Goal: Task Accomplishment & Management: Complete application form

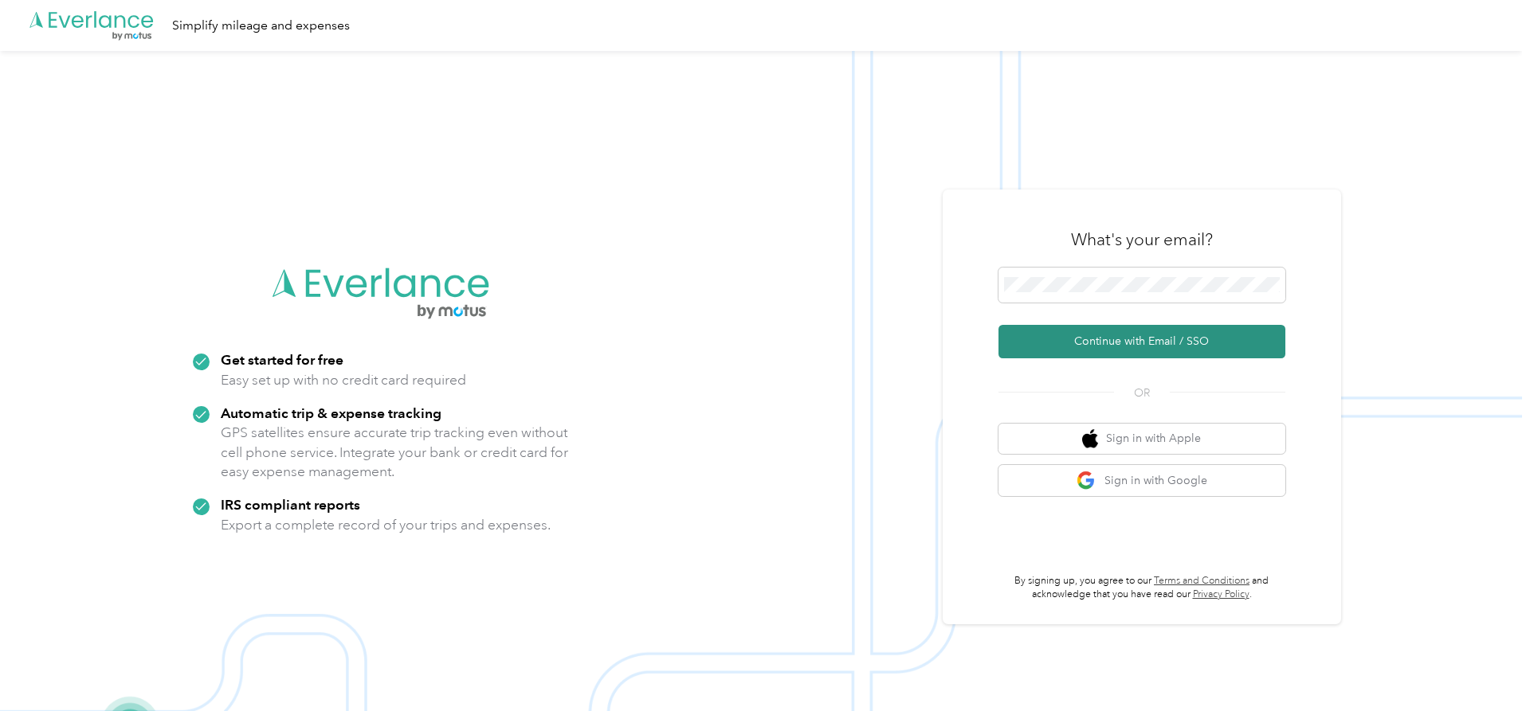
click at [1162, 334] on button "Continue with Email / SSO" at bounding box center [1141, 341] width 287 height 33
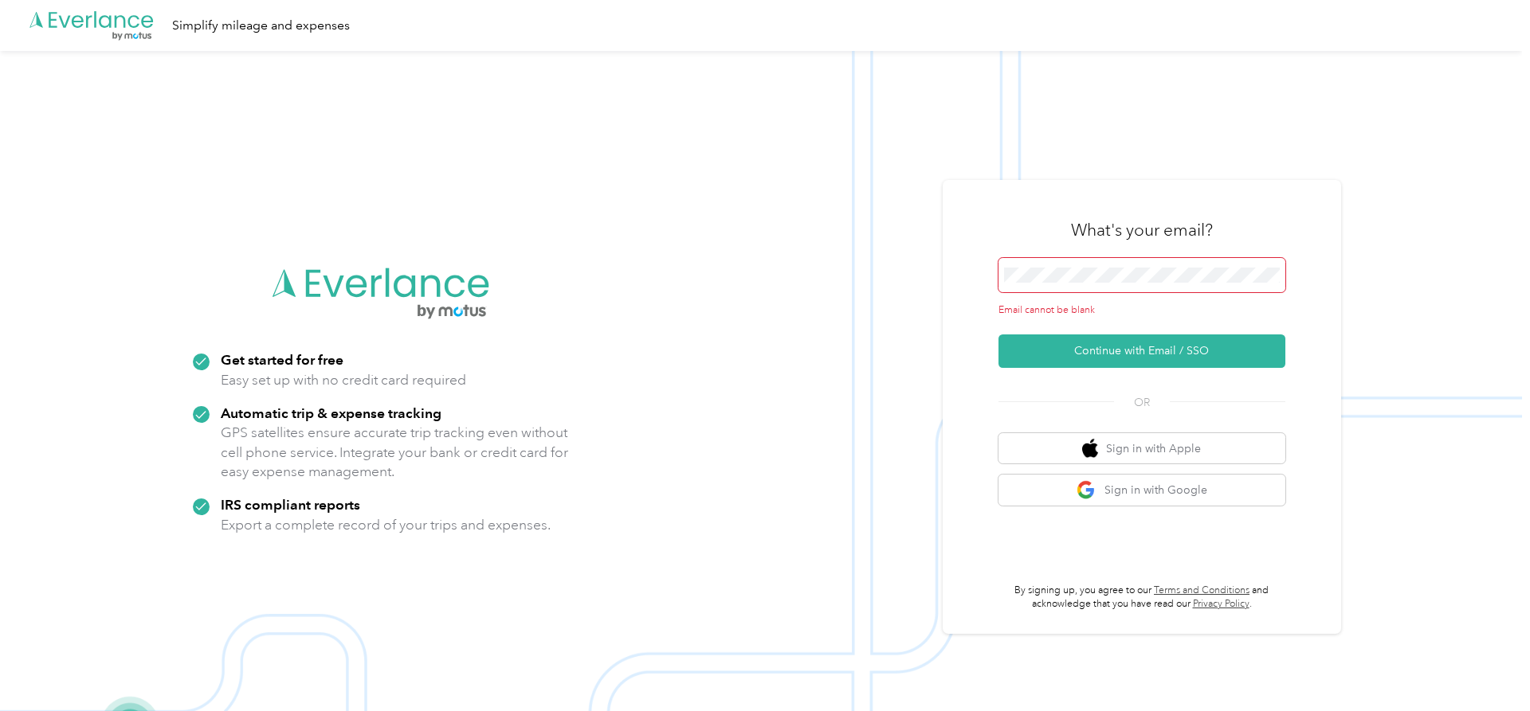
click at [1147, 263] on span at bounding box center [1141, 275] width 287 height 35
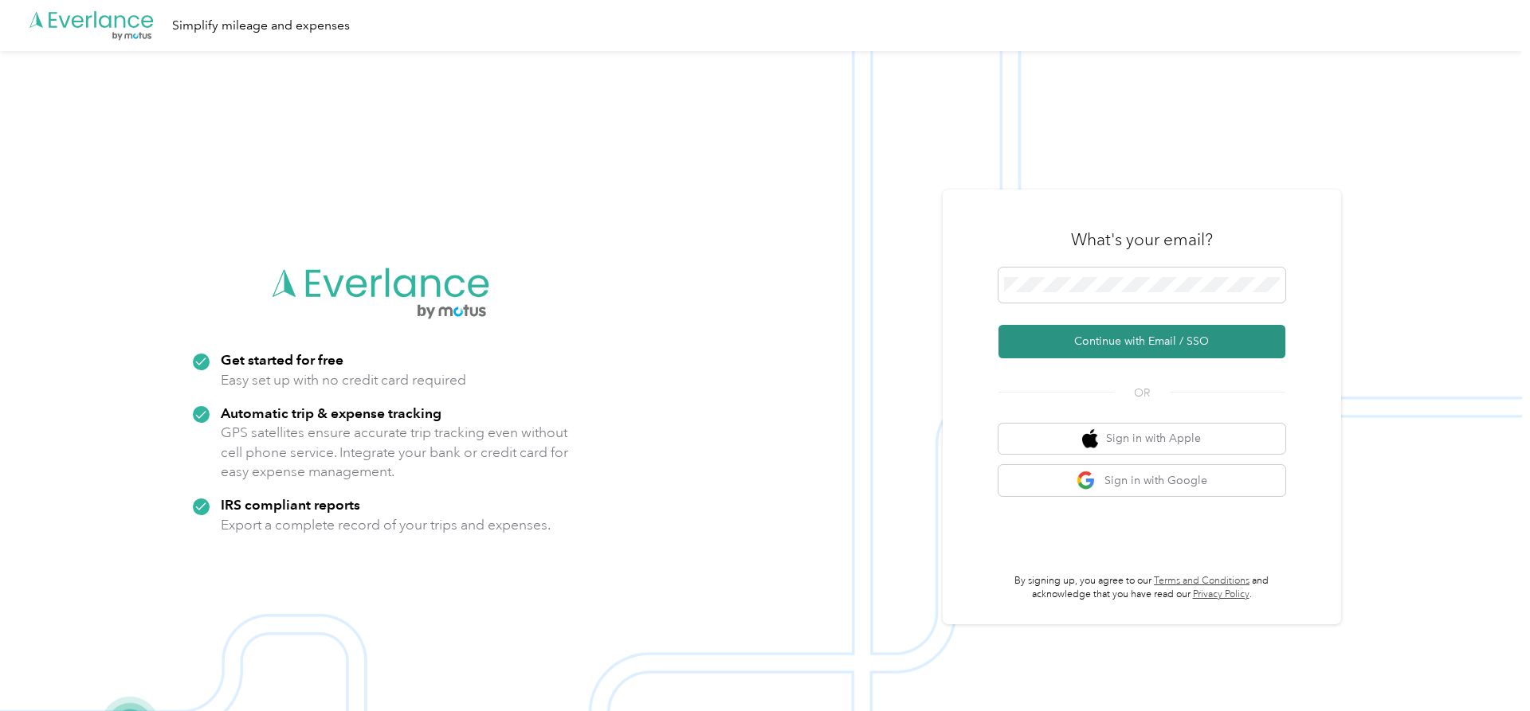
click at [1150, 339] on button "Continue with Email / SSO" at bounding box center [1141, 341] width 287 height 33
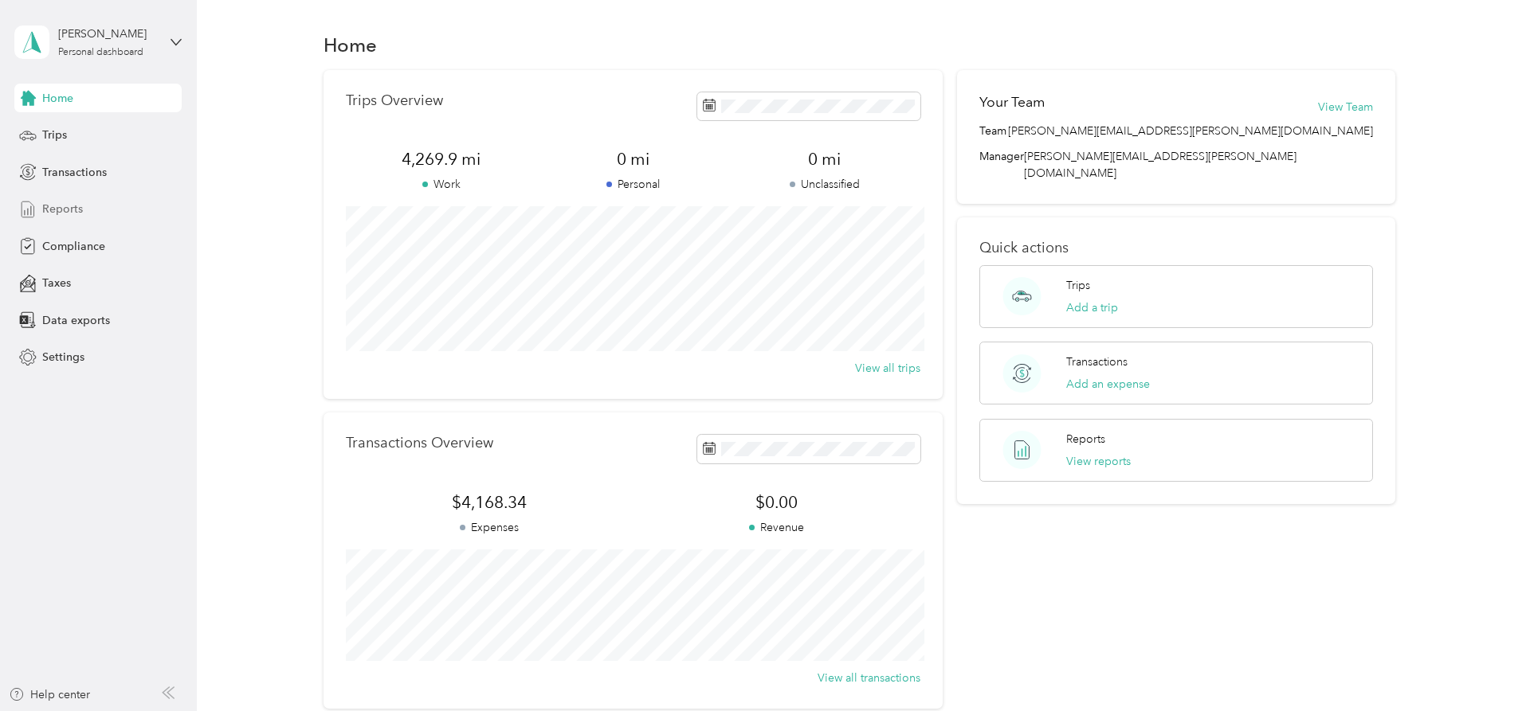
click at [60, 210] on span "Reports" at bounding box center [62, 209] width 41 height 17
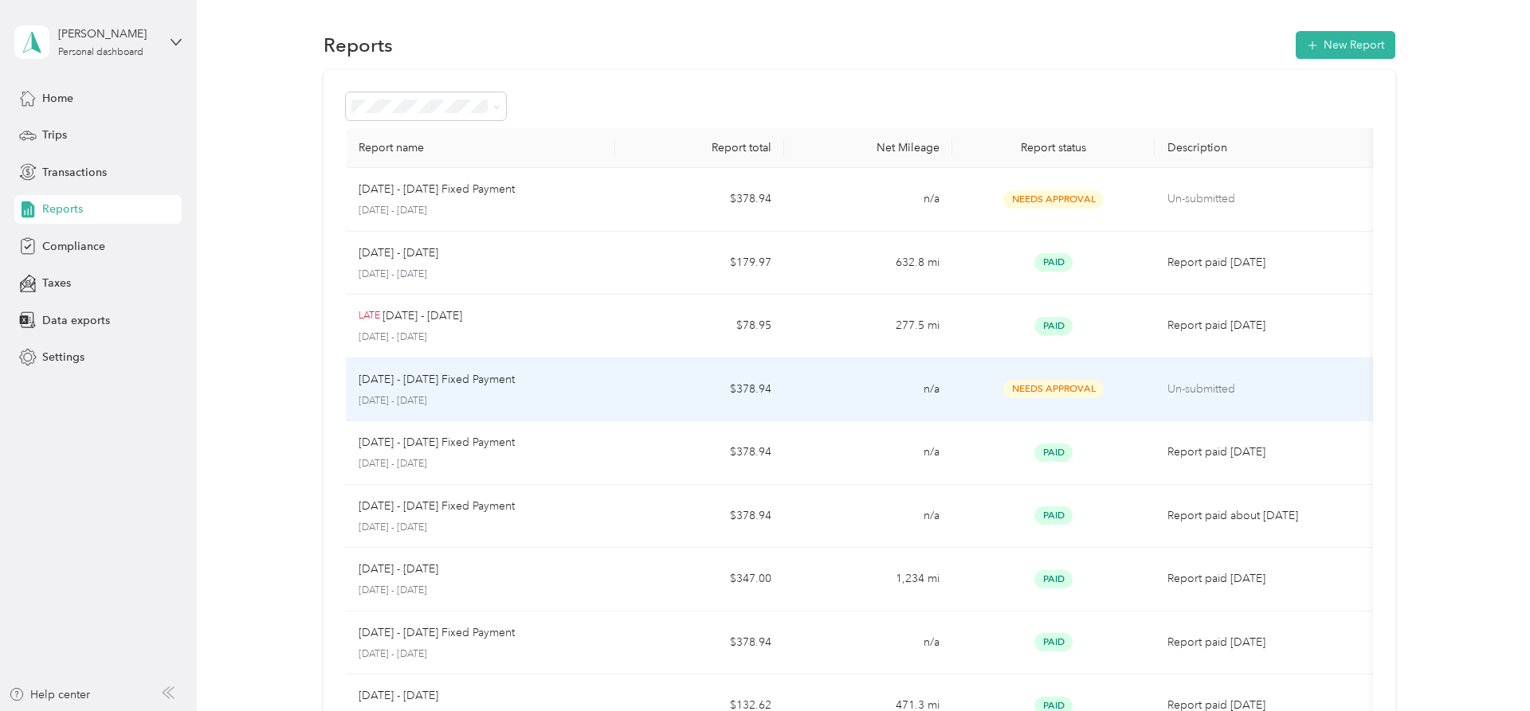
drag, startPoint x: 359, startPoint y: 382, endPoint x: 288, endPoint y: 391, distance: 71.5
click at [358, 389] on p "[DATE] - [DATE] Fixed Payment" at bounding box center [436, 380] width 156 height 18
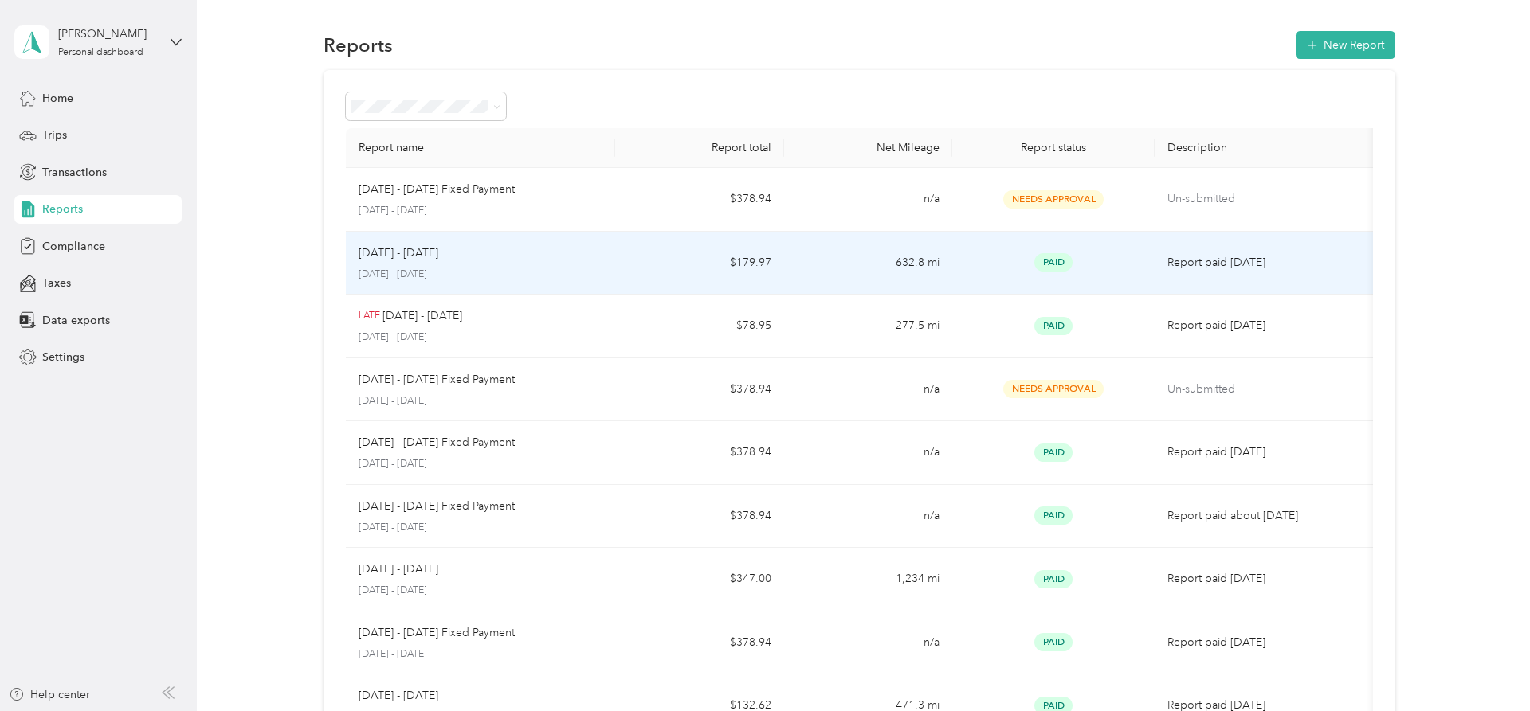
drag, startPoint x: 358, startPoint y: 255, endPoint x: 445, endPoint y: 260, distance: 87.8
click at [445, 260] on td "[DATE] - [DATE] [DATE] - [DATE]" at bounding box center [481, 264] width 270 height 64
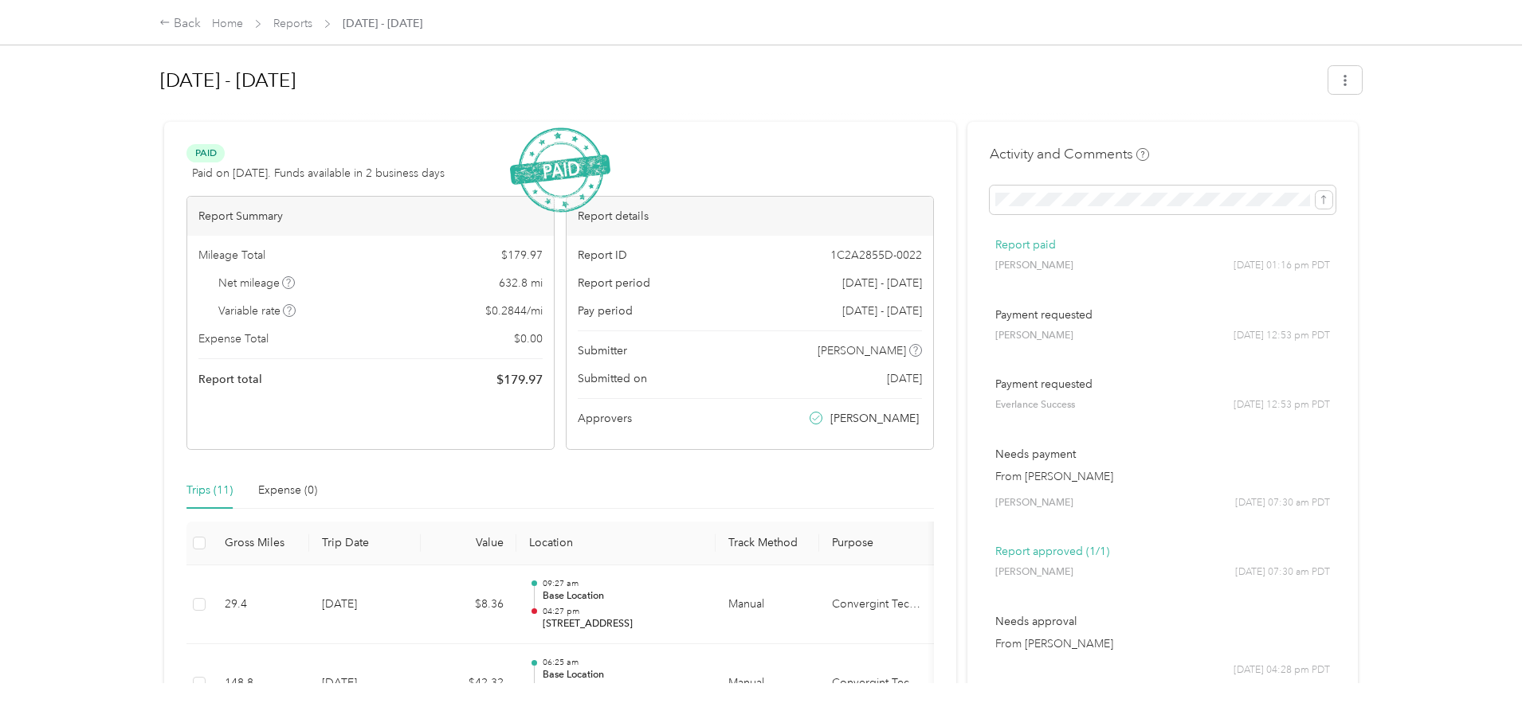
drag, startPoint x: 155, startPoint y: 90, endPoint x: 322, endPoint y: 91, distance: 166.5
click at [322, 91] on div "[DATE] - [DATE] Paid Paid on [DATE]. Funds available in 2 business days View ac…" at bounding box center [761, 342] width 1268 height 684
copy h1 "[DATE] - [DATE]"
click at [288, 21] on link "Reports" at bounding box center [292, 24] width 39 height 14
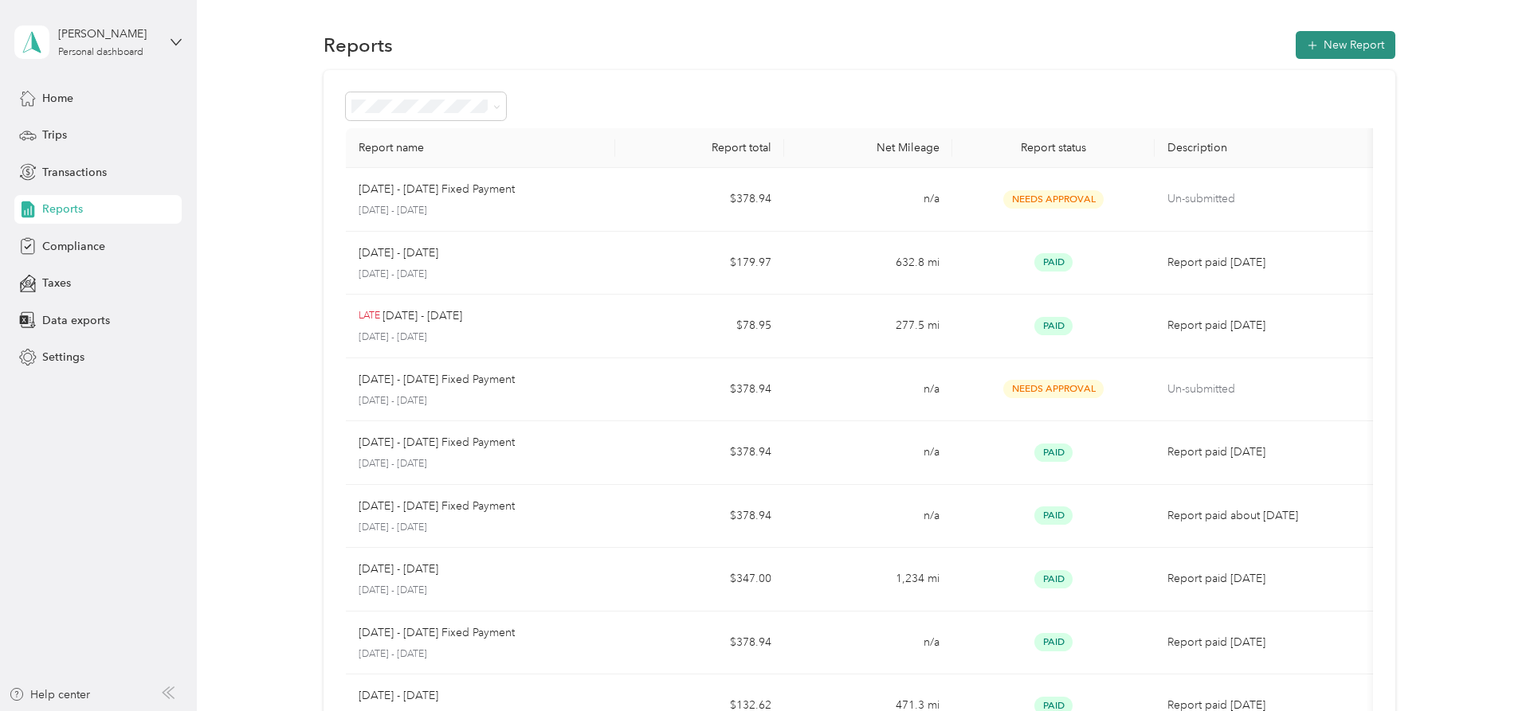
click at [1372, 50] on button "New Report" at bounding box center [1345, 45] width 100 height 28
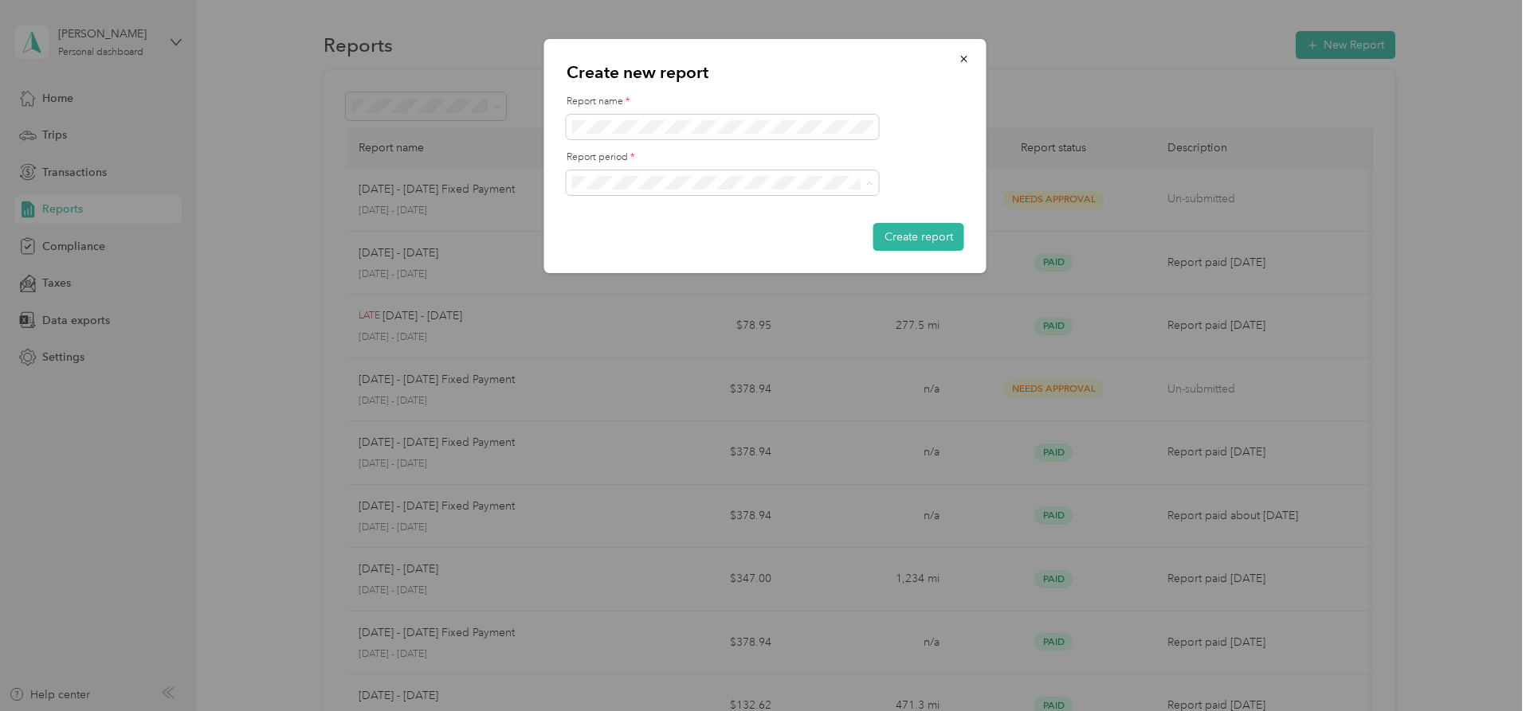
click at [646, 229] on li "[DATE] - [DATE]" at bounding box center [722, 239] width 312 height 28
click at [930, 233] on button "Create report" at bounding box center [918, 237] width 91 height 28
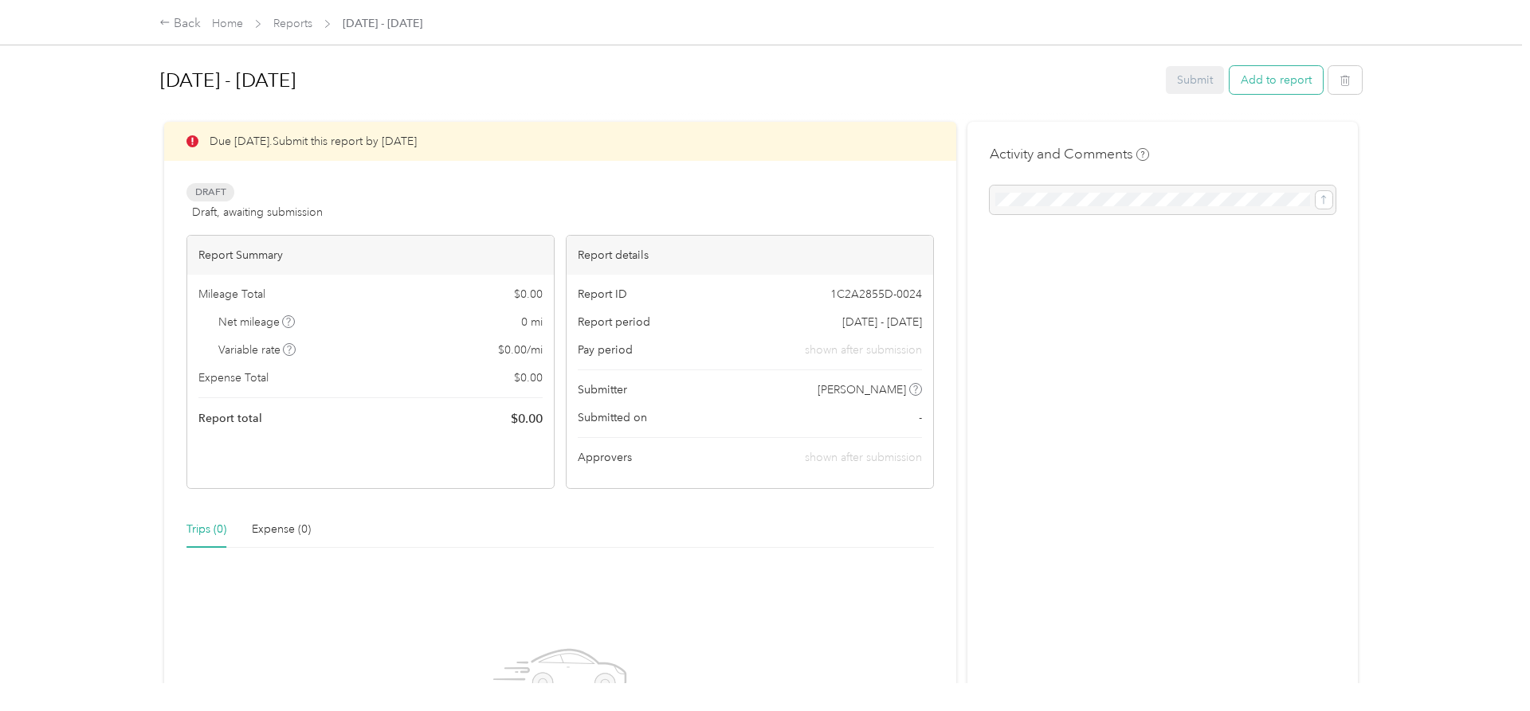
click at [1291, 73] on button "Add to report" at bounding box center [1275, 80] width 93 height 28
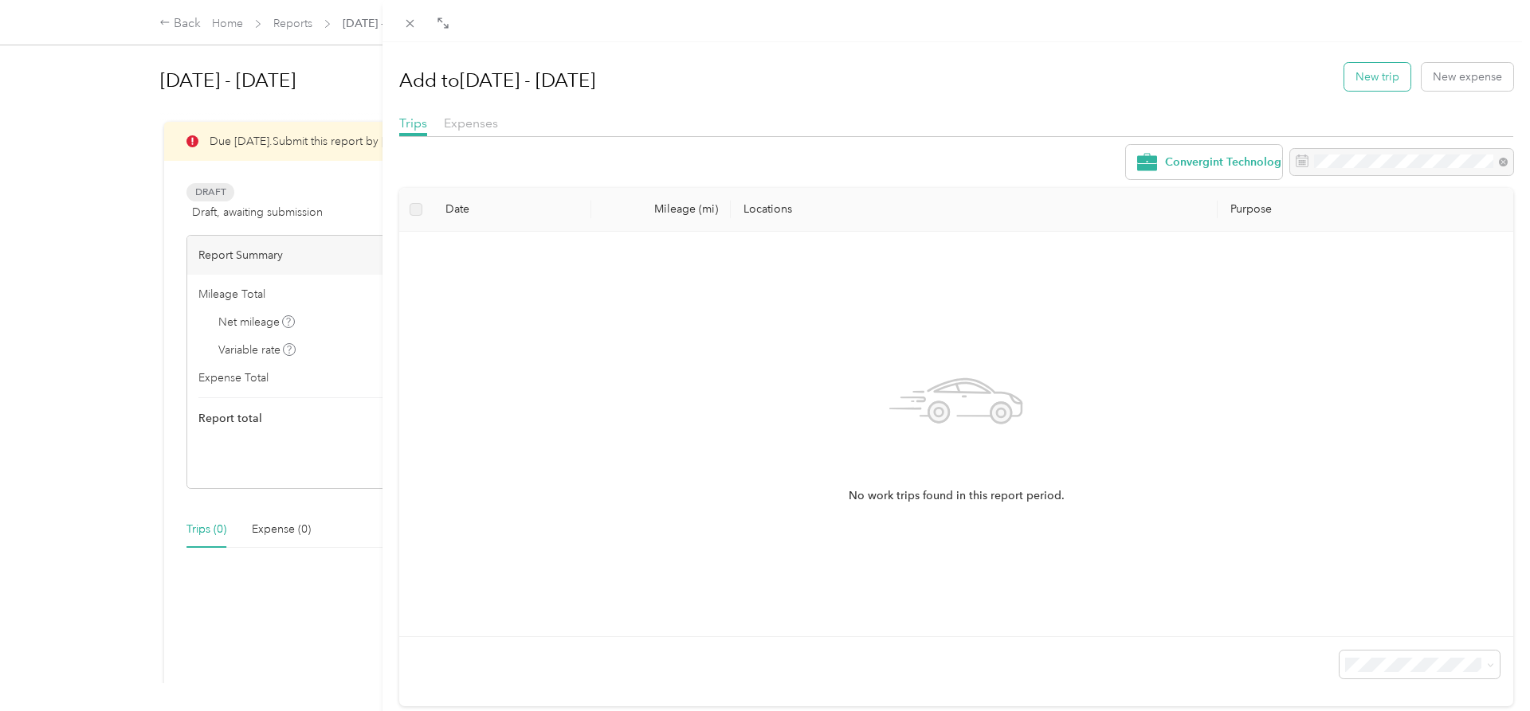
click at [1371, 72] on button "New trip" at bounding box center [1377, 77] width 66 height 28
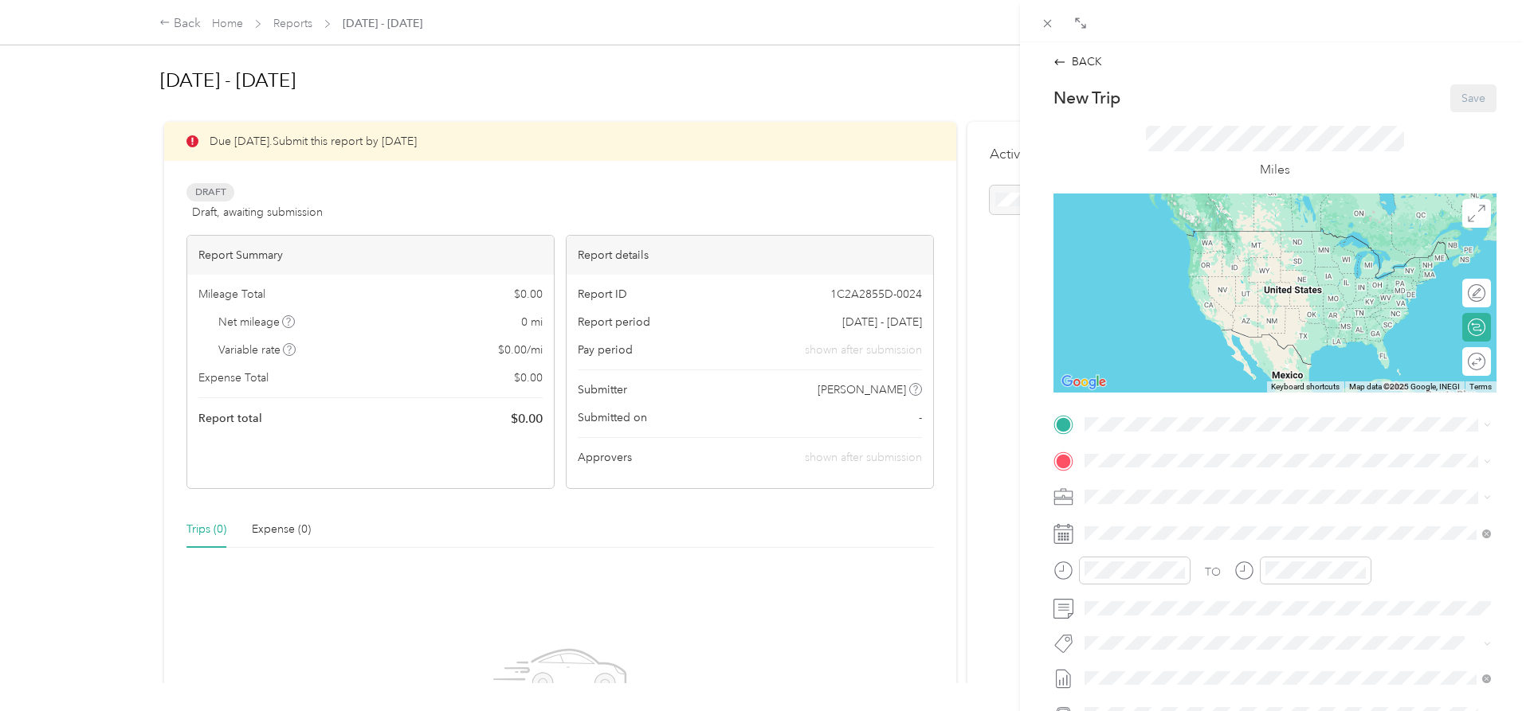
click at [1187, 595] on div "Base Location [STREET_ADDRESS][US_STATE]" at bounding box center [1194, 597] width 159 height 33
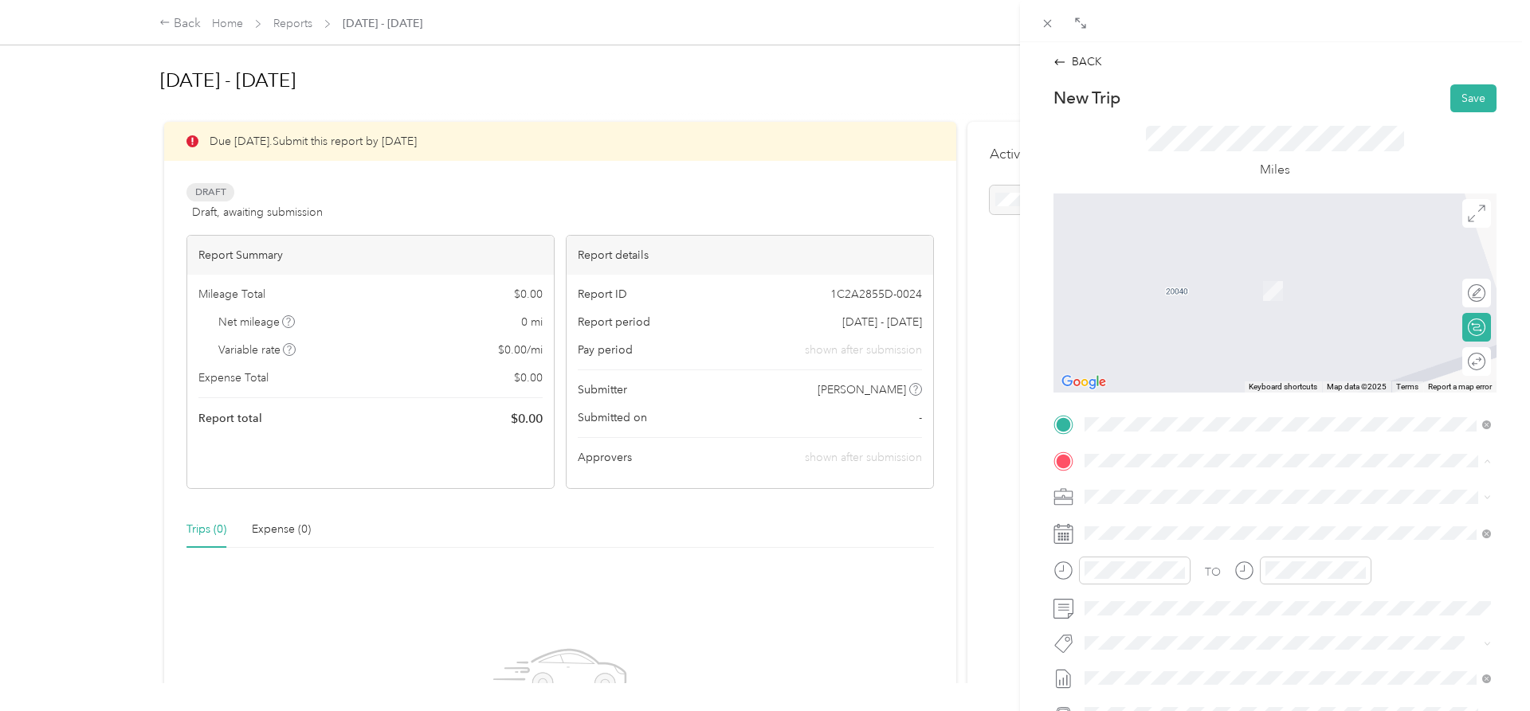
click at [1200, 527] on div "CTC301 [STREET_ADDRESS][PERSON_NAME][US_STATE]" at bounding box center [1239, 533] width 248 height 33
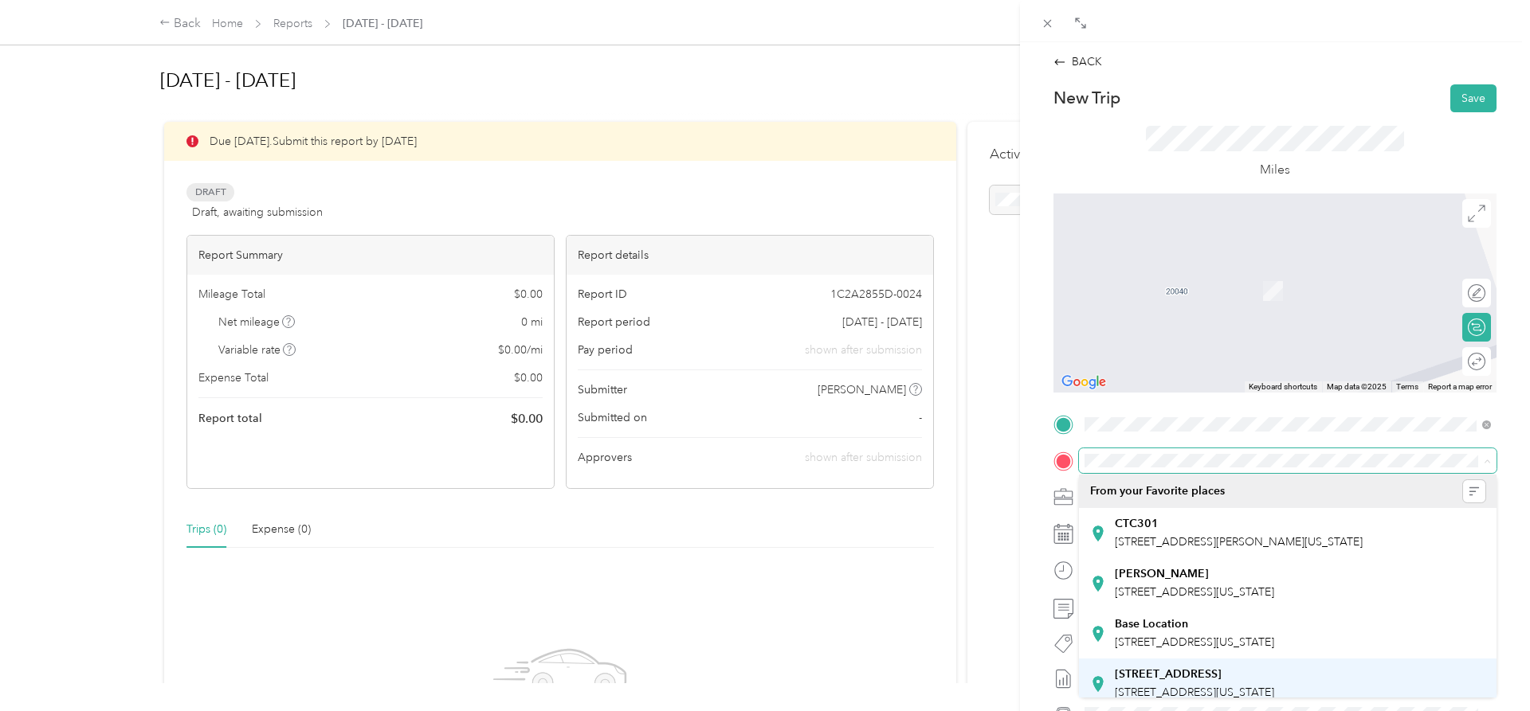
click at [1201, 684] on div "[STREET_ADDRESS][GEOGRAPHIC_DATA][STREET_ADDRESS][US_STATE][GEOGRAPHIC_DATA]" at bounding box center [1194, 684] width 159 height 33
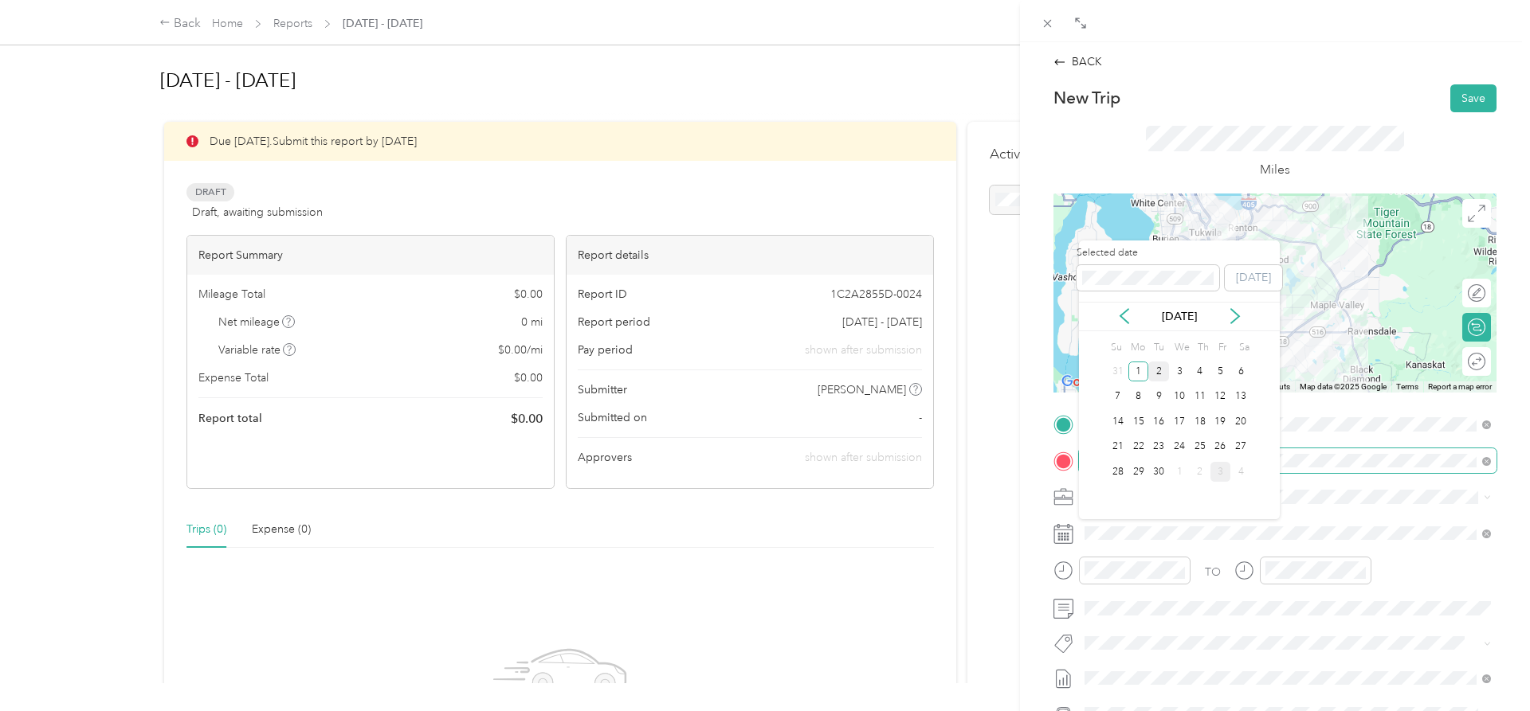
click at [1163, 366] on div "2" at bounding box center [1158, 372] width 21 height 20
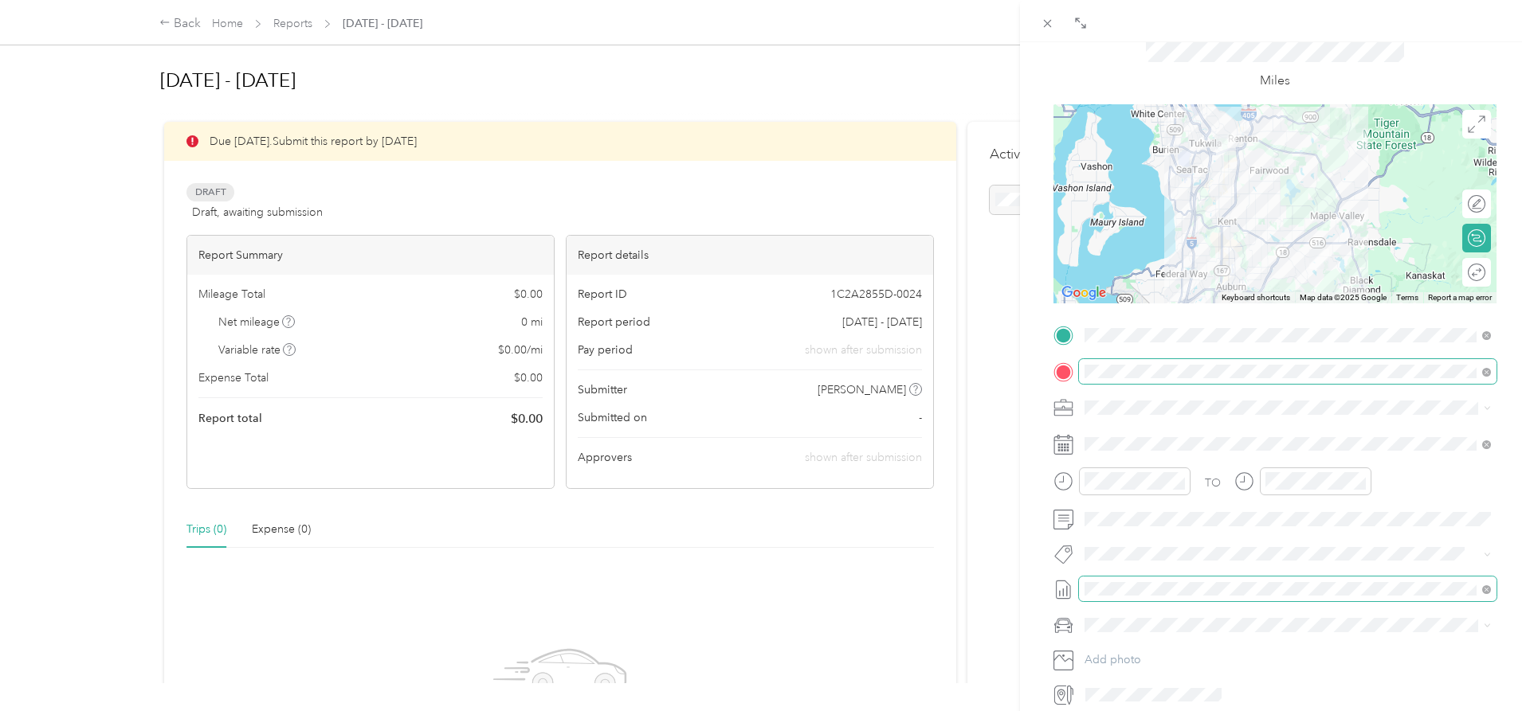
scroll to position [199, 0]
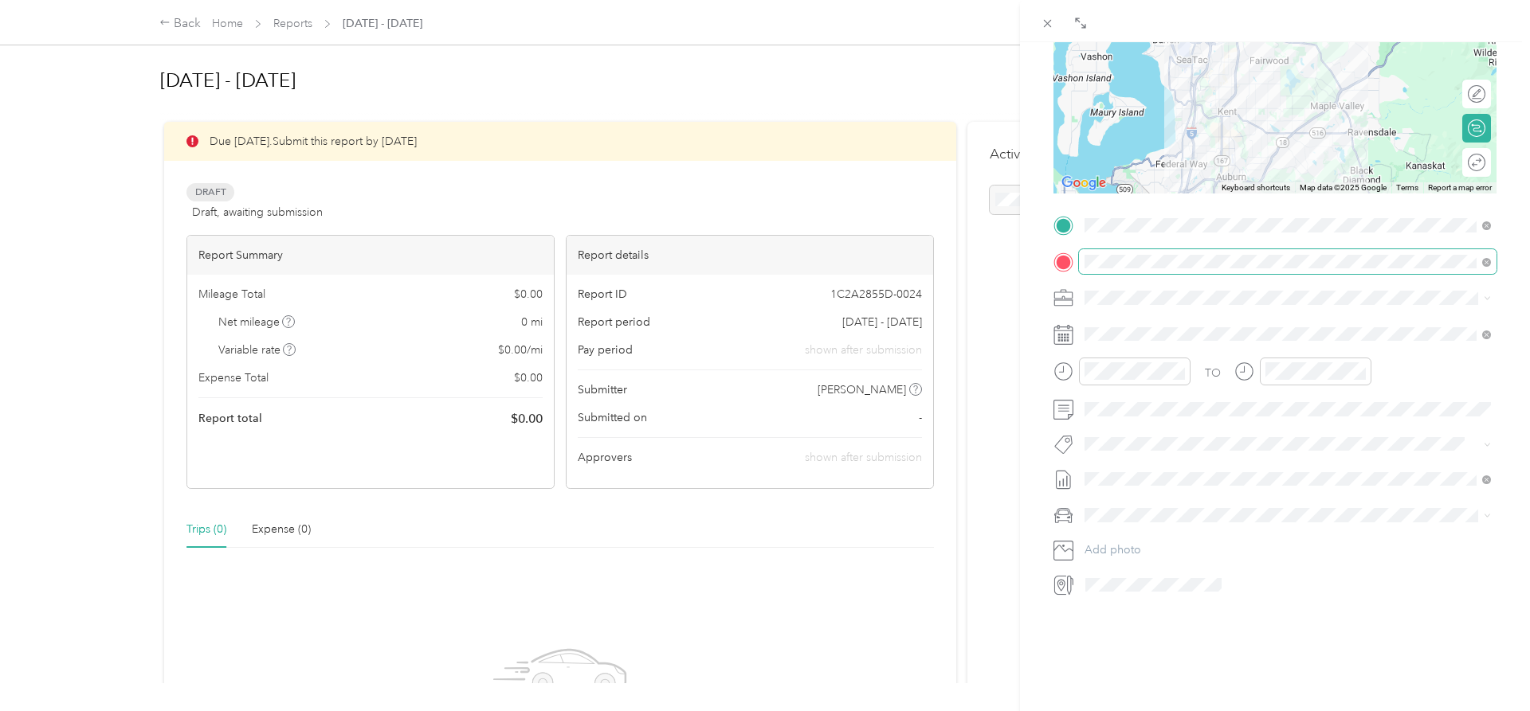
click at [1144, 506] on span at bounding box center [1287, 515] width 417 height 25
click at [1146, 539] on span "Honda Accord" at bounding box center [1127, 538] width 75 height 14
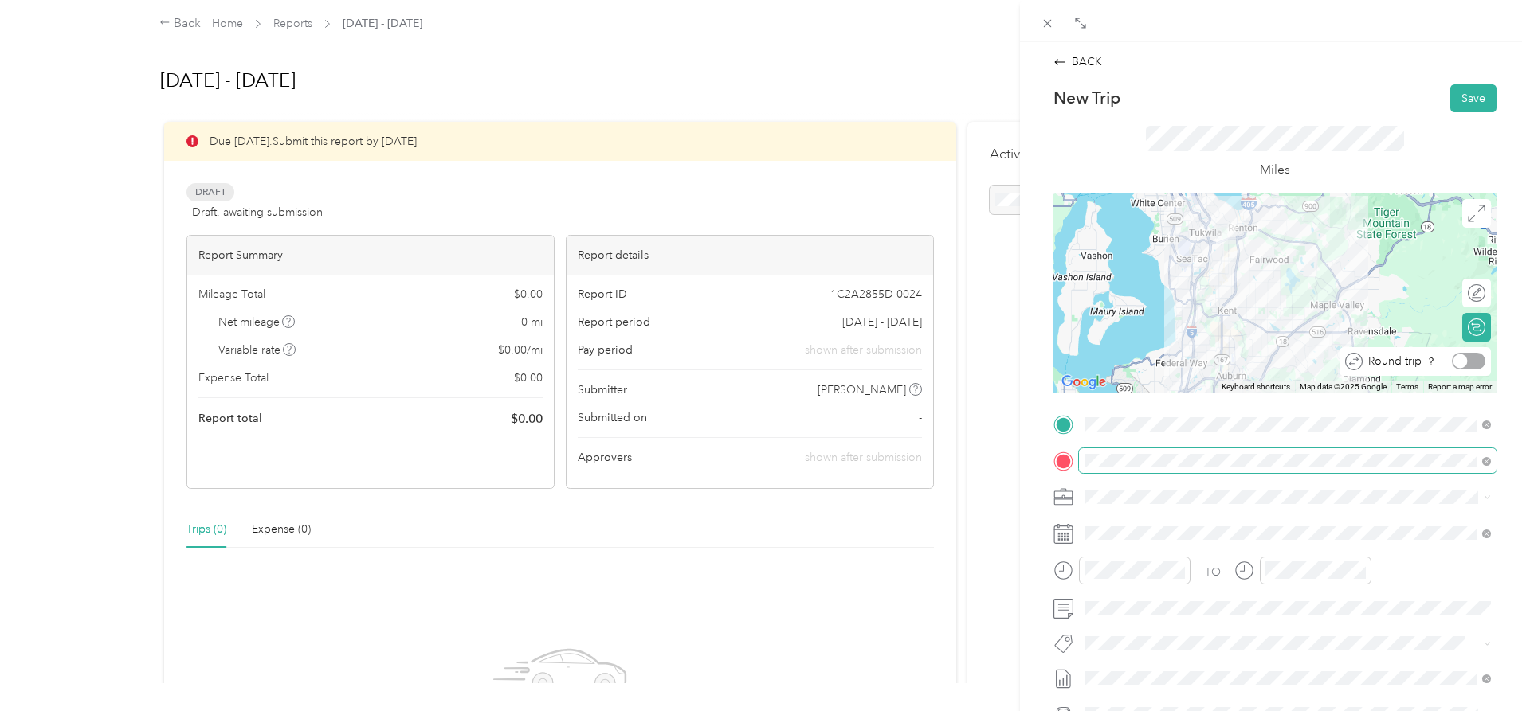
click at [1476, 363] on div at bounding box center [1468, 361] width 33 height 17
click at [1471, 103] on button "Save" at bounding box center [1473, 98] width 46 height 28
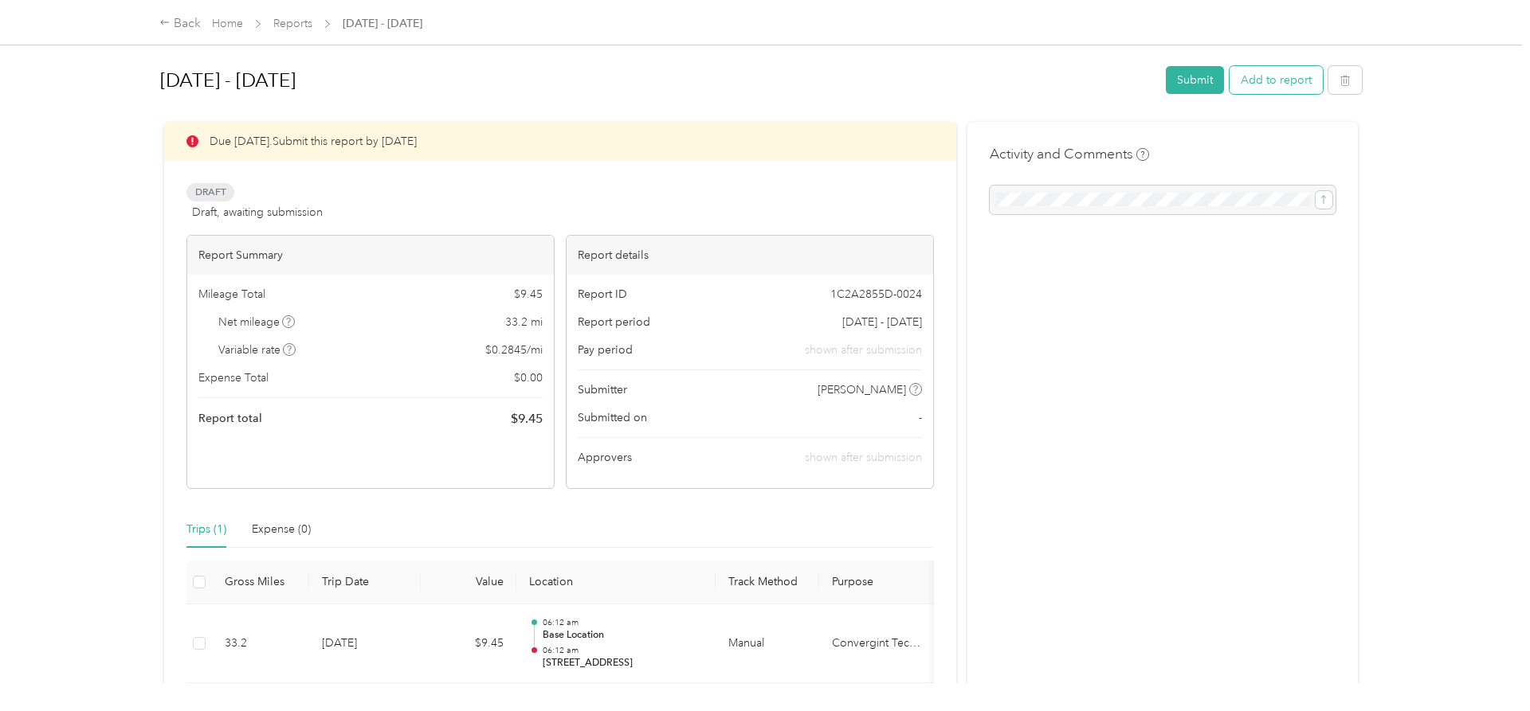
click at [1303, 84] on button "Add to report" at bounding box center [1275, 80] width 93 height 28
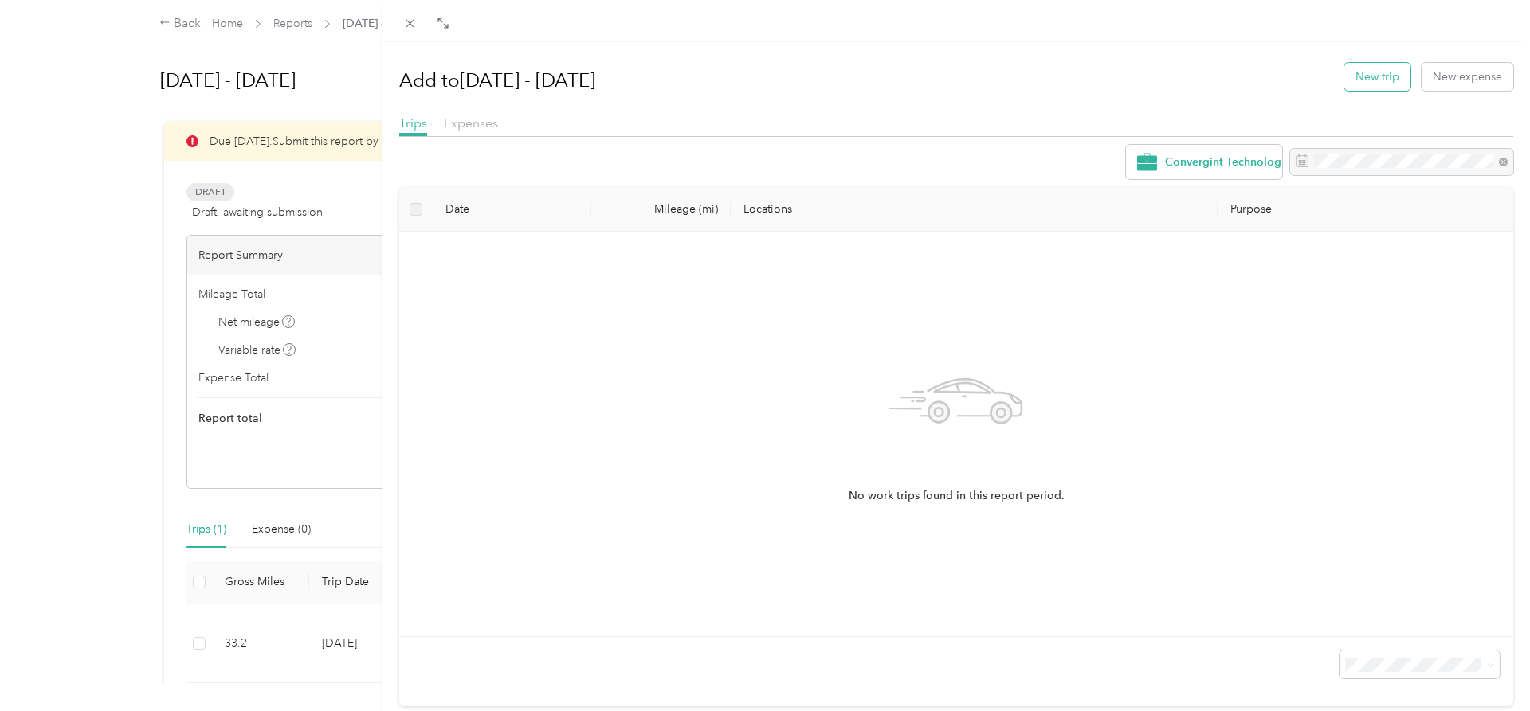
click at [1367, 70] on button "New trip" at bounding box center [1377, 77] width 66 height 28
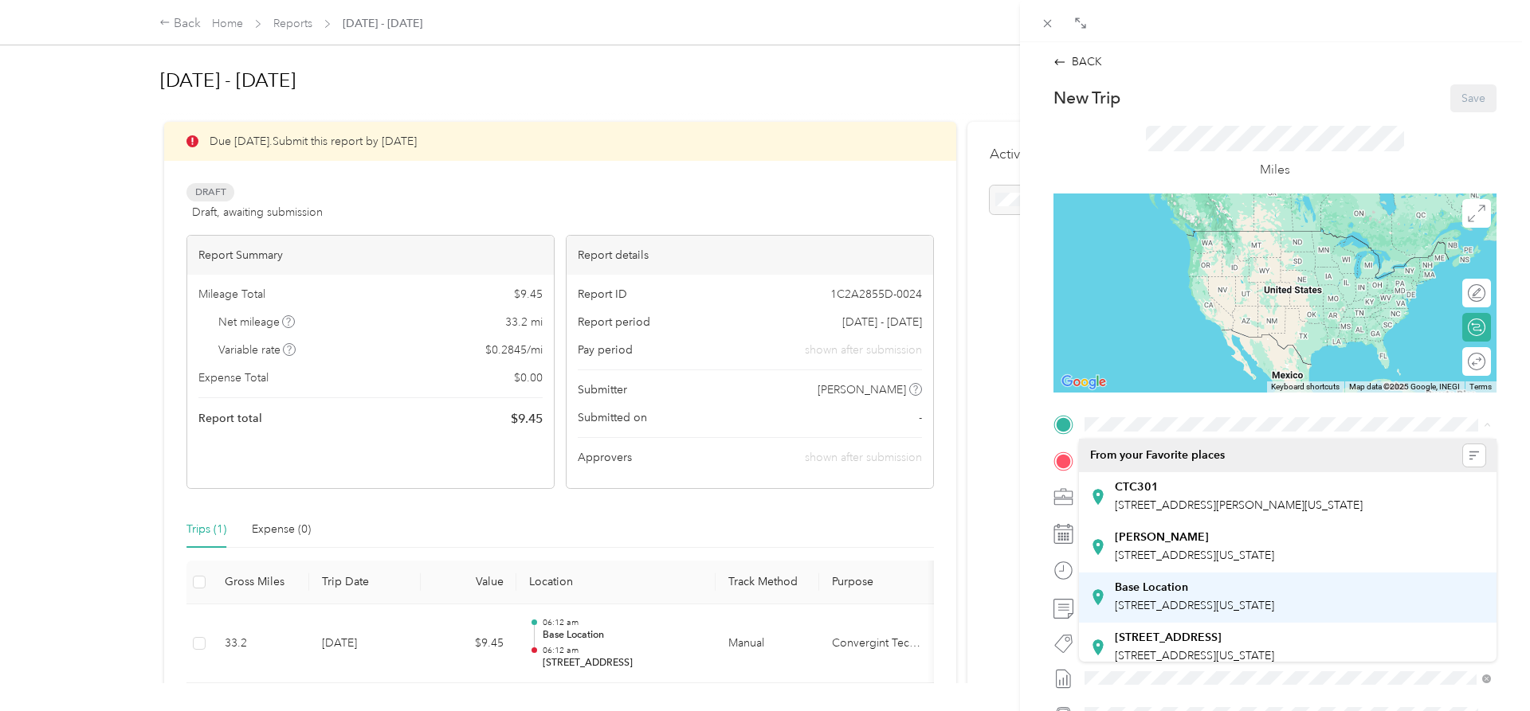
click at [1177, 594] on strong "Base Location" at bounding box center [1151, 588] width 73 height 14
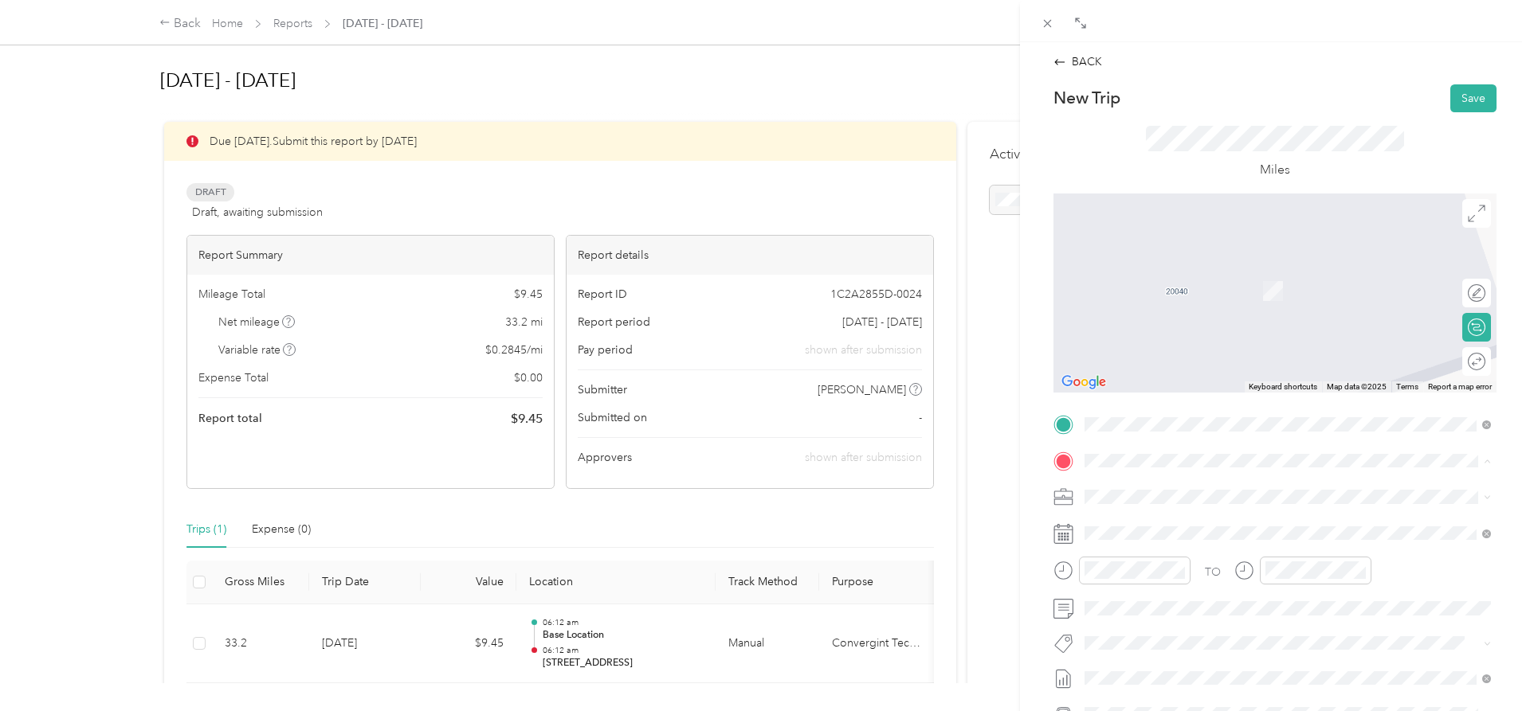
click at [1147, 635] on div "Base Location [STREET_ADDRESS][US_STATE]" at bounding box center [1194, 633] width 159 height 33
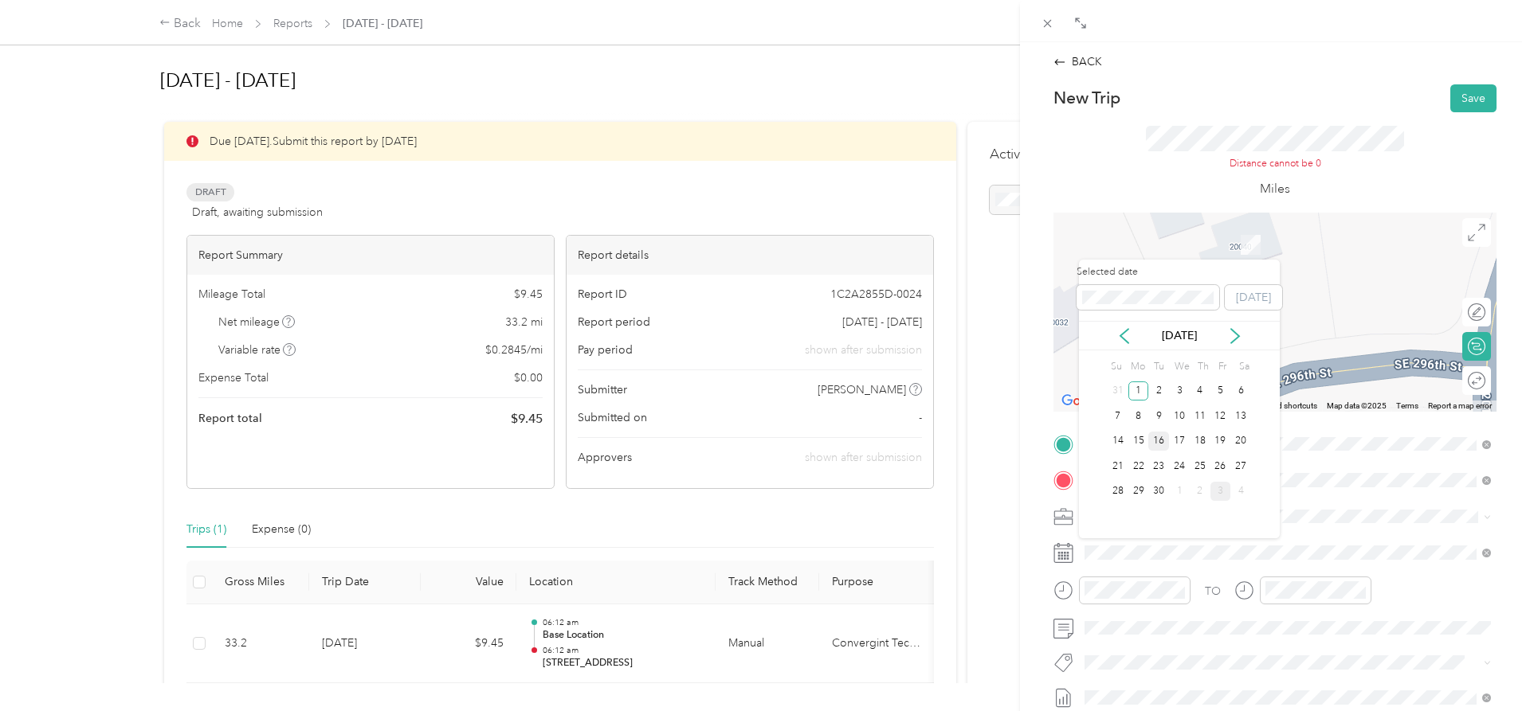
click at [1152, 438] on div "16" at bounding box center [1158, 442] width 21 height 20
click at [1468, 382] on div "Round trip" at bounding box center [1476, 380] width 29 height 29
click at [1466, 385] on div at bounding box center [1460, 381] width 14 height 14
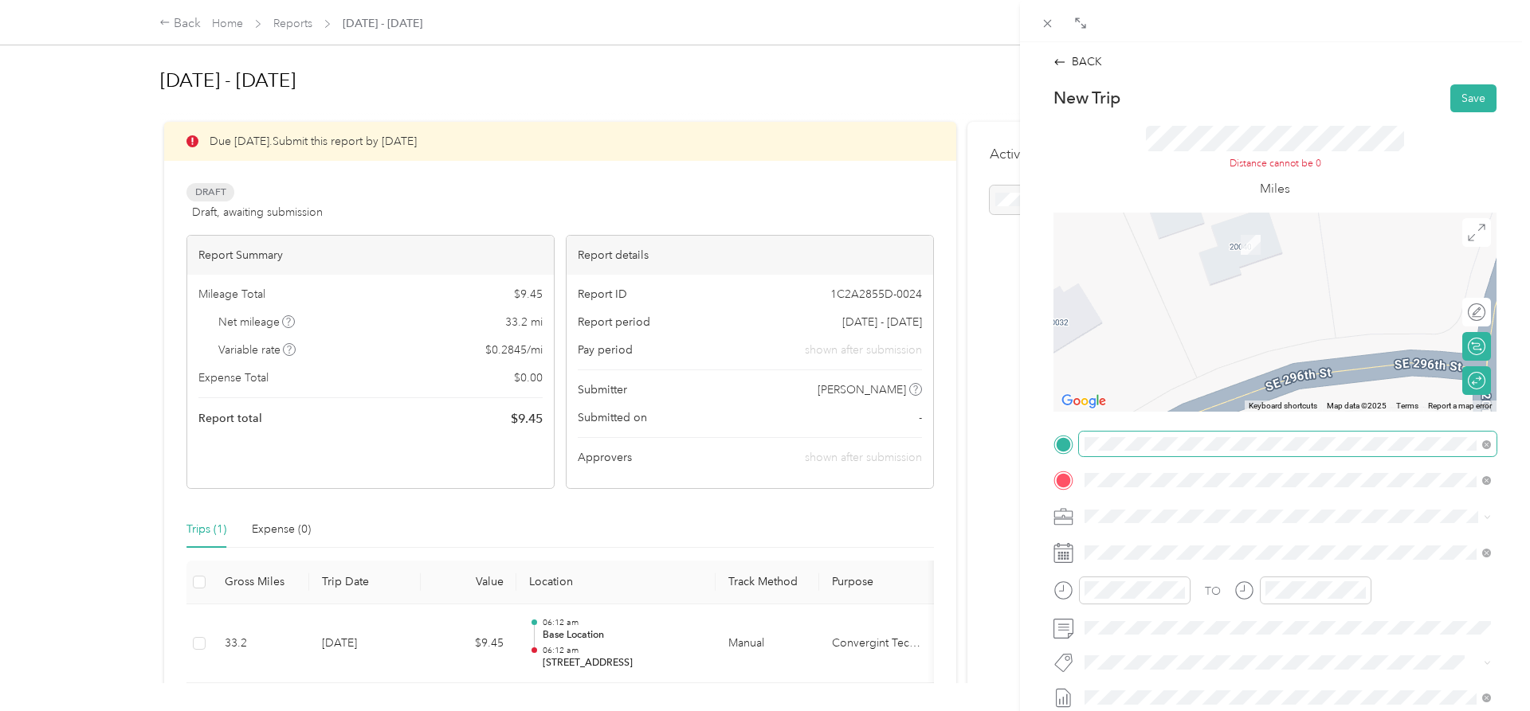
click at [1238, 453] on span at bounding box center [1287, 444] width 417 height 25
click at [1179, 618] on div "Base Location [STREET_ADDRESS][US_STATE]" at bounding box center [1194, 617] width 159 height 33
click at [1000, 481] on div "BACK New Trip Save This trip cannot be edited because it is either under review…" at bounding box center [765, 355] width 1530 height 711
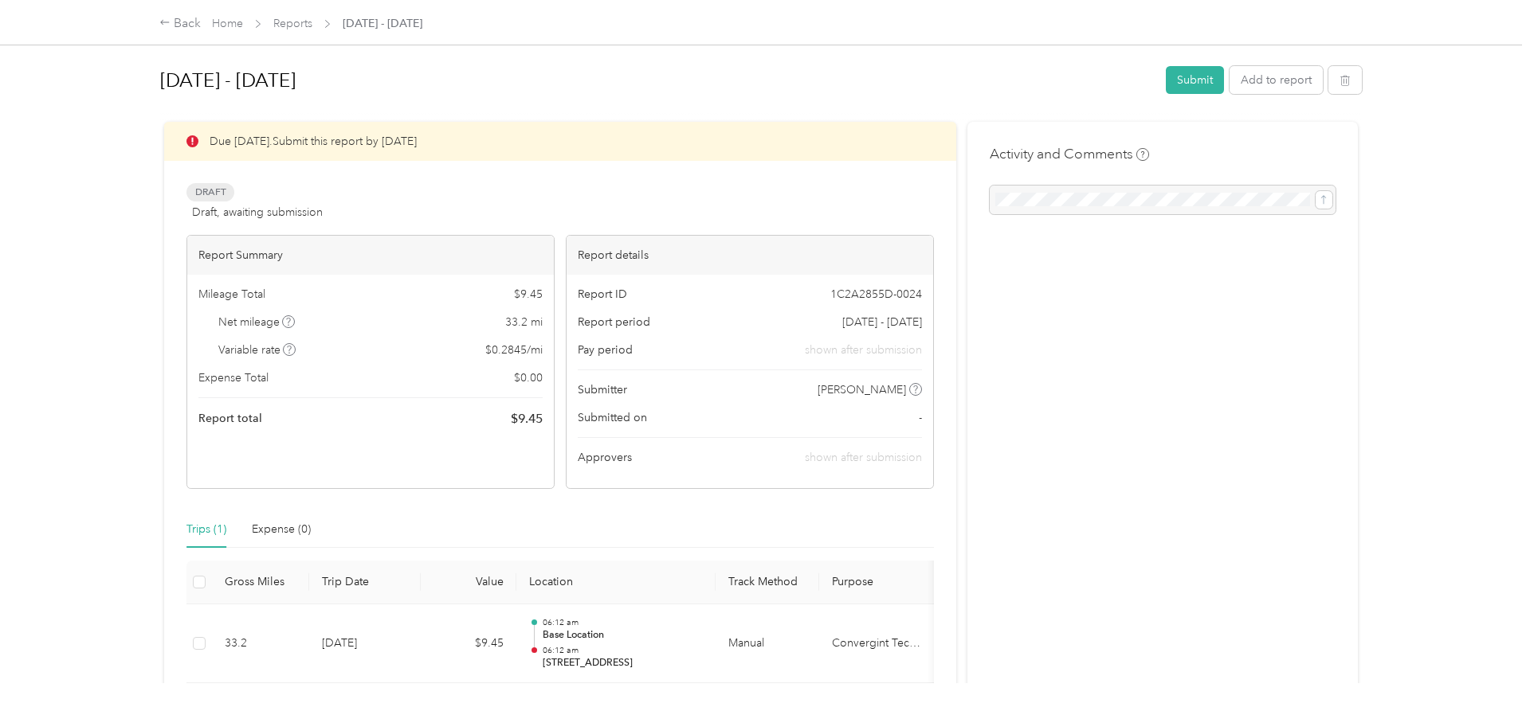
click at [1166, 278] on div "Activity and Comments" at bounding box center [1162, 428] width 390 height 613
click at [1326, 198] on div at bounding box center [1162, 200] width 346 height 29
click at [1194, 203] on div at bounding box center [1162, 200] width 346 height 29
click at [1040, 202] on div at bounding box center [1162, 200] width 346 height 29
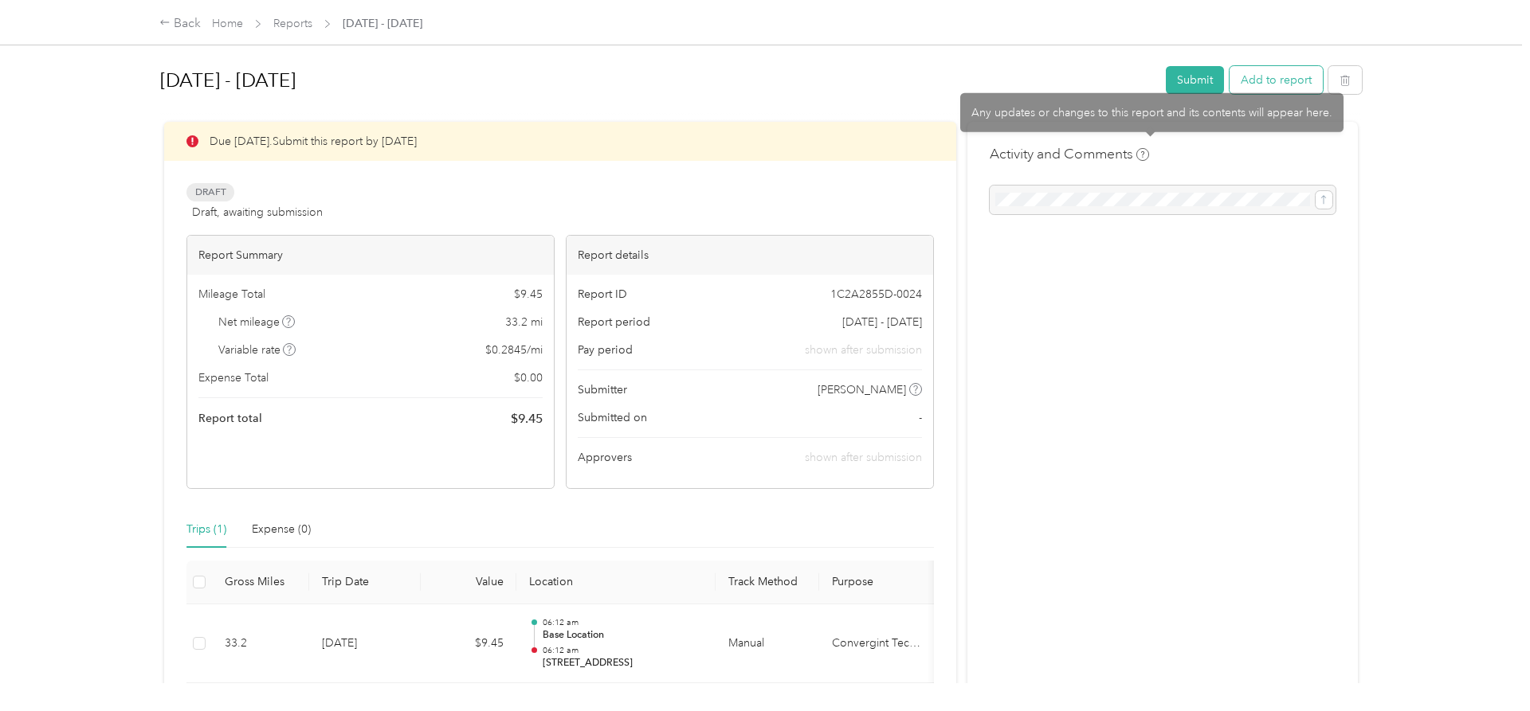
click at [1266, 81] on button "Add to report" at bounding box center [1275, 80] width 93 height 28
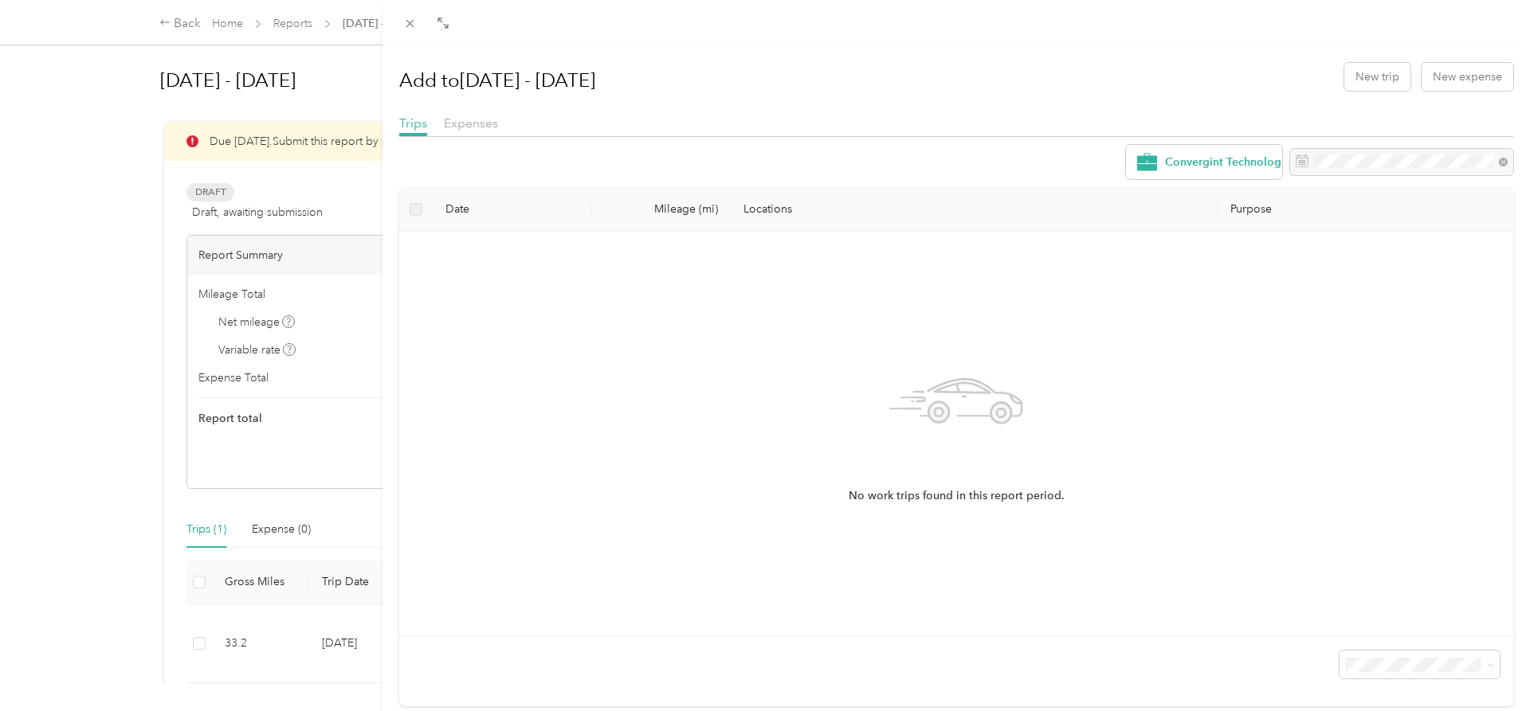
click at [239, 578] on div "Add to [DATE] - [DATE] New trip New expense Trips Expenses Convergint Technolog…" at bounding box center [765, 355] width 1530 height 711
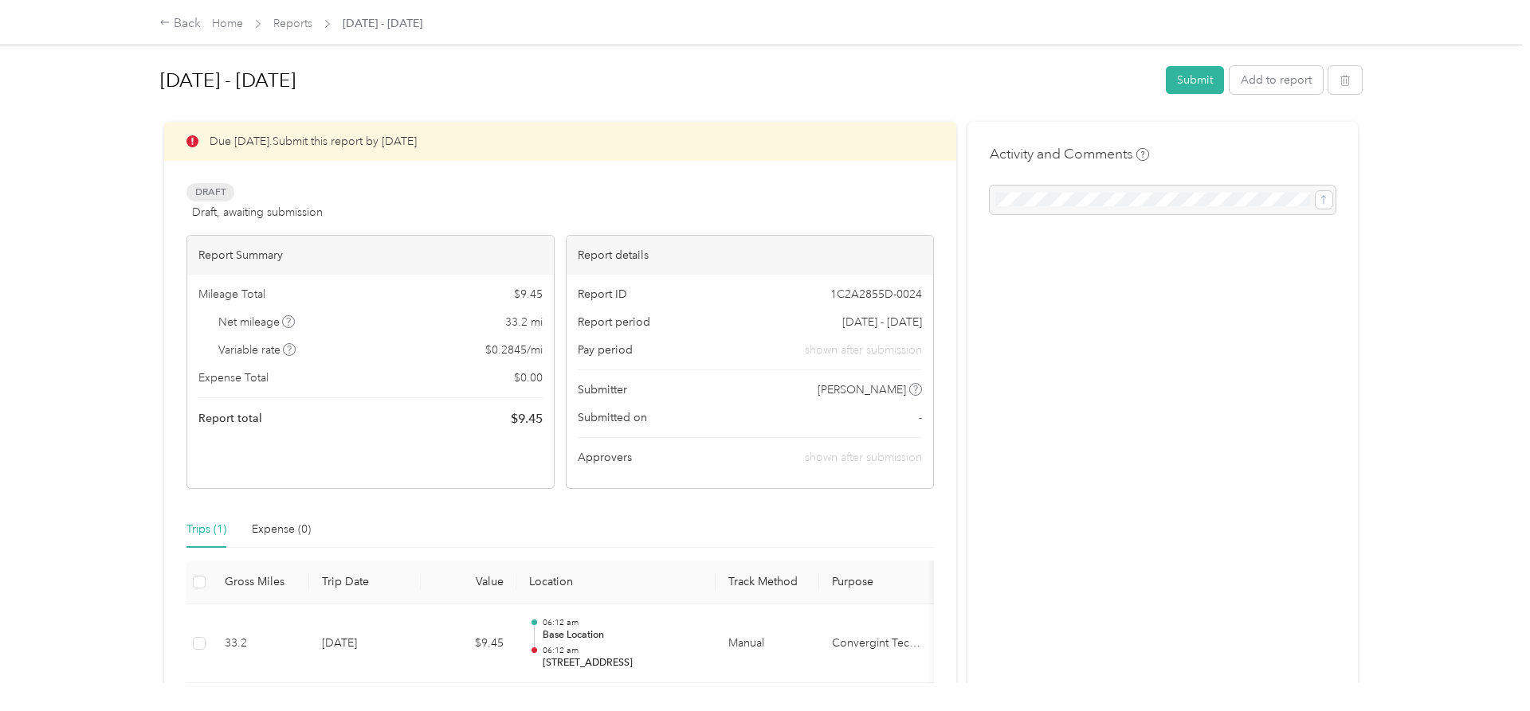
click at [239, 578] on th "Gross Miles" at bounding box center [260, 583] width 97 height 44
click at [1288, 84] on button "Add to report" at bounding box center [1275, 80] width 93 height 28
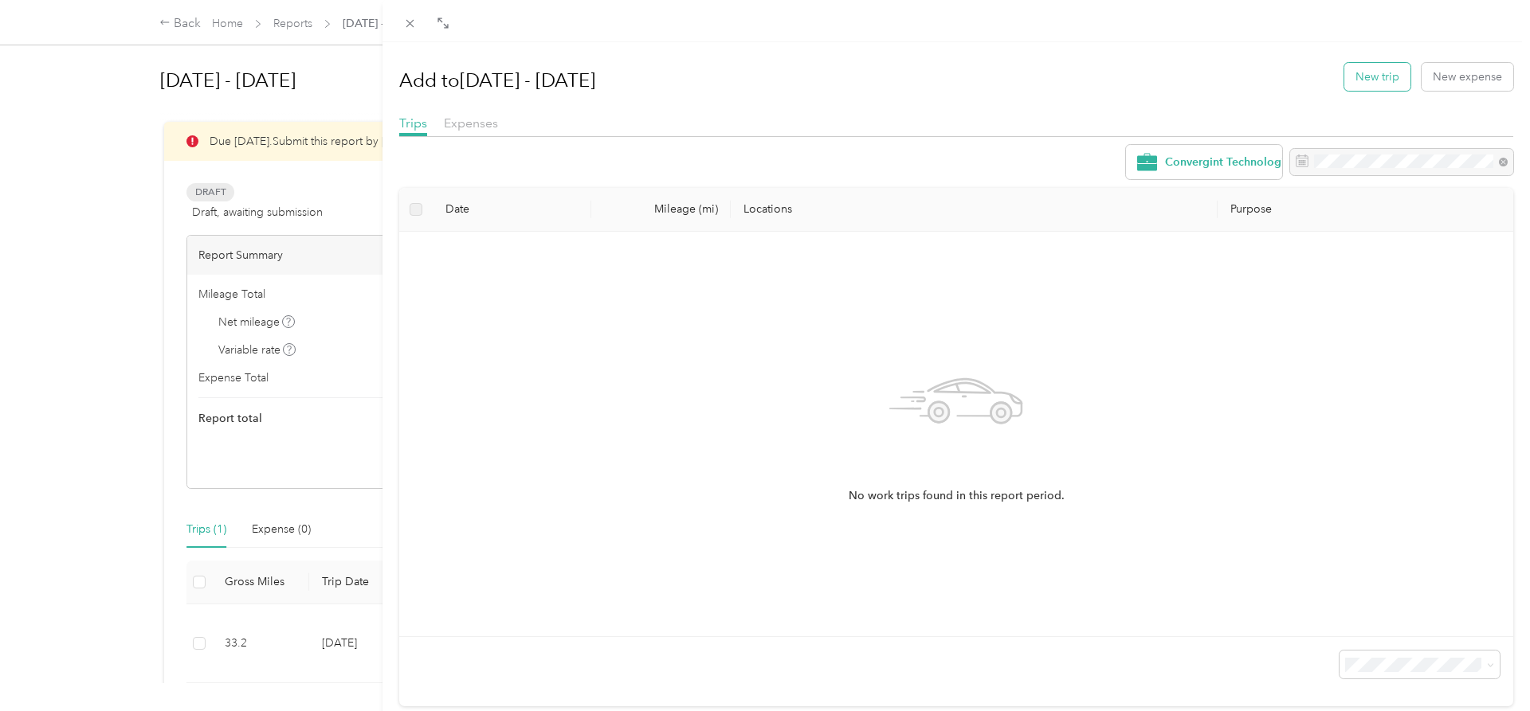
click at [1354, 80] on button "New trip" at bounding box center [1377, 77] width 66 height 28
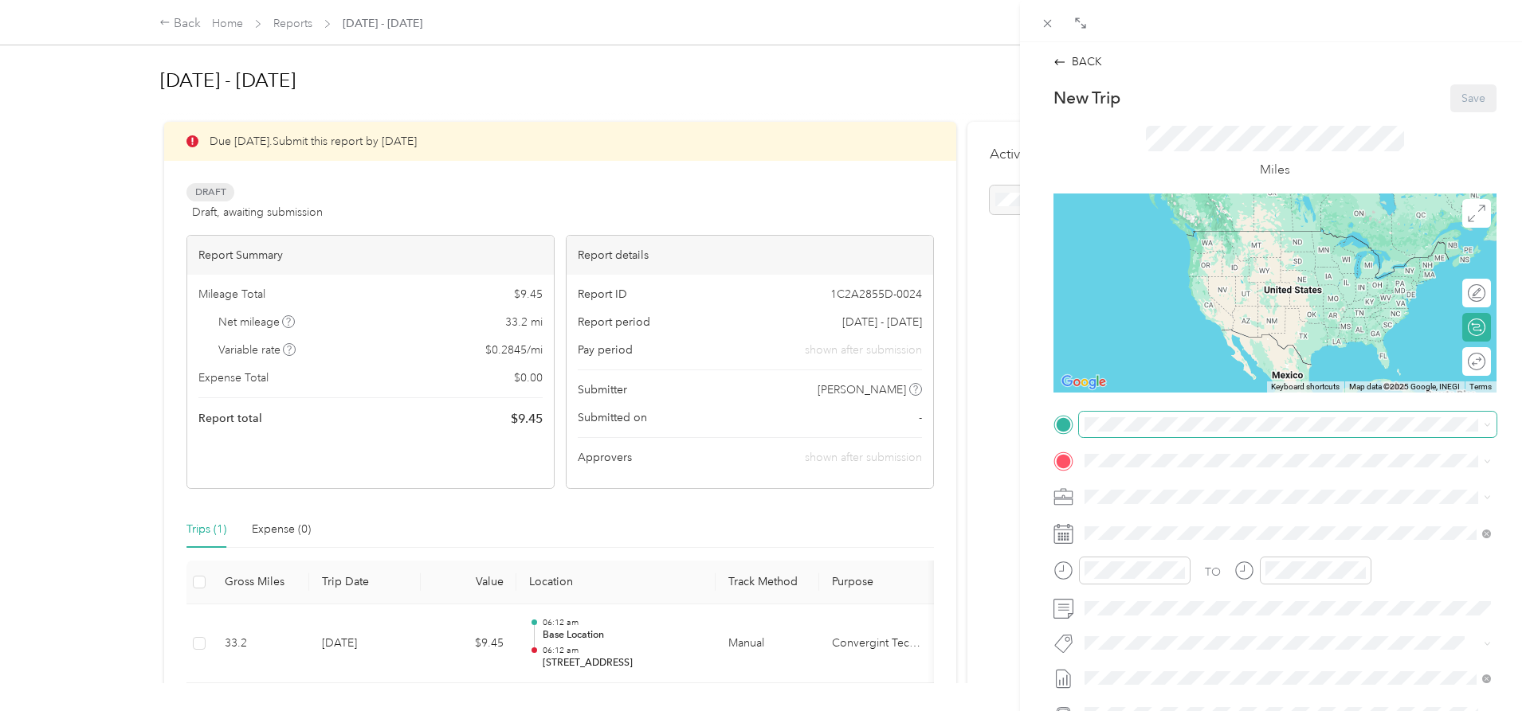
click at [1189, 433] on span at bounding box center [1287, 424] width 417 height 25
click at [1173, 595] on div "Base Location [STREET_ADDRESS][US_STATE]" at bounding box center [1194, 597] width 159 height 33
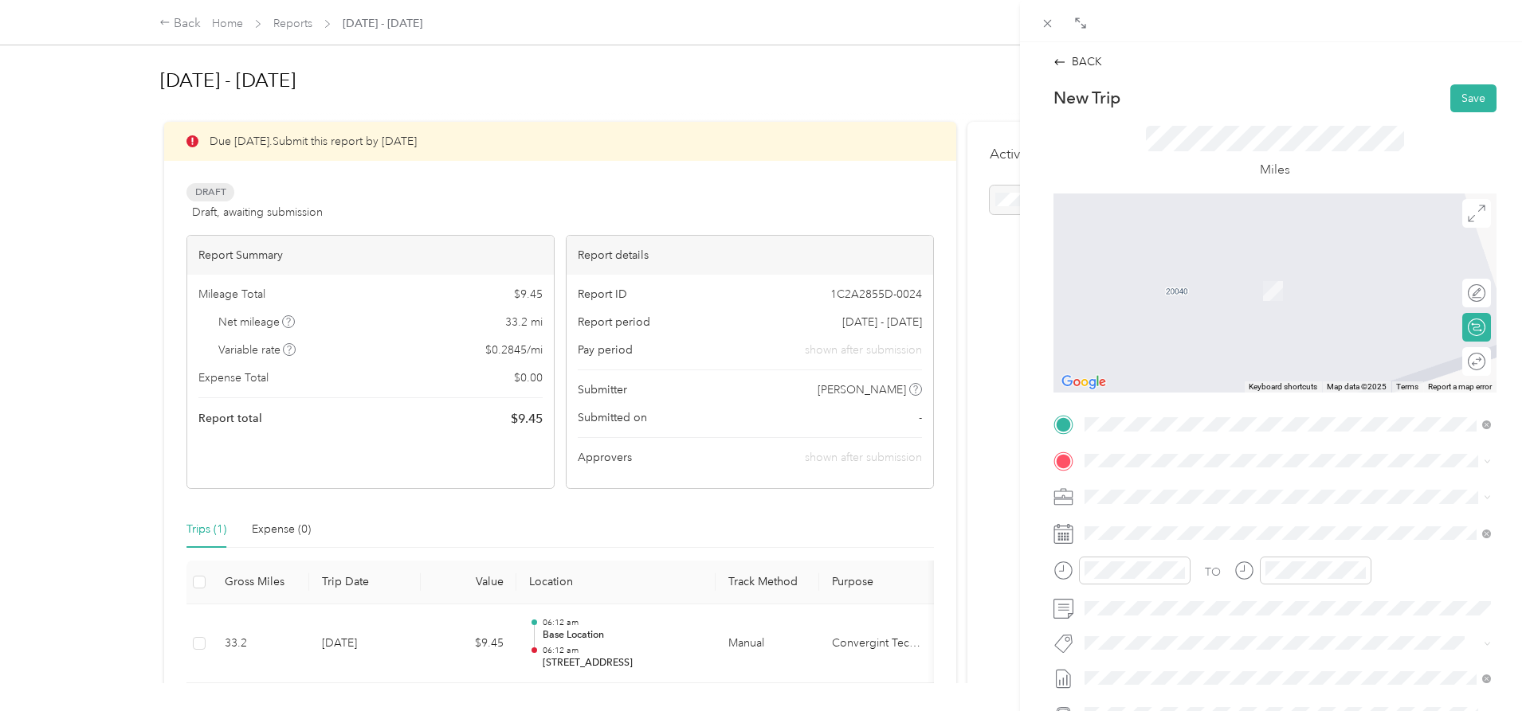
click at [1155, 676] on div "[STREET_ADDRESS][GEOGRAPHIC_DATA][STREET_ADDRESS][US_STATE][GEOGRAPHIC_DATA]" at bounding box center [1194, 680] width 159 height 33
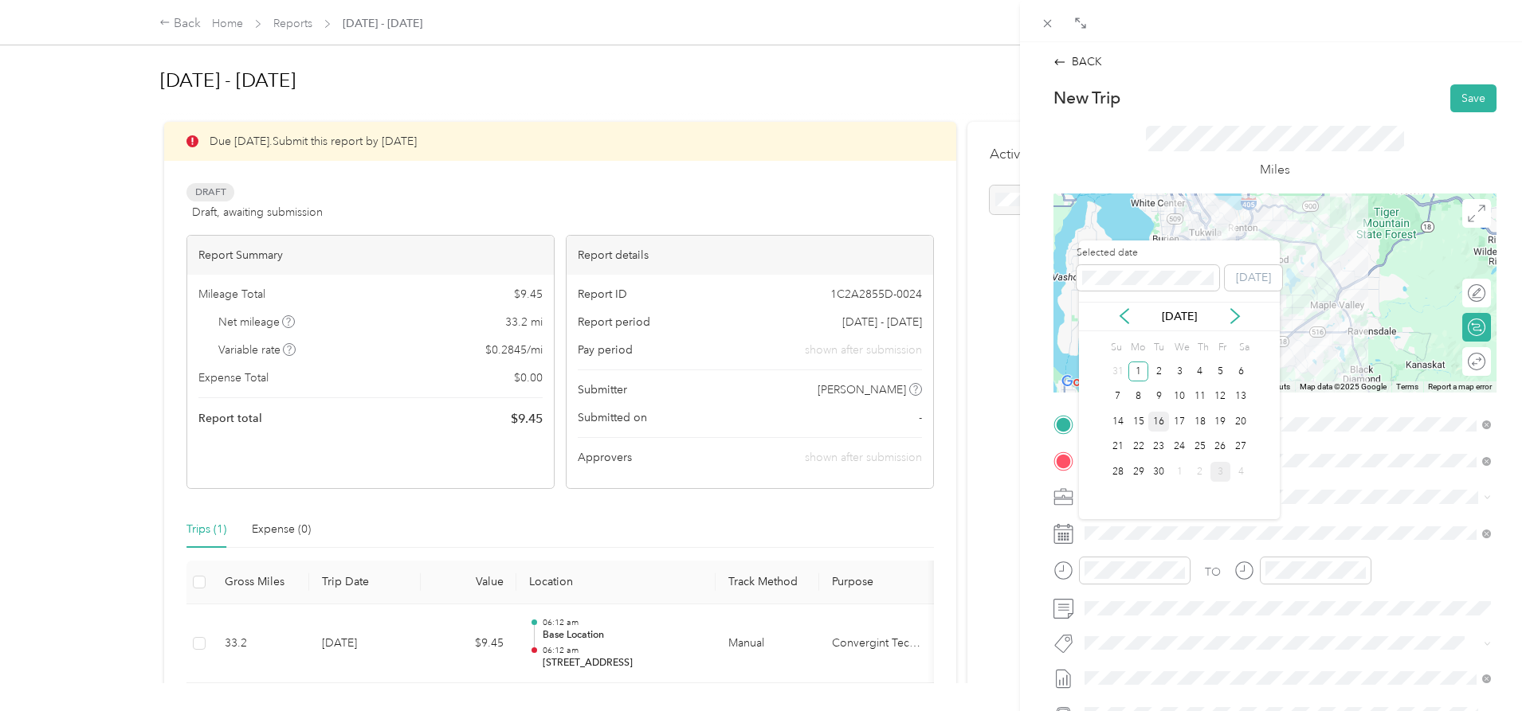
click at [1158, 418] on div "16" at bounding box center [1158, 422] width 21 height 20
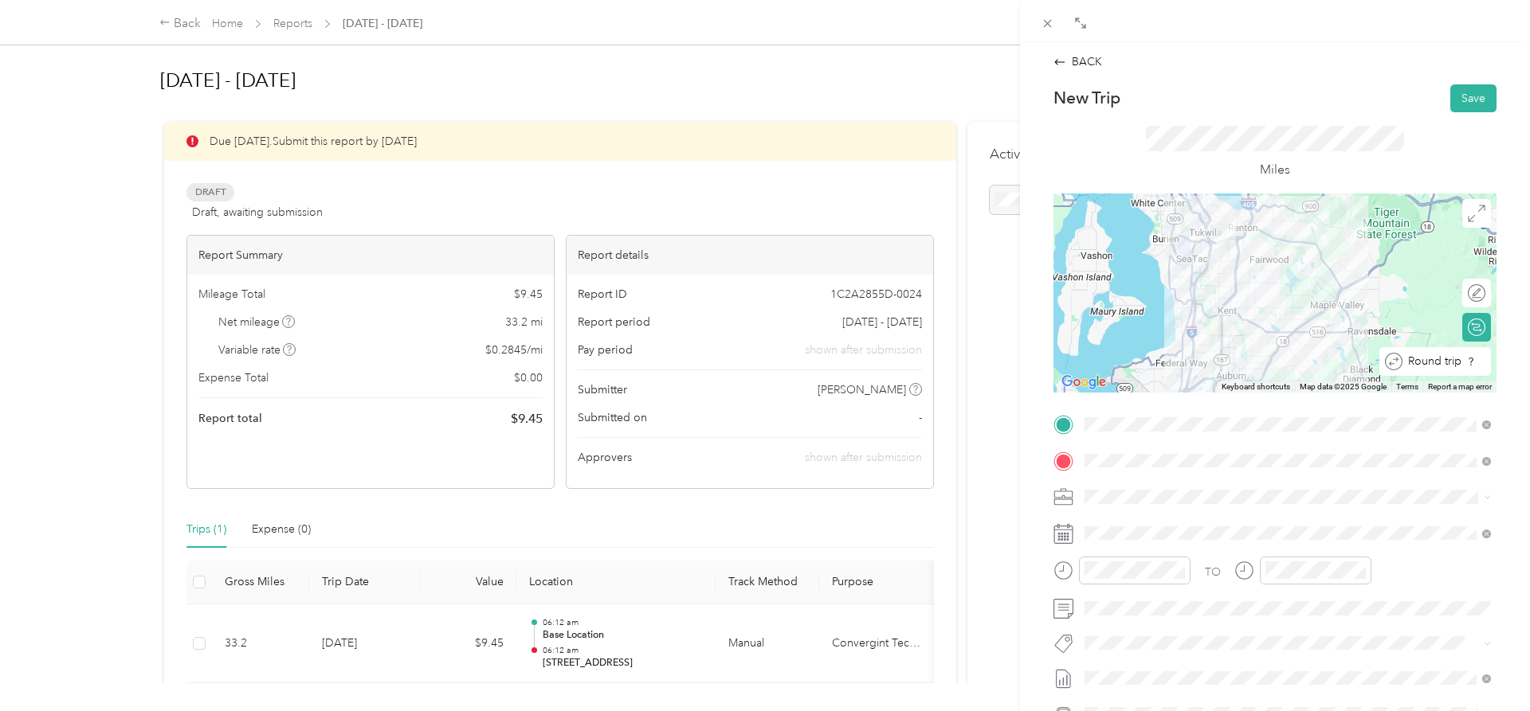
click at [1470, 363] on div "Round trip" at bounding box center [1443, 361] width 83 height 17
click at [1470, 363] on div at bounding box center [1468, 361] width 33 height 17
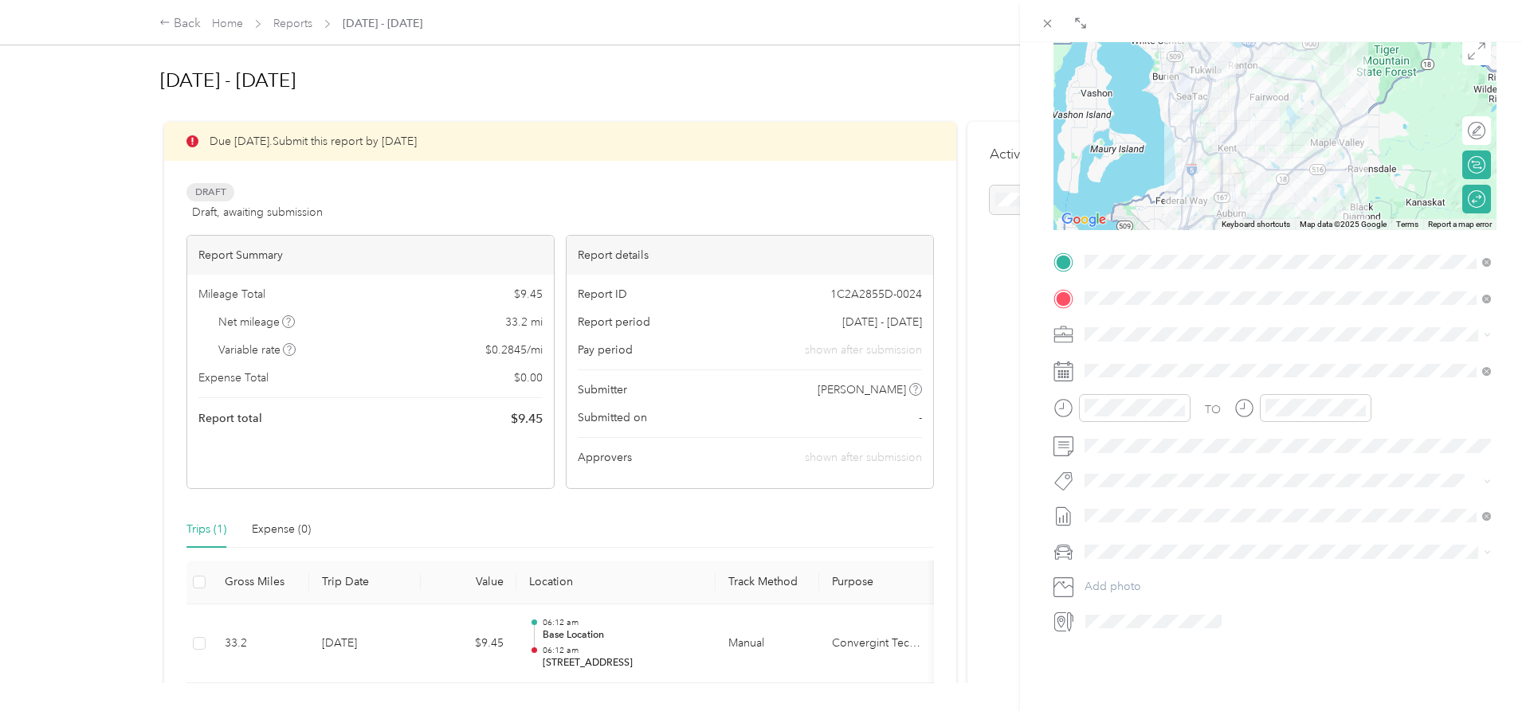
scroll to position [199, 0]
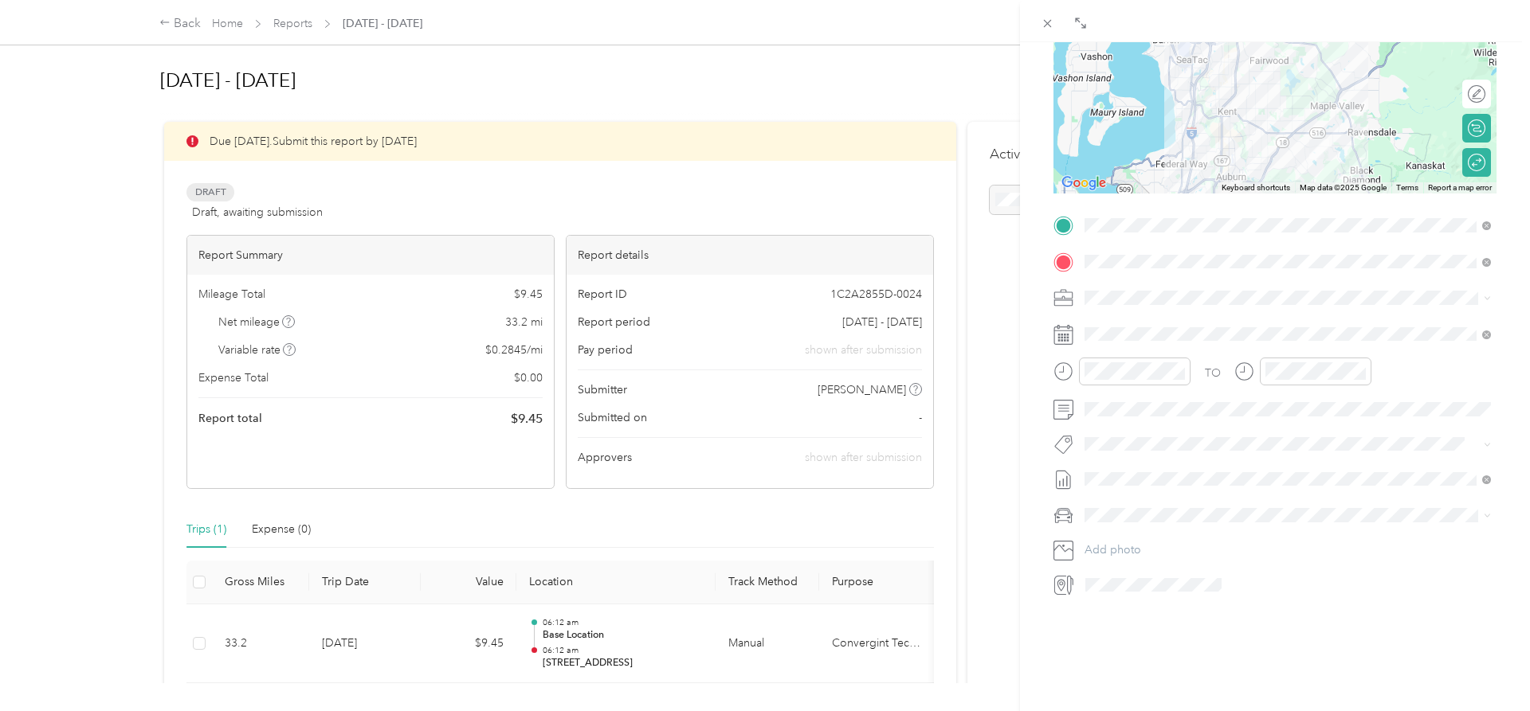
click at [1126, 542] on span "Honda Accord" at bounding box center [1127, 543] width 75 height 14
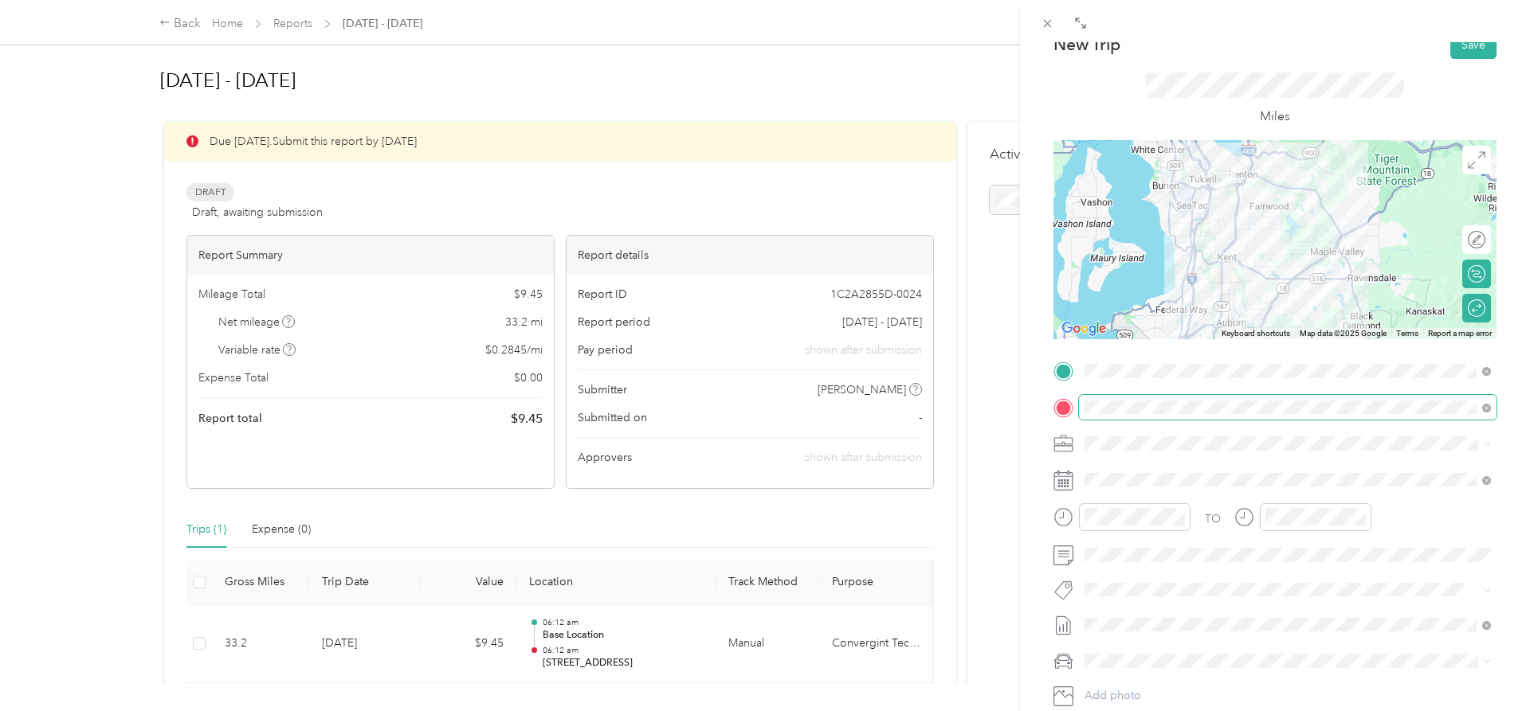
scroll to position [0, 0]
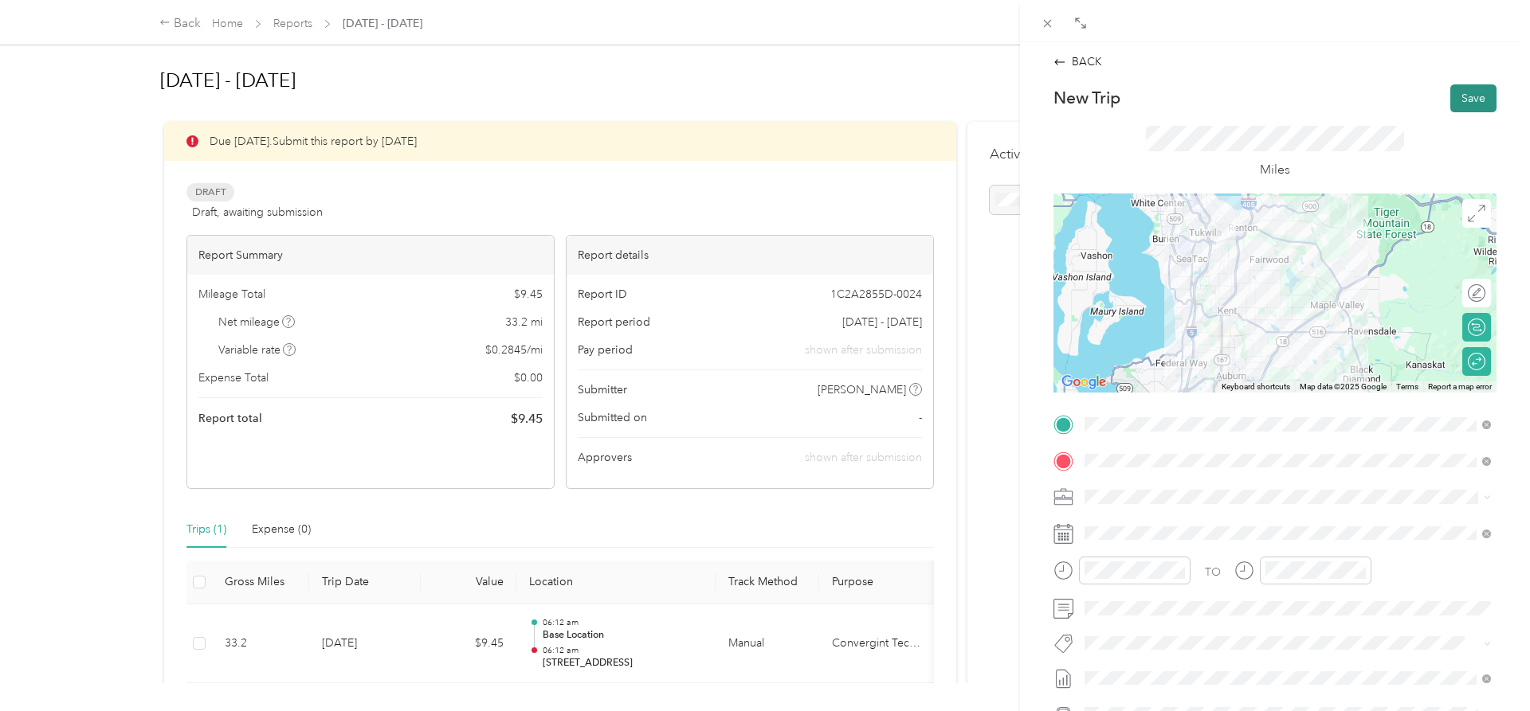
click at [1473, 100] on button "Save" at bounding box center [1473, 98] width 46 height 28
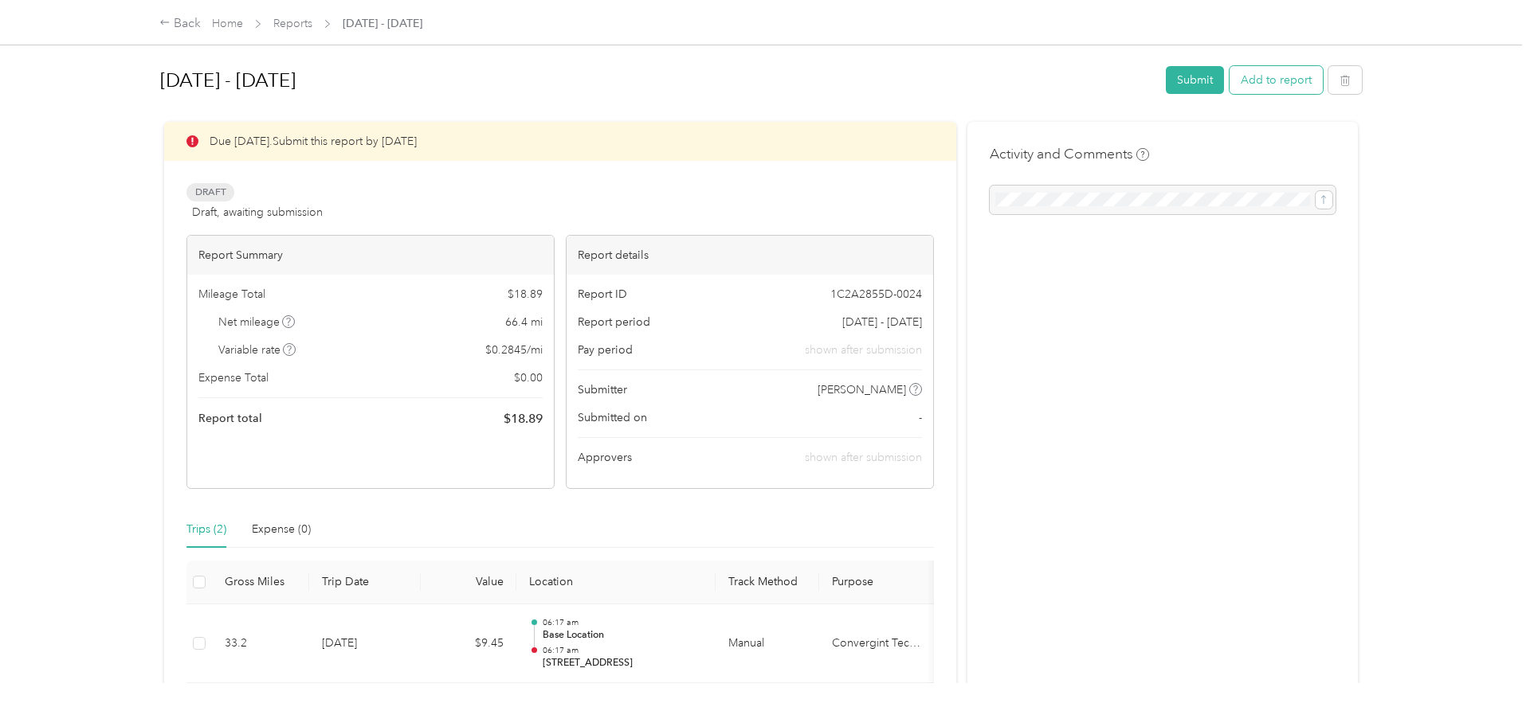
click at [1285, 80] on button "Add to report" at bounding box center [1275, 80] width 93 height 28
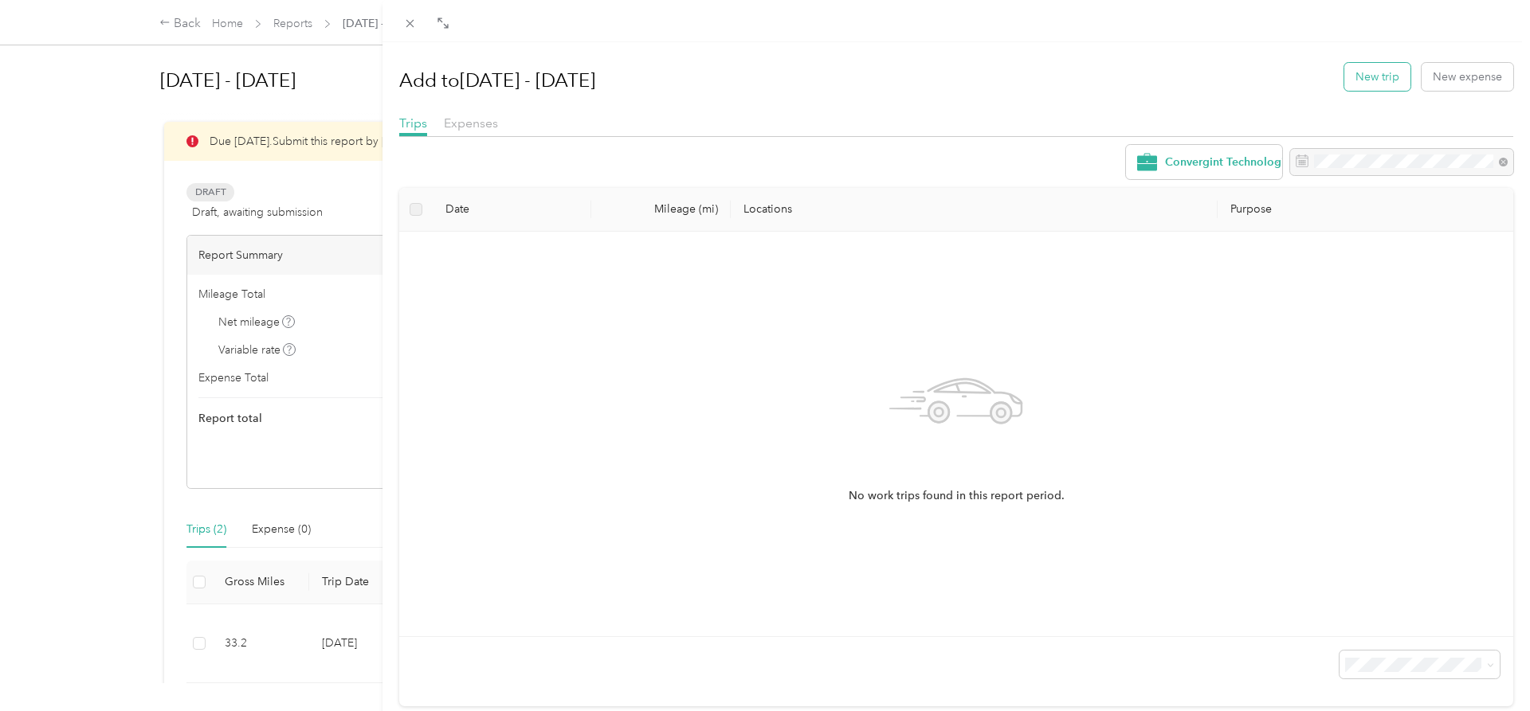
click at [1381, 75] on button "New trip" at bounding box center [1377, 77] width 66 height 28
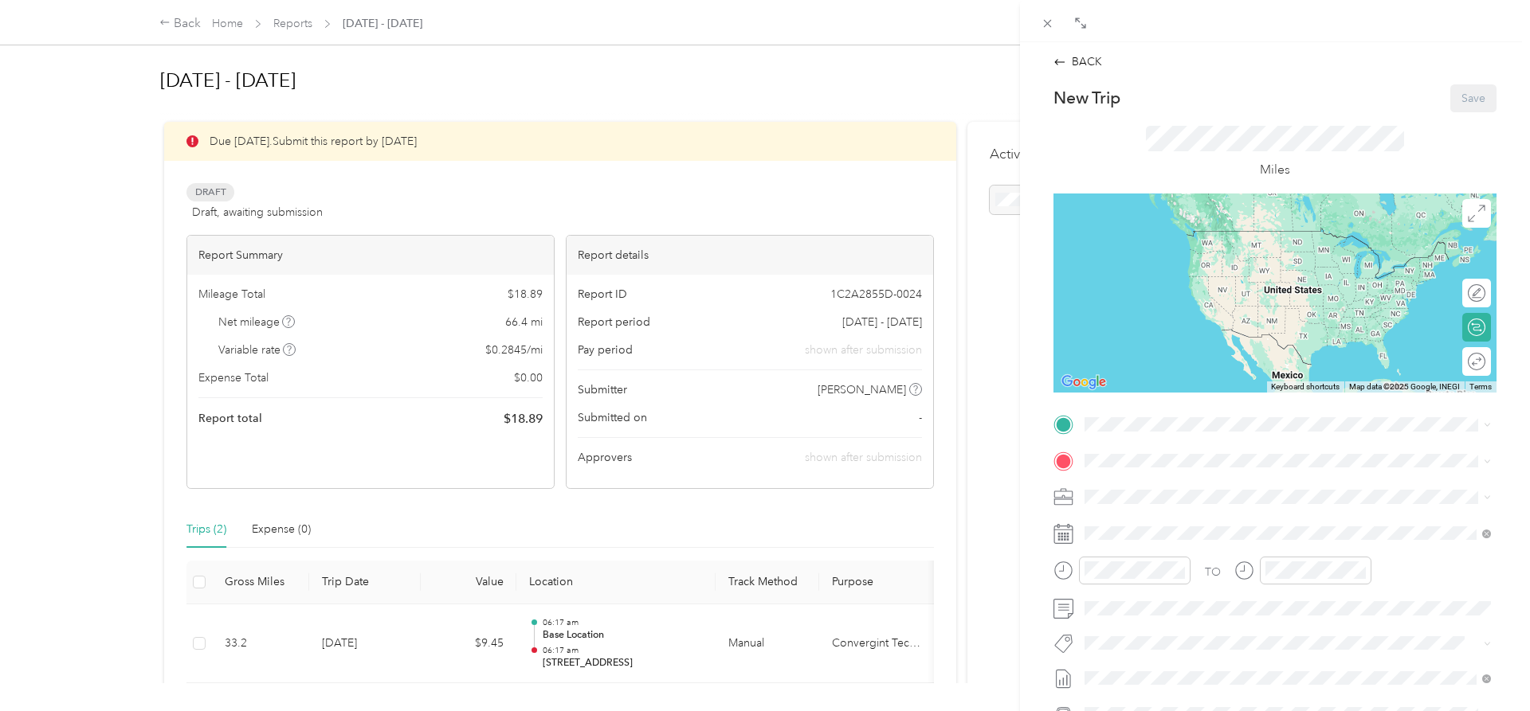
click at [1124, 593] on div "Base Location [STREET_ADDRESS][US_STATE]" at bounding box center [1194, 597] width 159 height 33
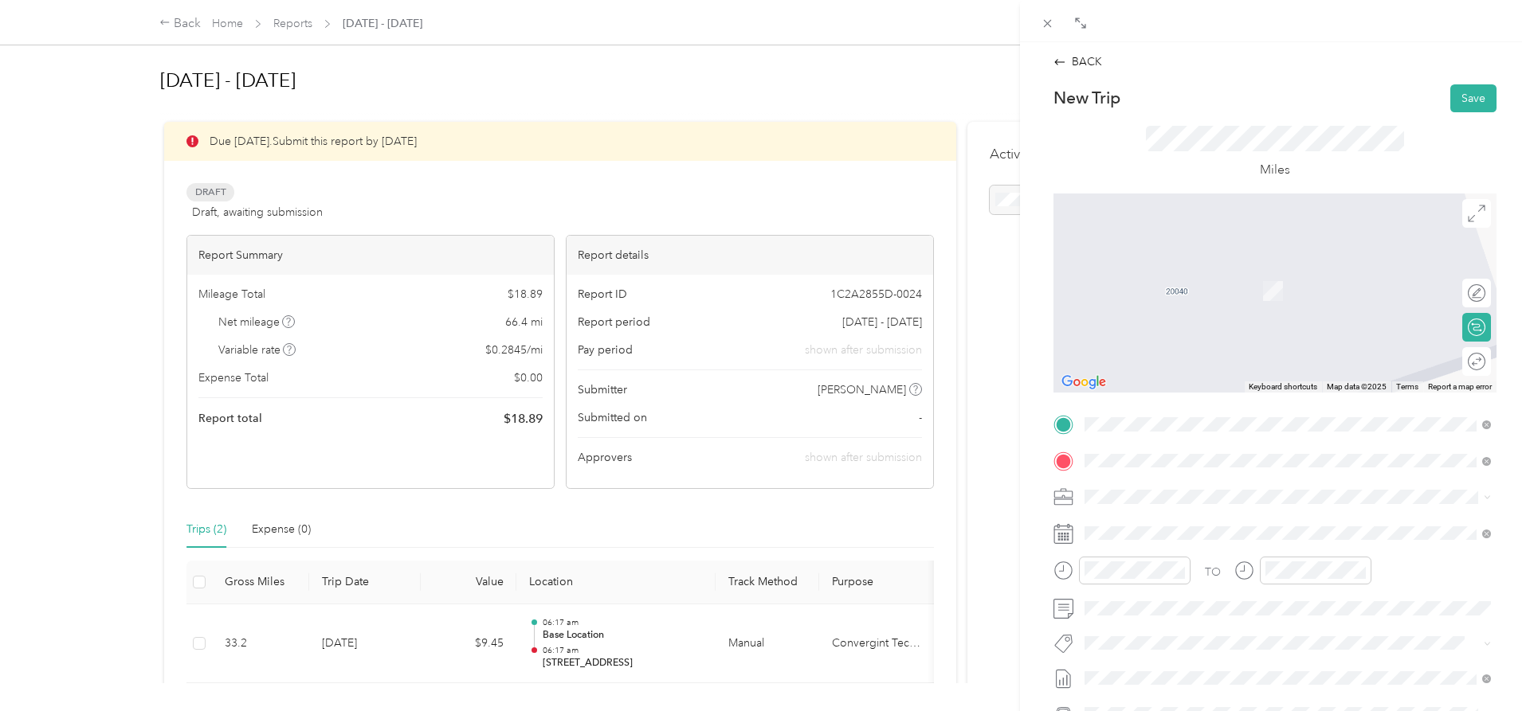
click at [1193, 519] on span "[STREET_ADDRESS][US_STATE]" at bounding box center [1194, 518] width 159 height 14
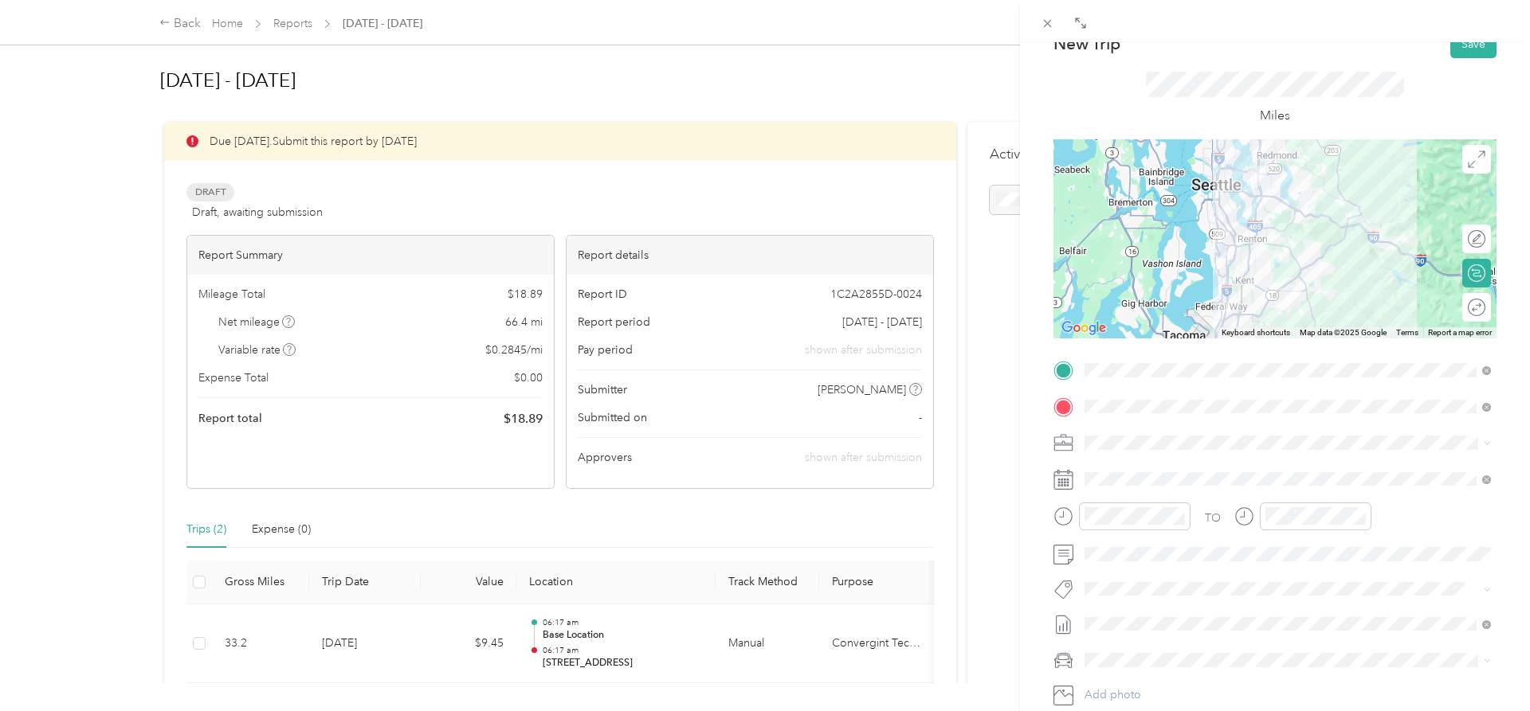
scroll to position [163, 0]
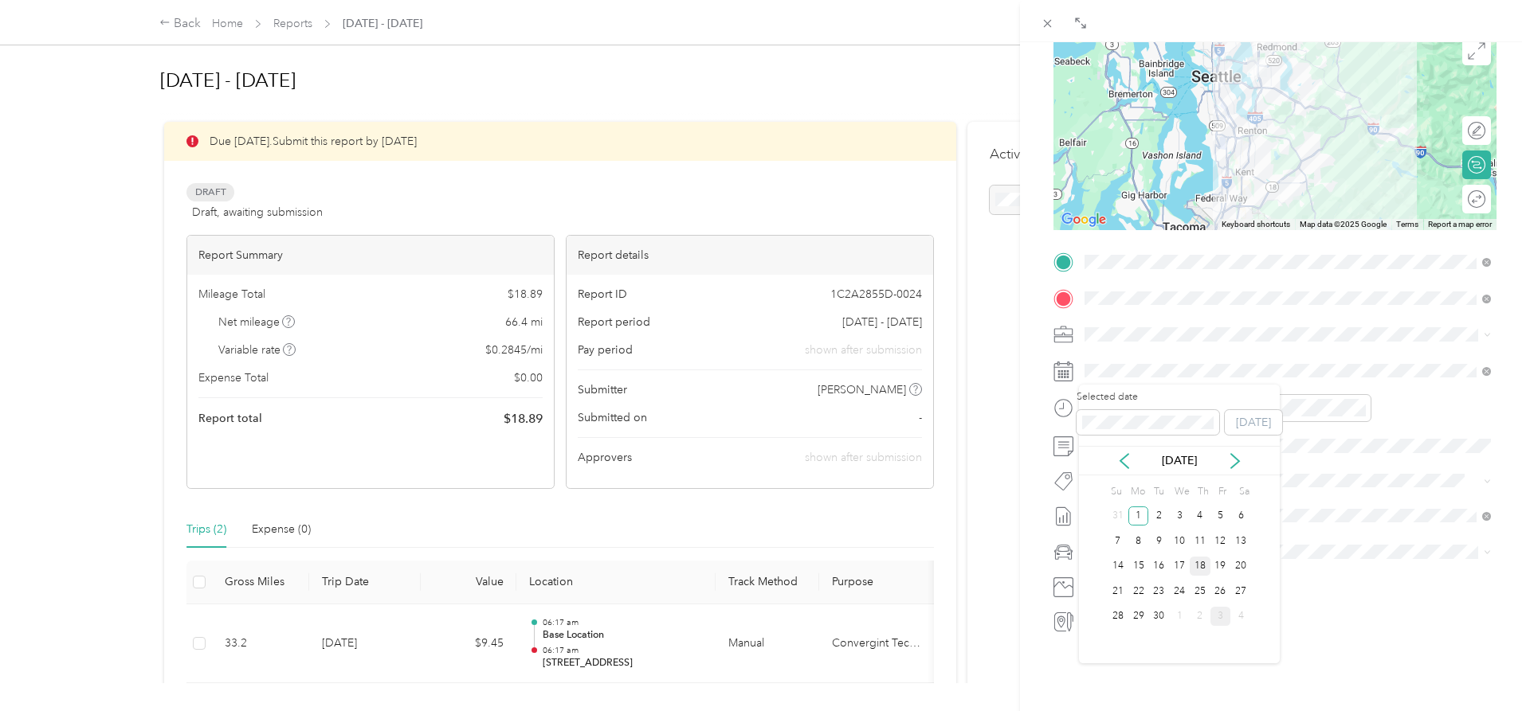
click at [1202, 566] on div "18" at bounding box center [1199, 567] width 21 height 20
click at [1482, 192] on div "Round trip" at bounding box center [1476, 199] width 29 height 29
click at [1478, 193] on div at bounding box center [1468, 198] width 33 height 17
click at [1139, 582] on div "Honda Accord" at bounding box center [1287, 580] width 395 height 17
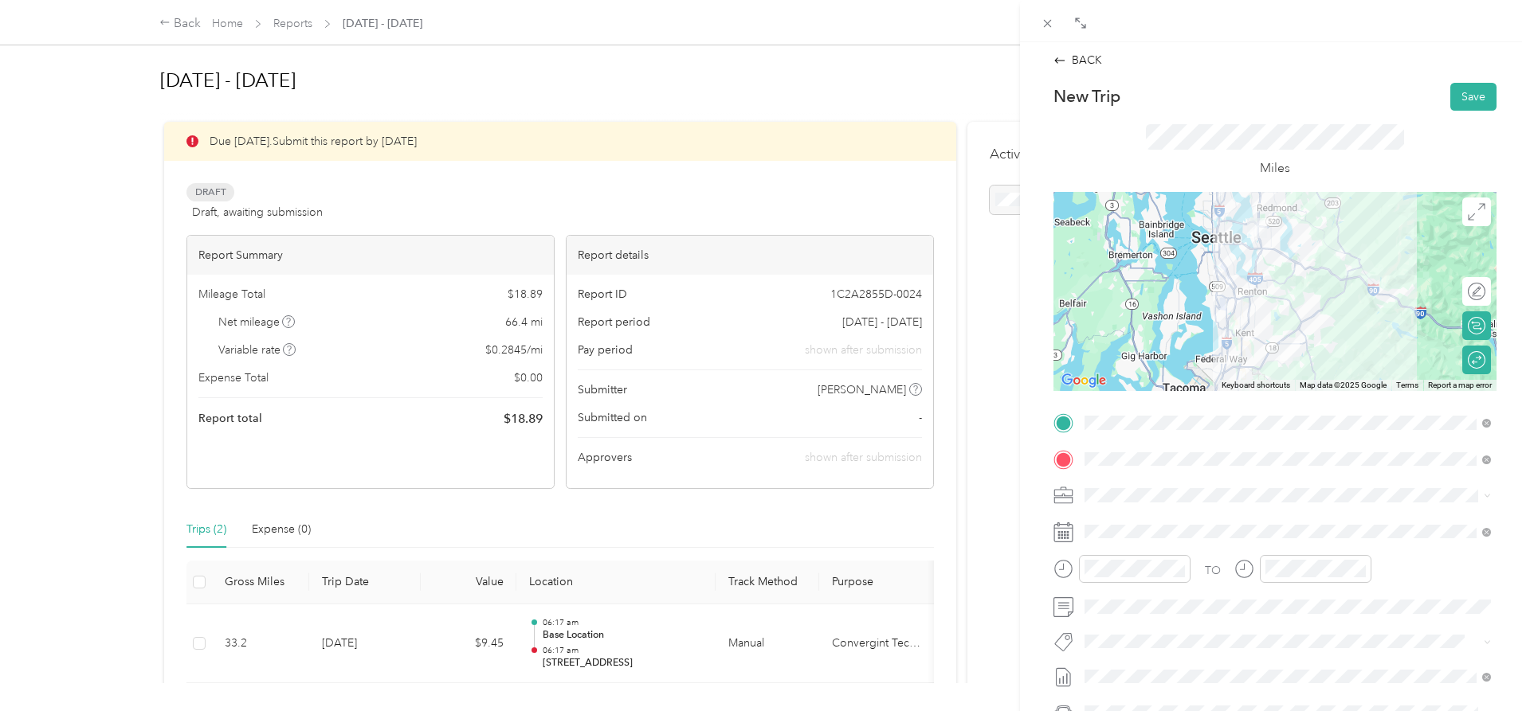
scroll to position [0, 0]
click at [1487, 89] on button "Save" at bounding box center [1473, 98] width 46 height 28
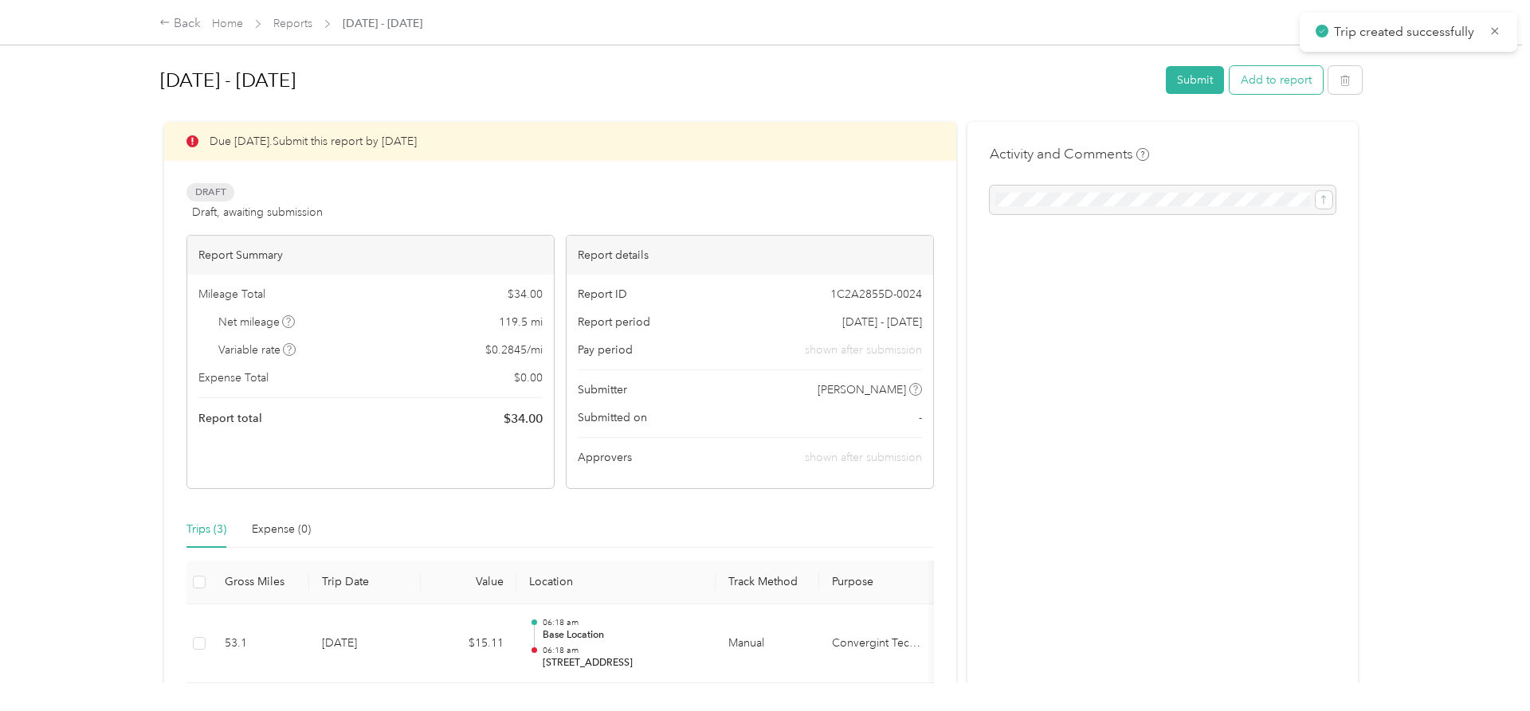
click at [1295, 82] on button "Add to report" at bounding box center [1275, 80] width 93 height 28
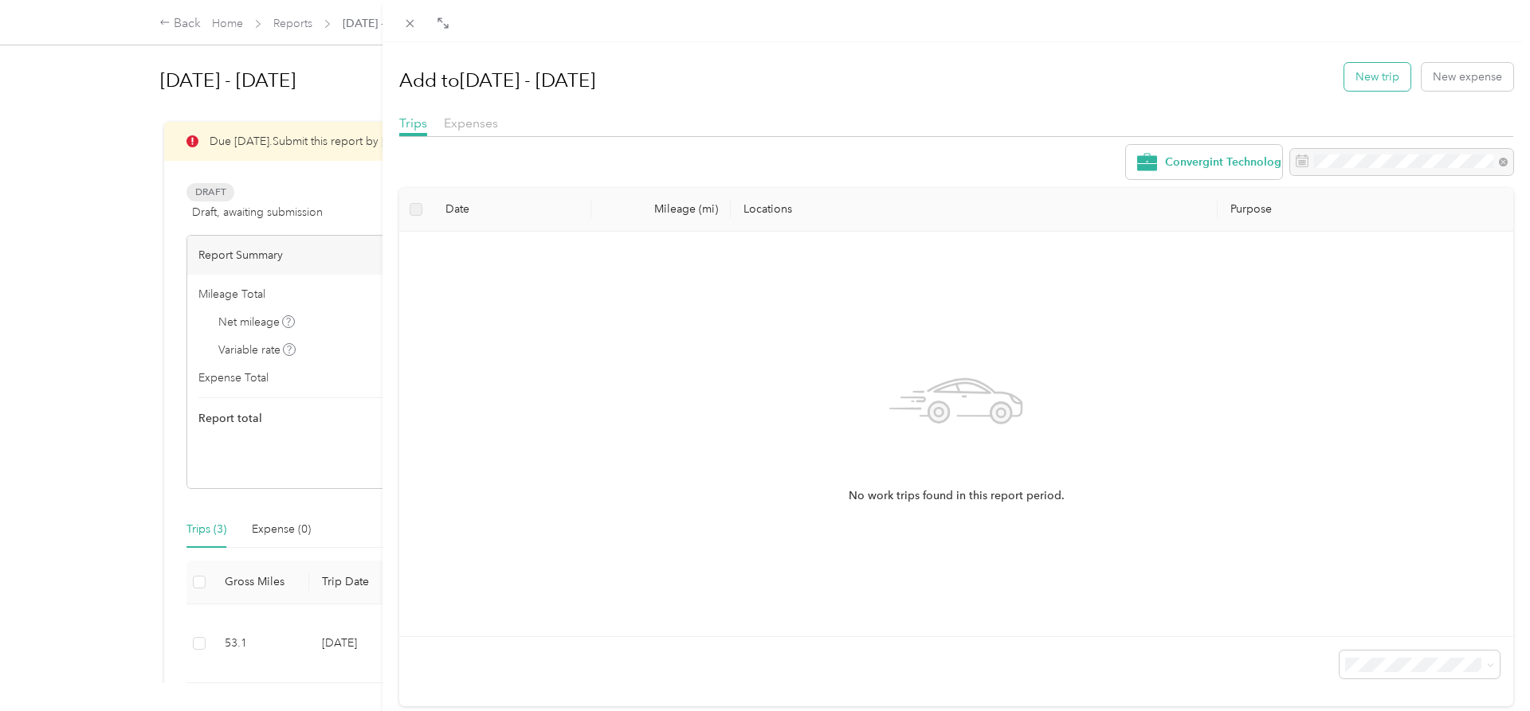
click at [1397, 87] on button "New trip" at bounding box center [1377, 77] width 66 height 28
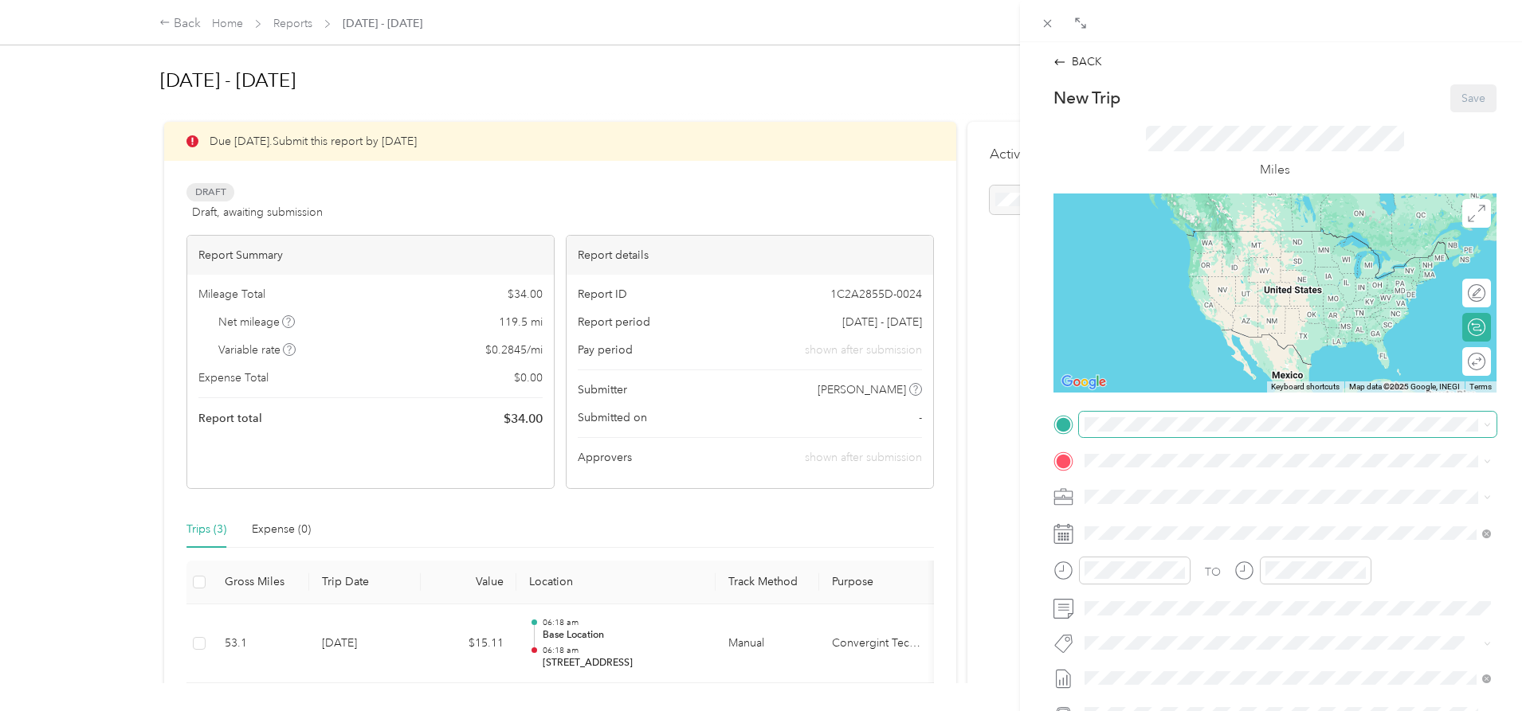
click at [1150, 417] on span at bounding box center [1287, 424] width 417 height 25
click at [1162, 586] on strong "Base Location" at bounding box center [1151, 588] width 73 height 14
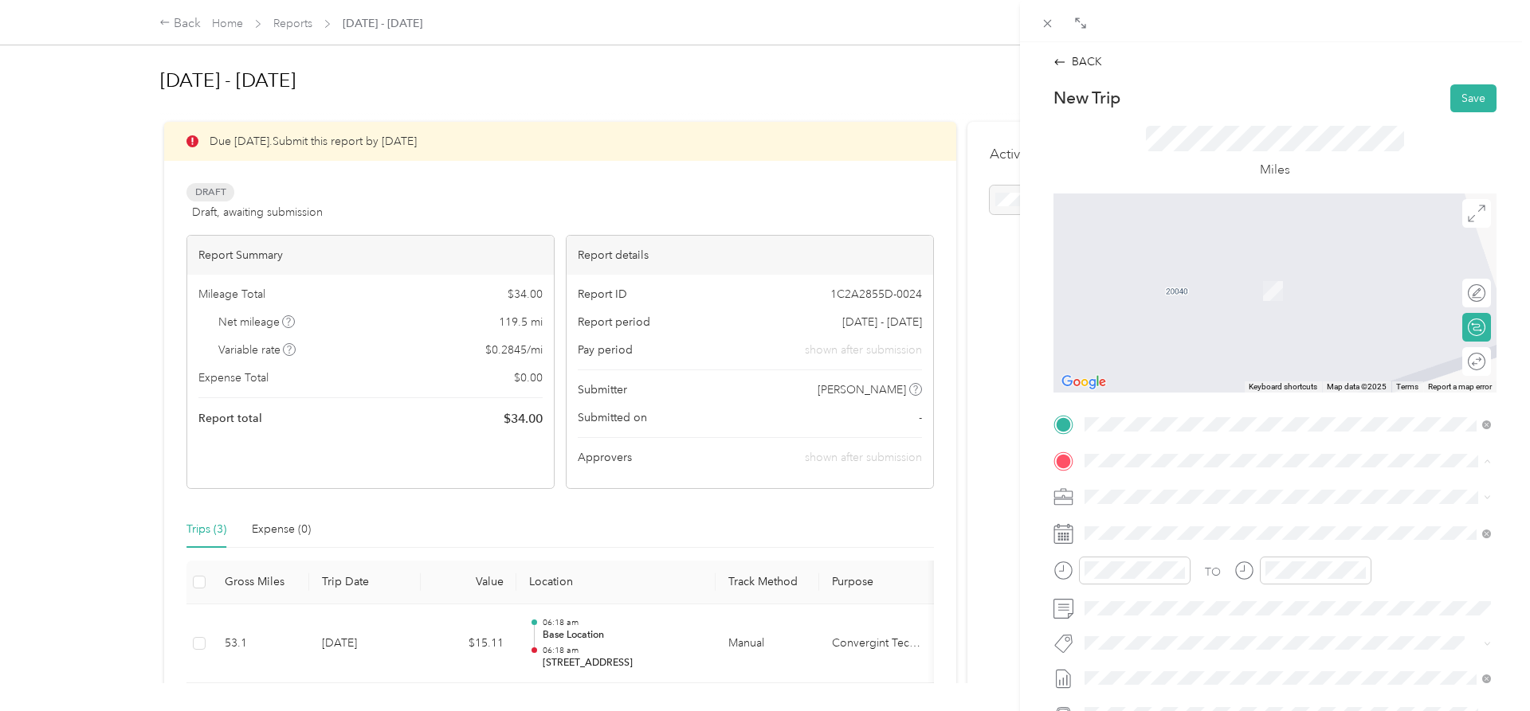
click at [1114, 441] on div "TO Add photo" at bounding box center [1274, 604] width 443 height 385
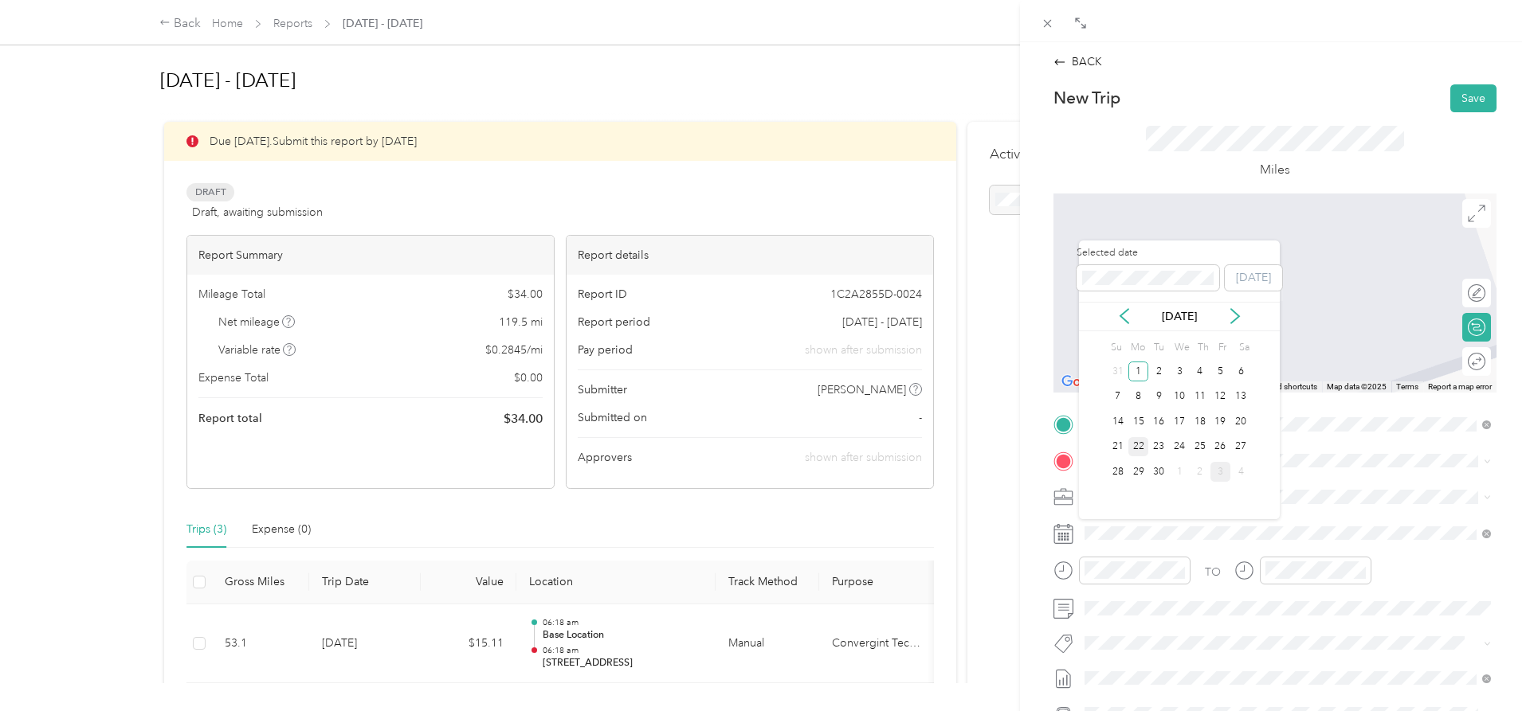
click at [1138, 452] on div "22" at bounding box center [1138, 447] width 21 height 20
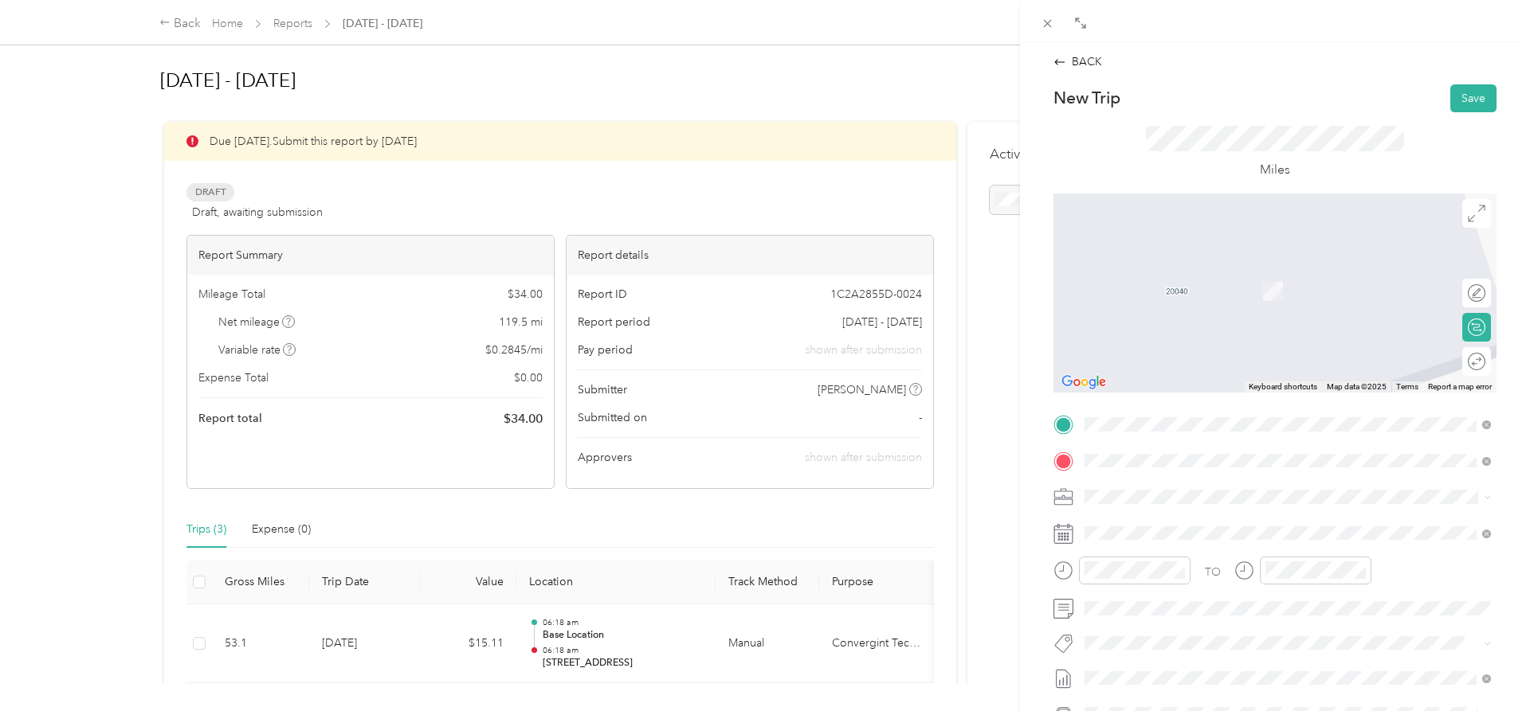
click at [1142, 518] on span "[STREET_ADDRESS][US_STATE]" at bounding box center [1194, 518] width 159 height 14
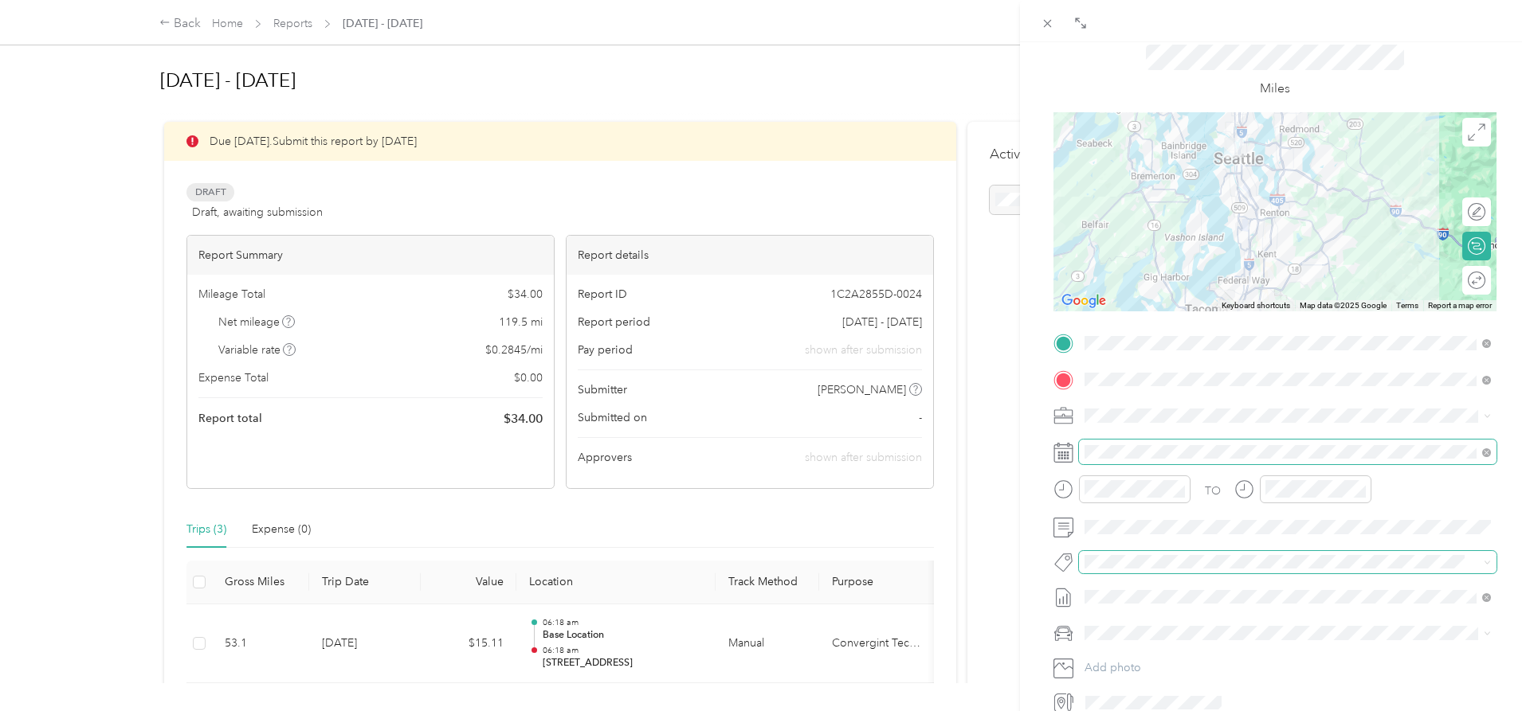
scroll to position [163, 0]
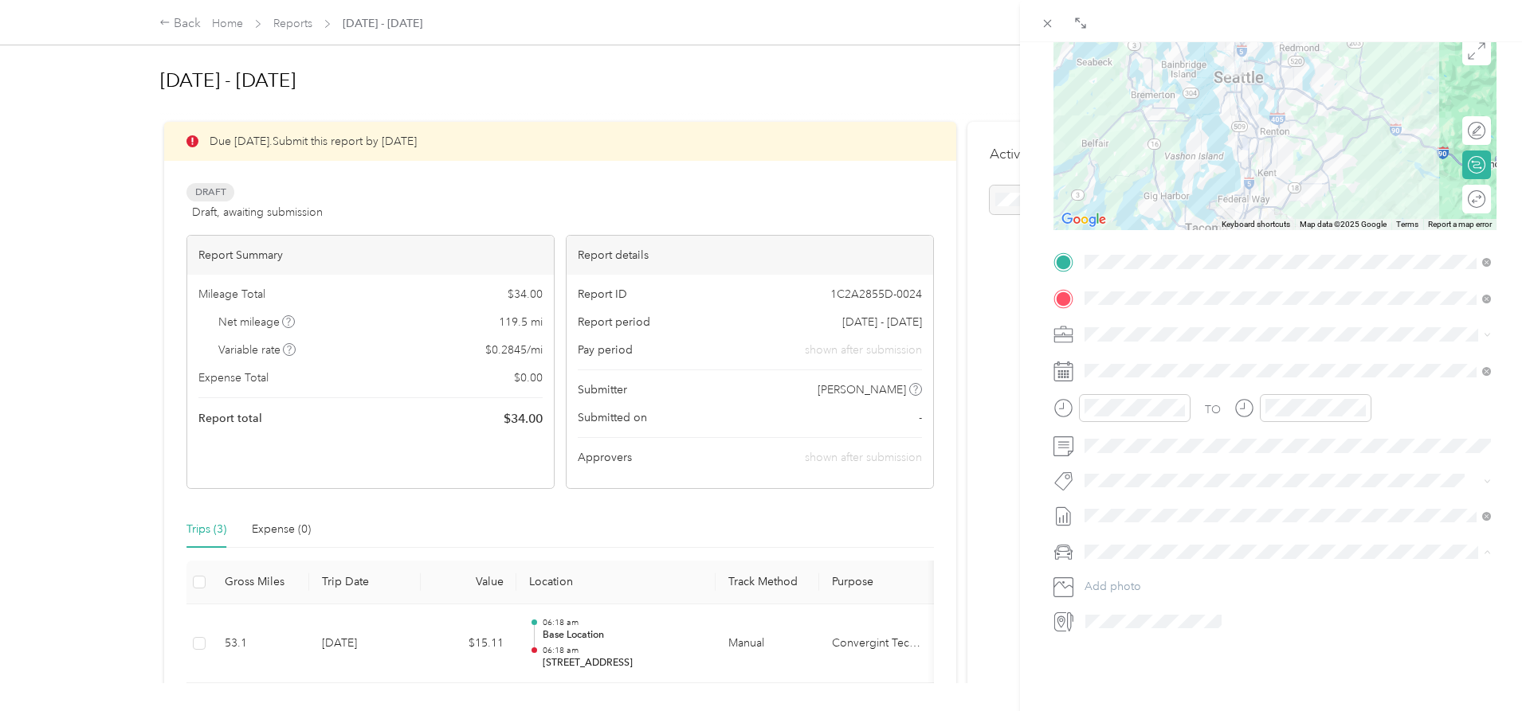
click at [1131, 568] on li "Honda Accord" at bounding box center [1287, 580] width 417 height 28
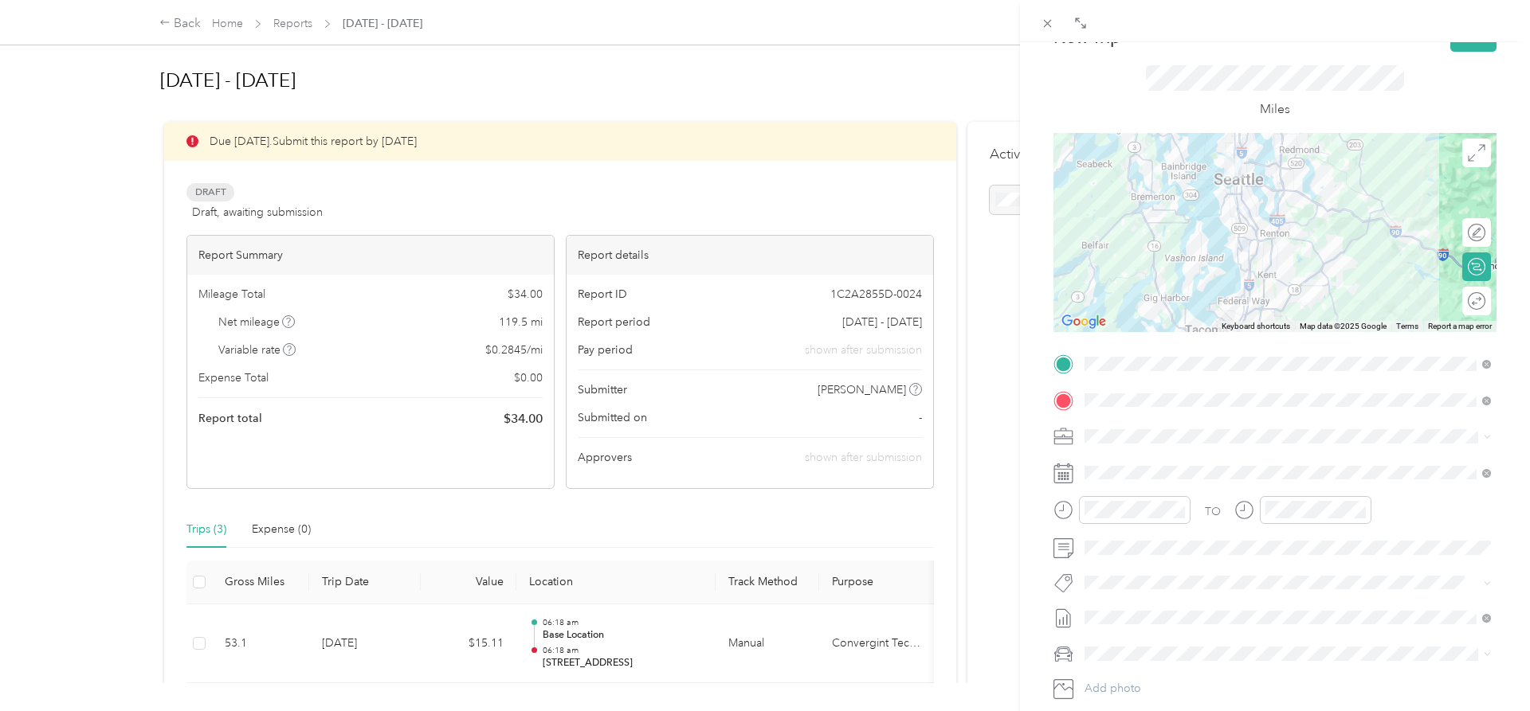
scroll to position [0, 0]
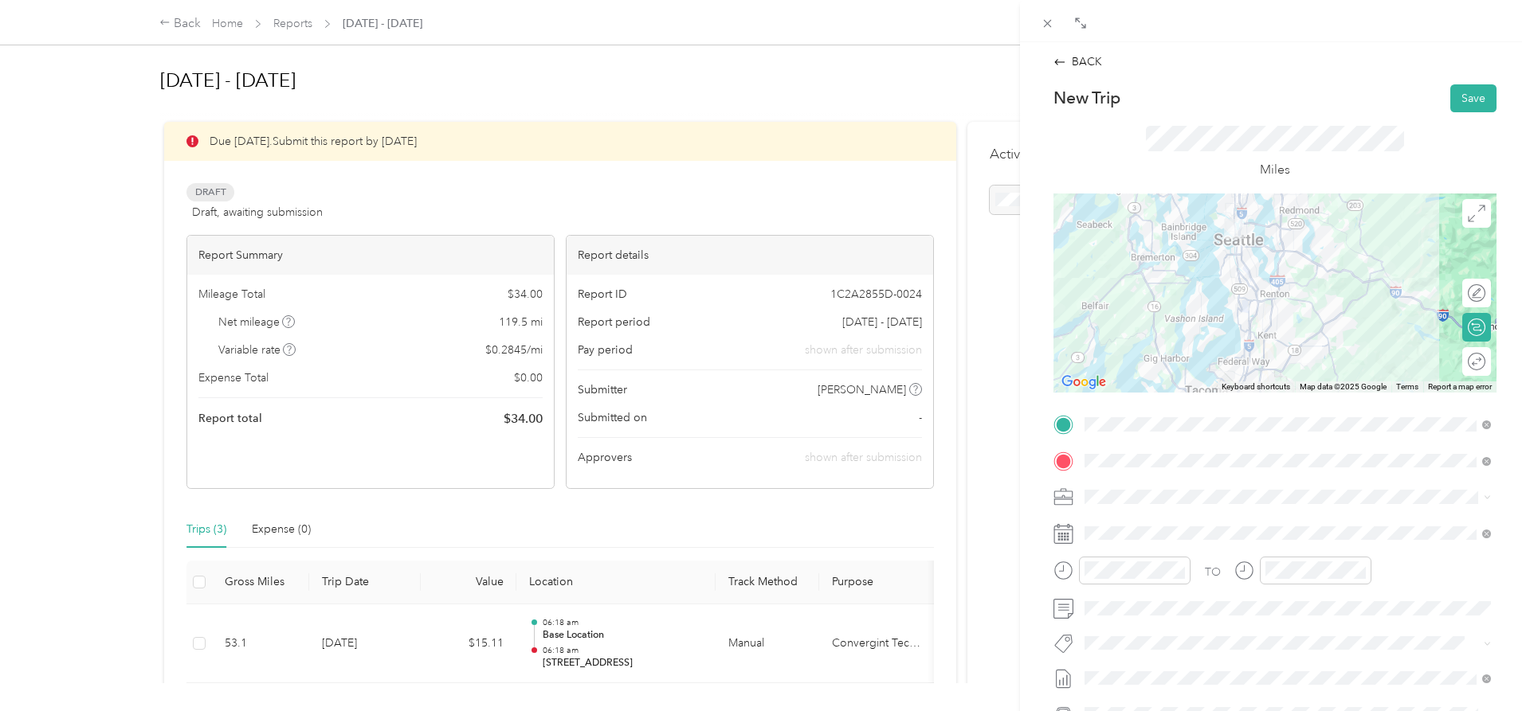
click at [1291, 316] on div at bounding box center [1274, 293] width 443 height 199
click at [1316, 315] on div at bounding box center [1274, 293] width 443 height 199
click at [1470, 99] on button "Save" at bounding box center [1473, 98] width 46 height 28
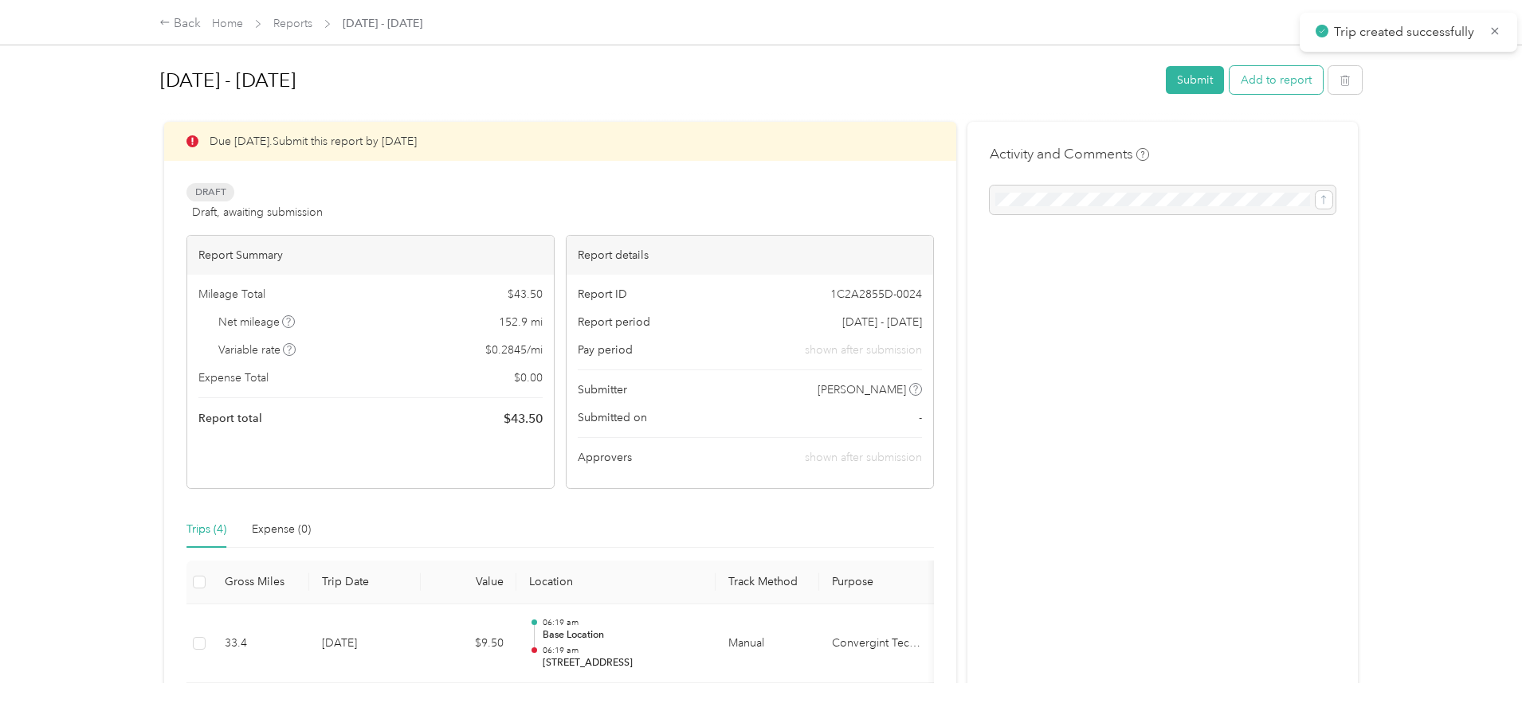
click at [1266, 84] on button "Add to report" at bounding box center [1275, 80] width 93 height 28
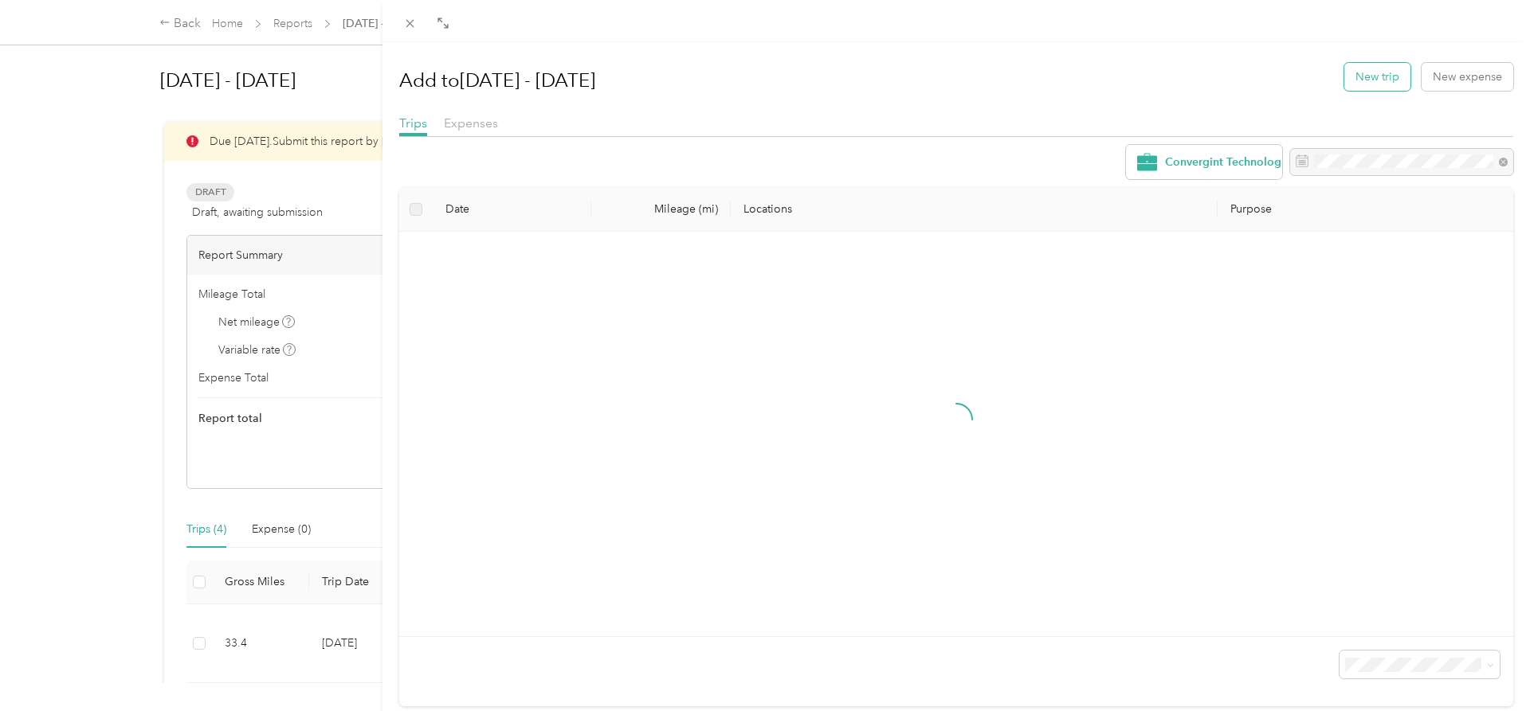
click at [1348, 77] on button "New trip" at bounding box center [1377, 77] width 66 height 28
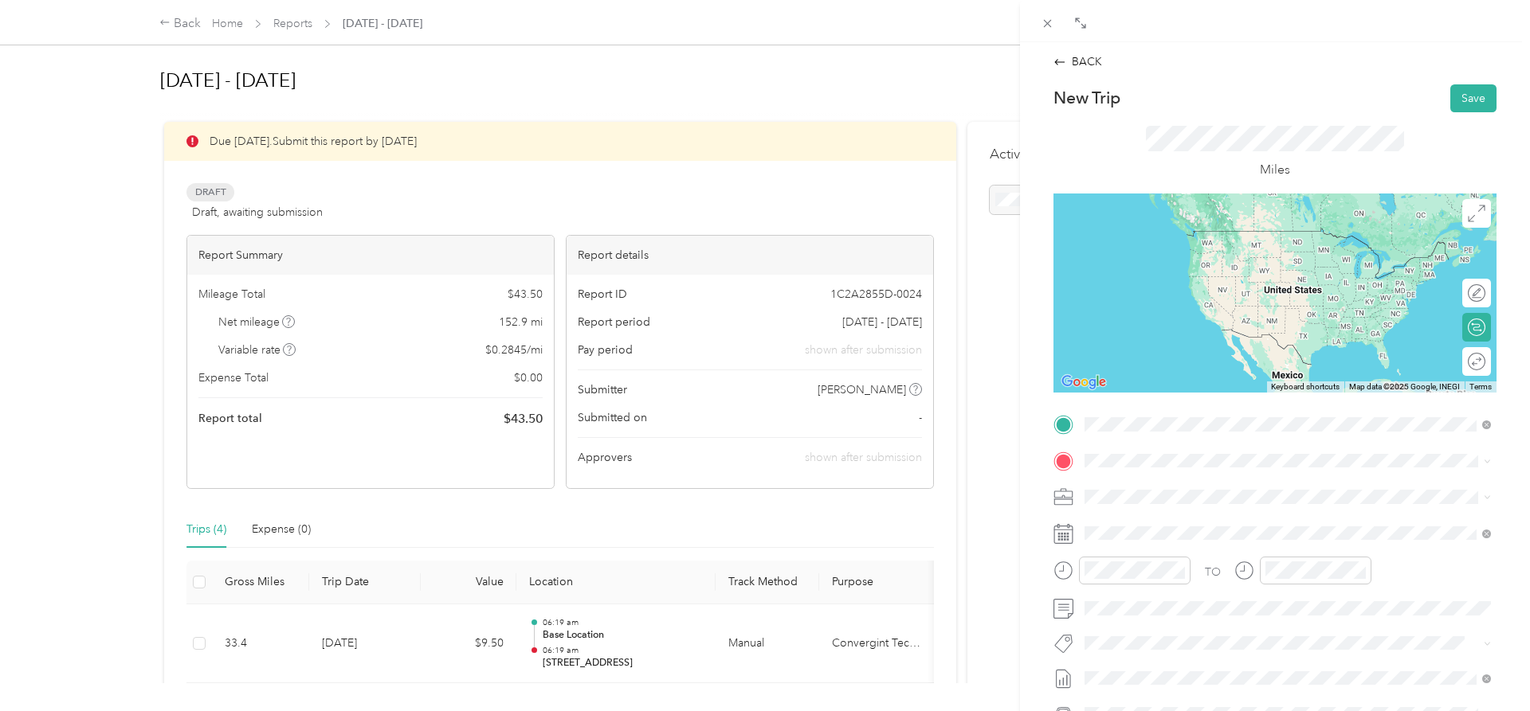
click at [1120, 489] on span "[STREET_ADDRESS][US_STATE]" at bounding box center [1194, 482] width 159 height 14
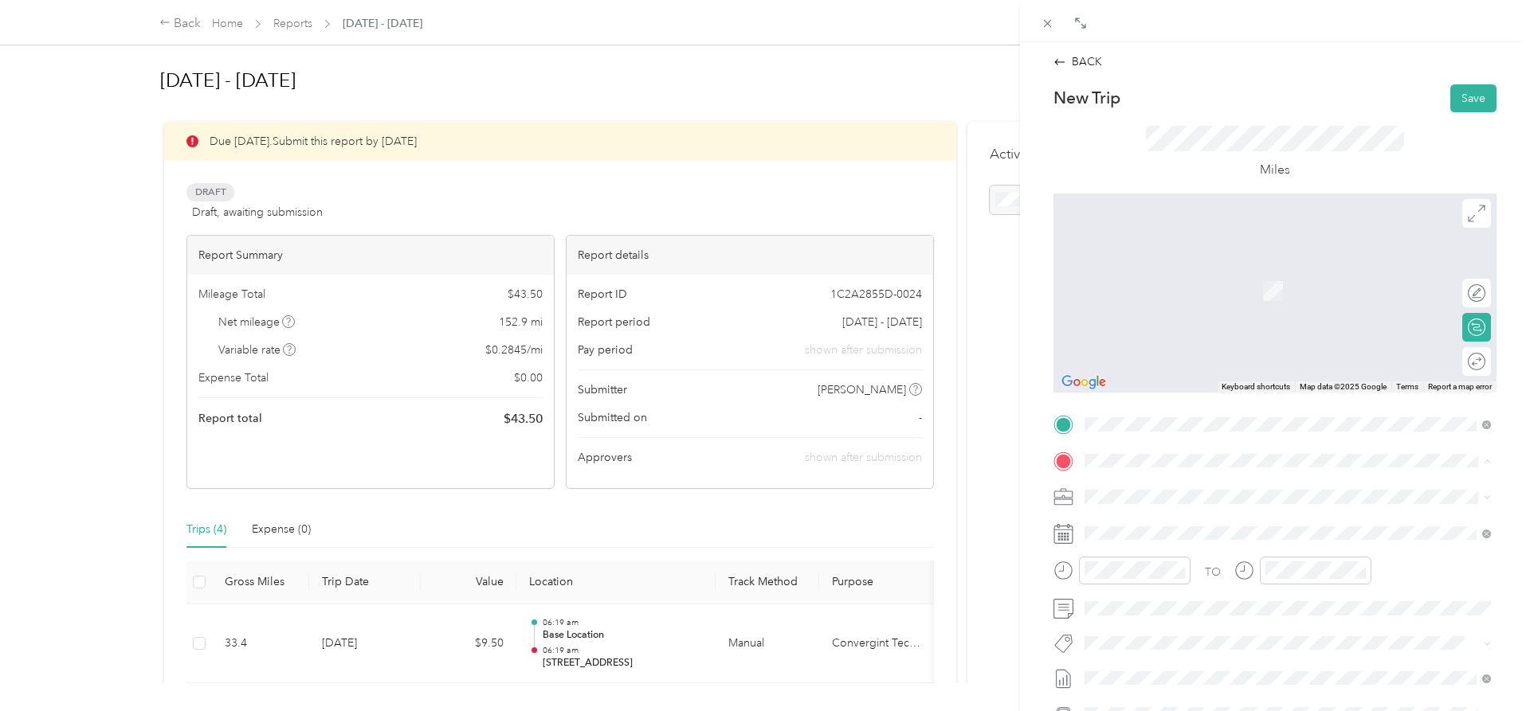
click at [1154, 676] on strong "[STREET_ADDRESS]" at bounding box center [1168, 675] width 107 height 14
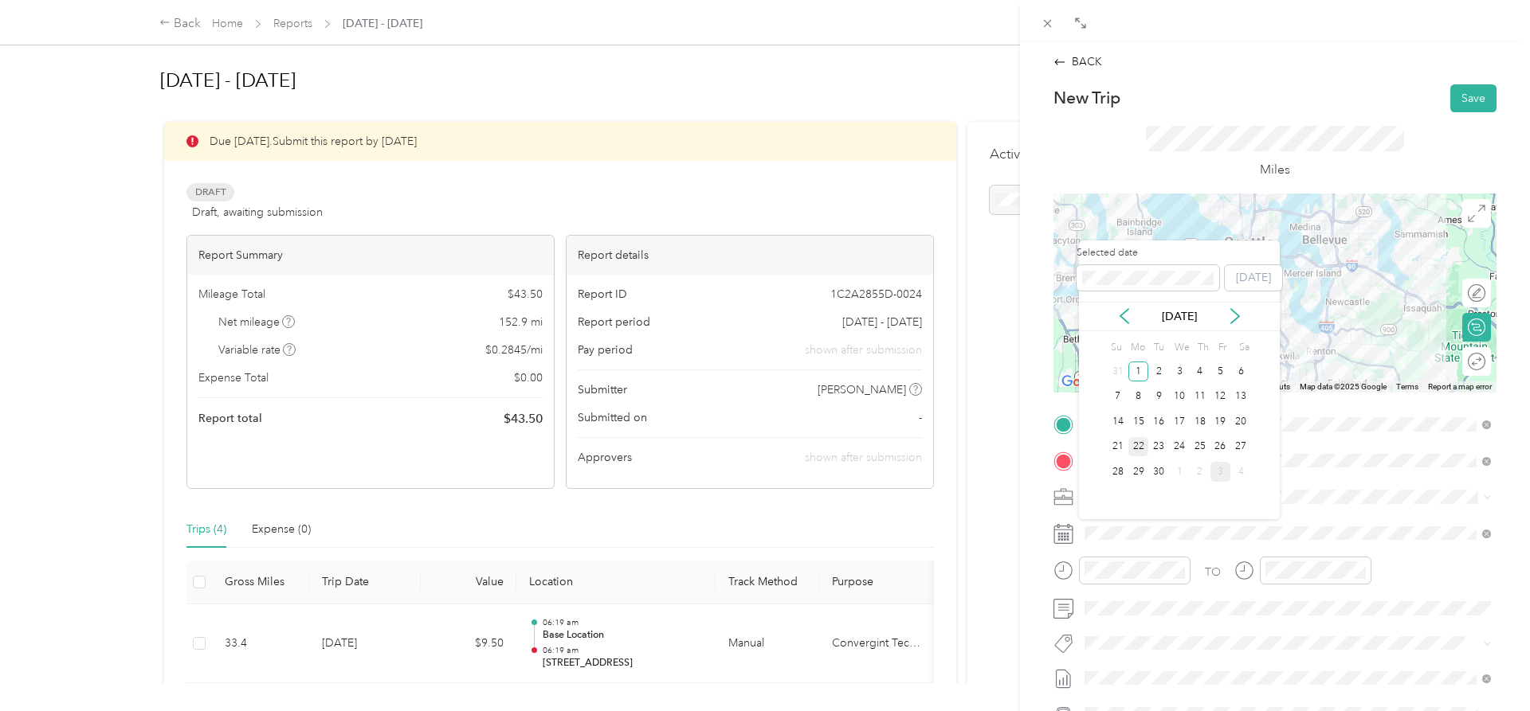
click at [1139, 442] on div "22" at bounding box center [1138, 447] width 21 height 20
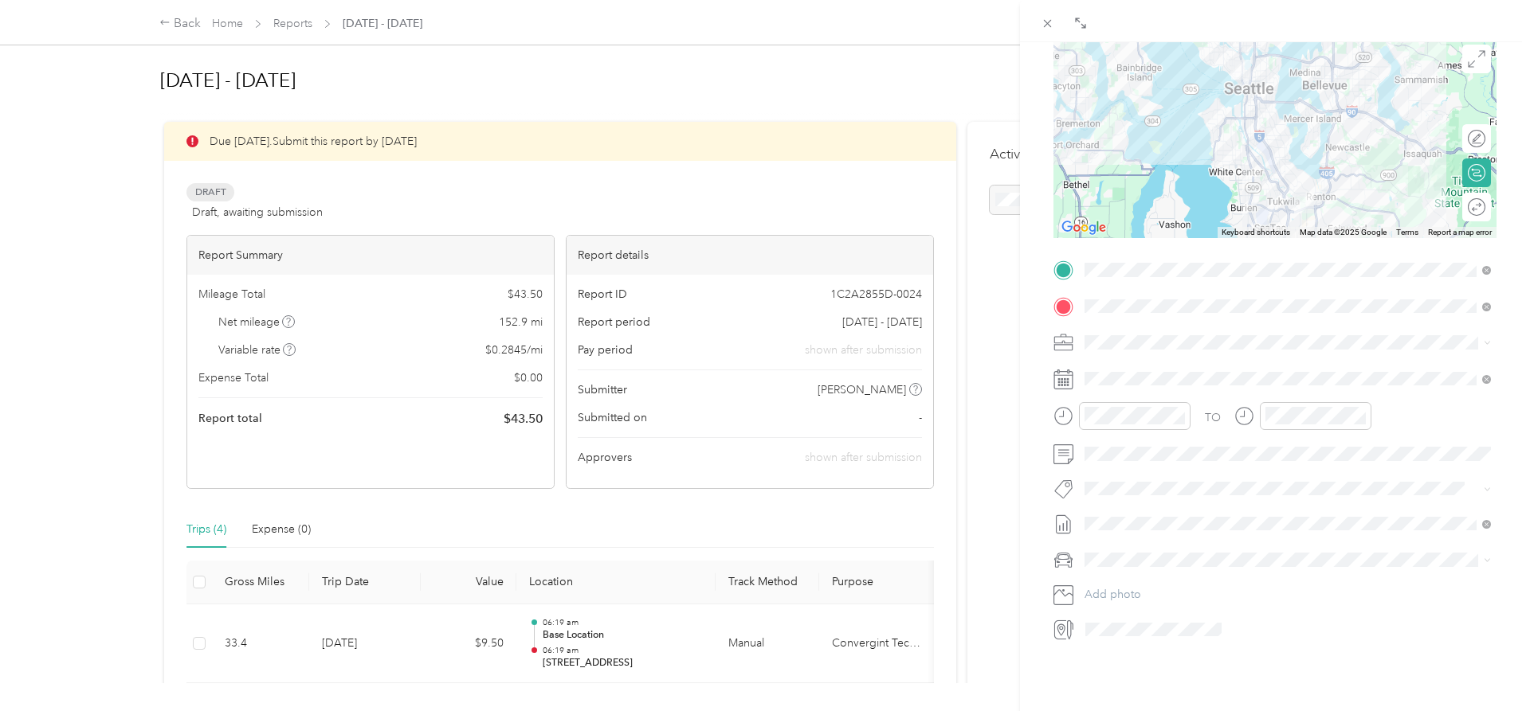
scroll to position [118, 0]
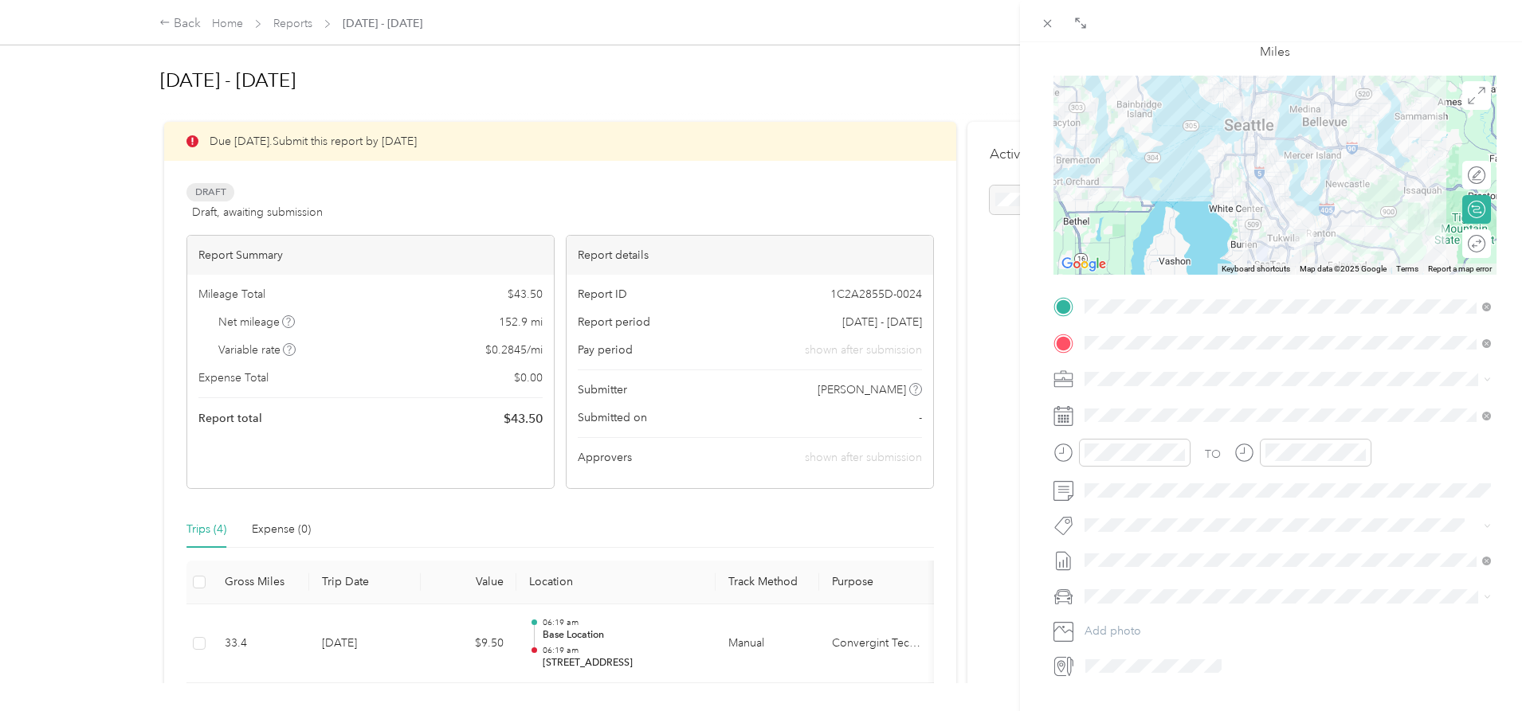
click at [1137, 619] on span "Honda Accord" at bounding box center [1127, 621] width 75 height 14
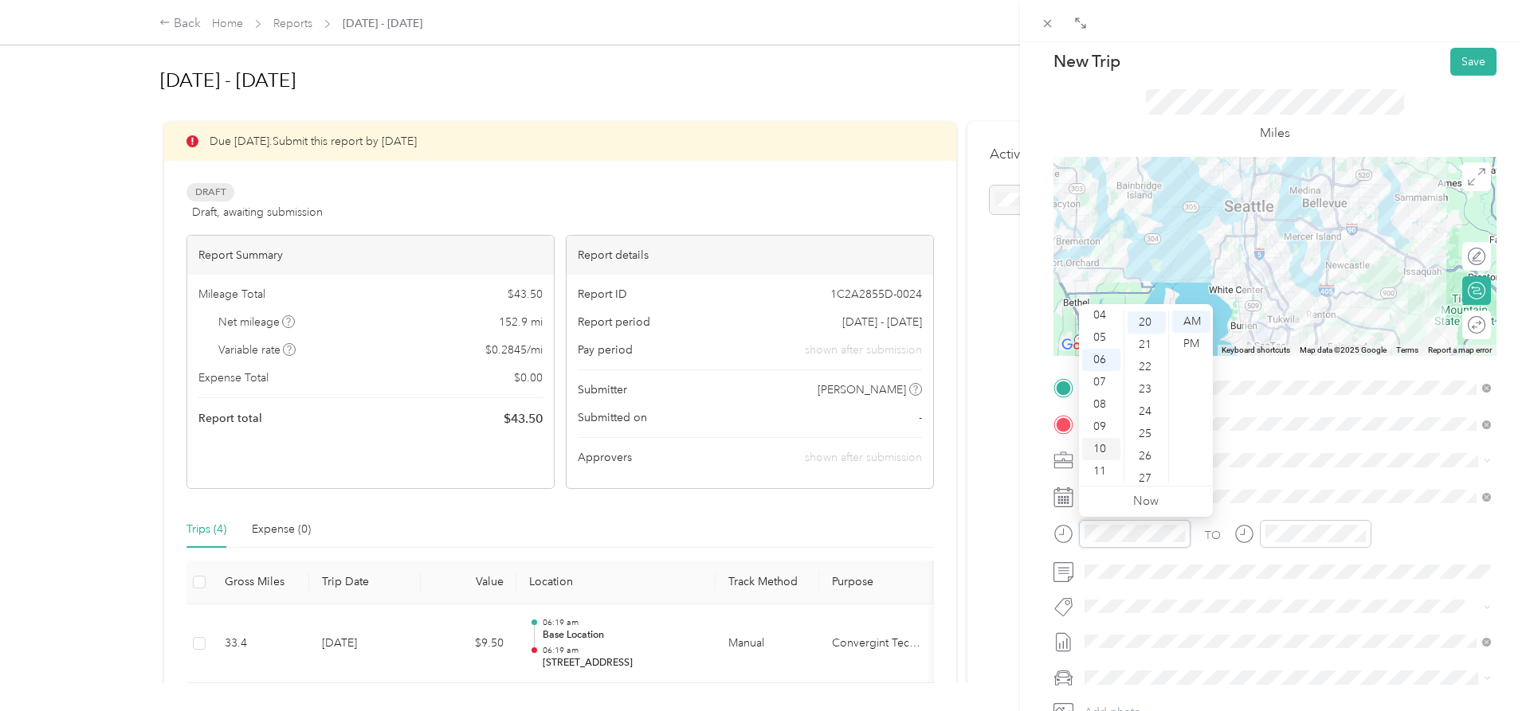
scroll to position [96, 0]
click at [1107, 429] on div "09" at bounding box center [1101, 427] width 38 height 22
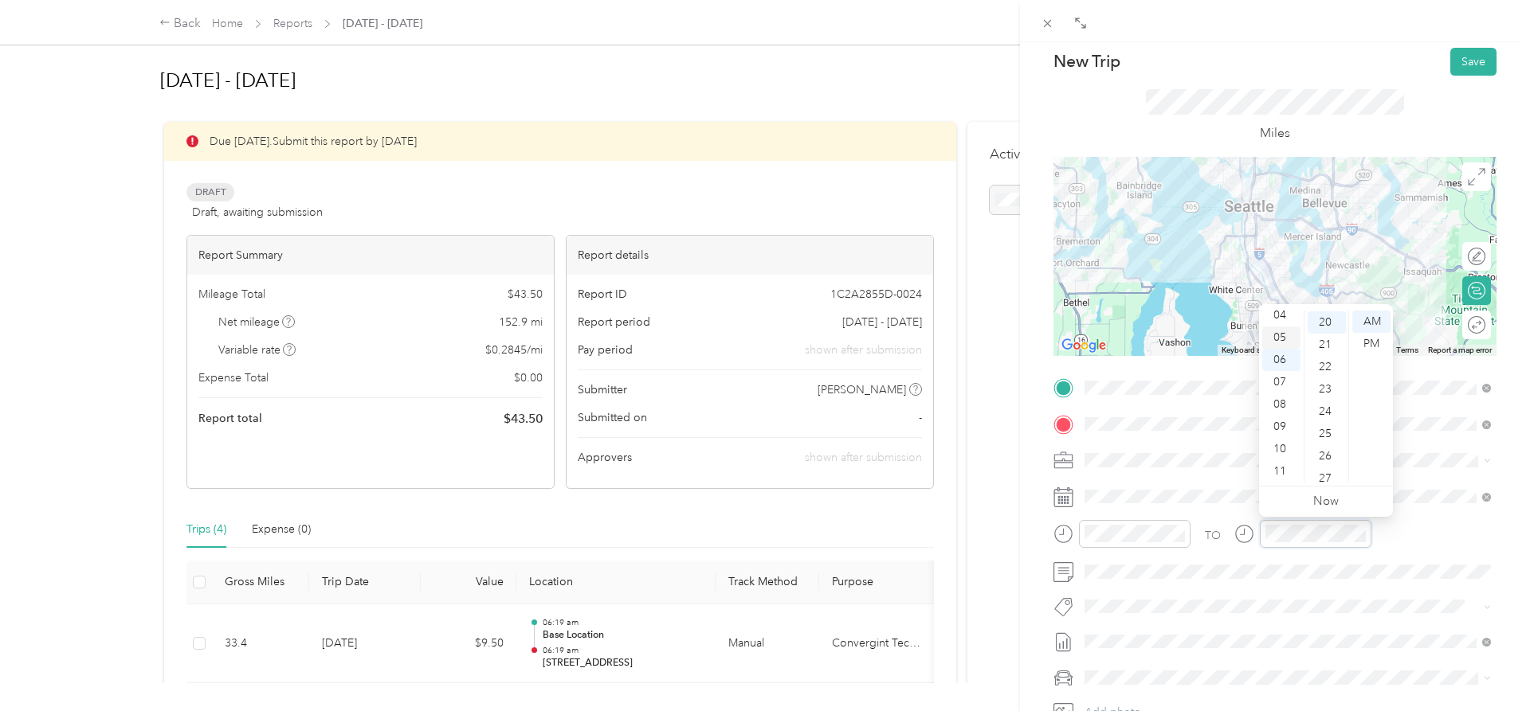
scroll to position [14, 0]
click at [1279, 398] on div "04" at bounding box center [1281, 397] width 38 height 22
click at [1358, 342] on div "PM" at bounding box center [1371, 344] width 38 height 22
click at [1478, 56] on button "Save" at bounding box center [1473, 62] width 46 height 28
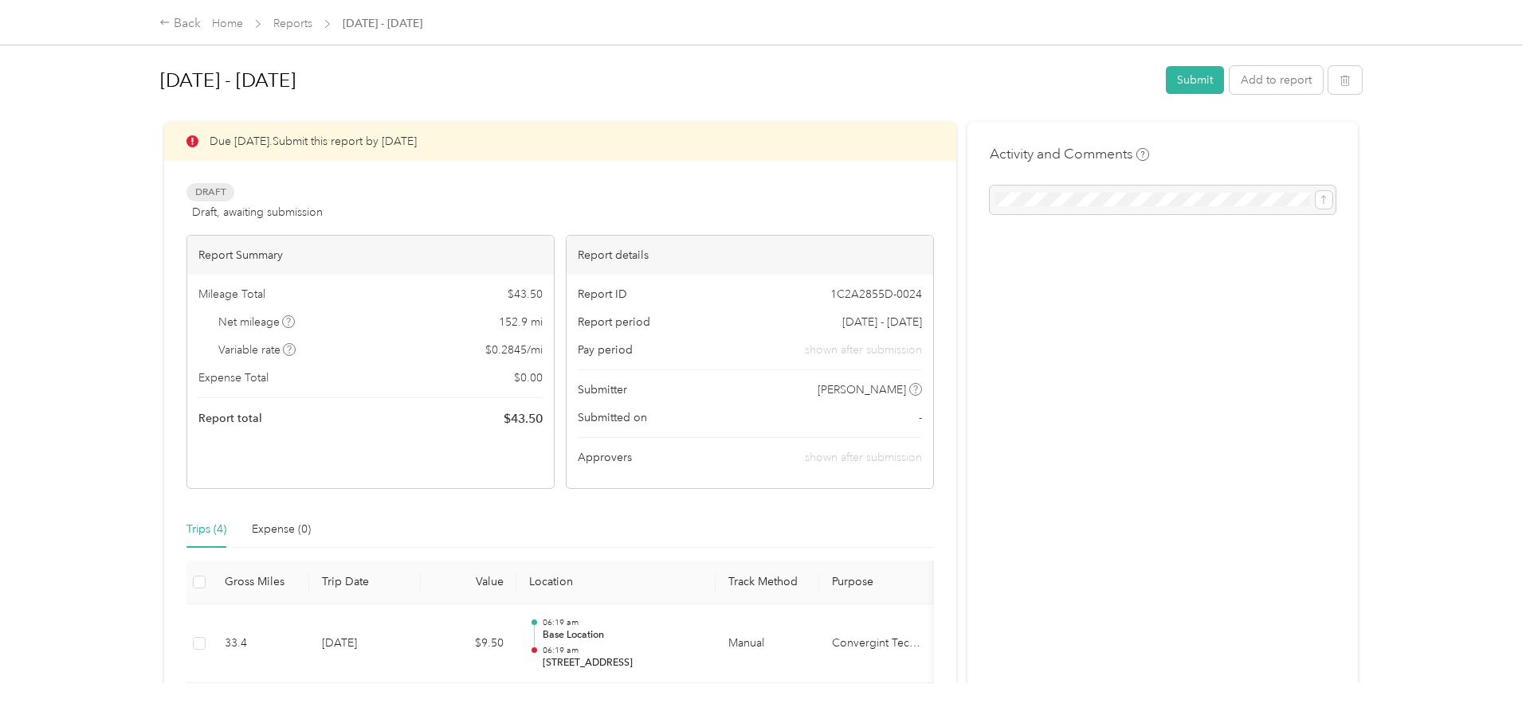
scroll to position [37, 0]
click at [1281, 77] on button "Add to report" at bounding box center [1275, 80] width 93 height 28
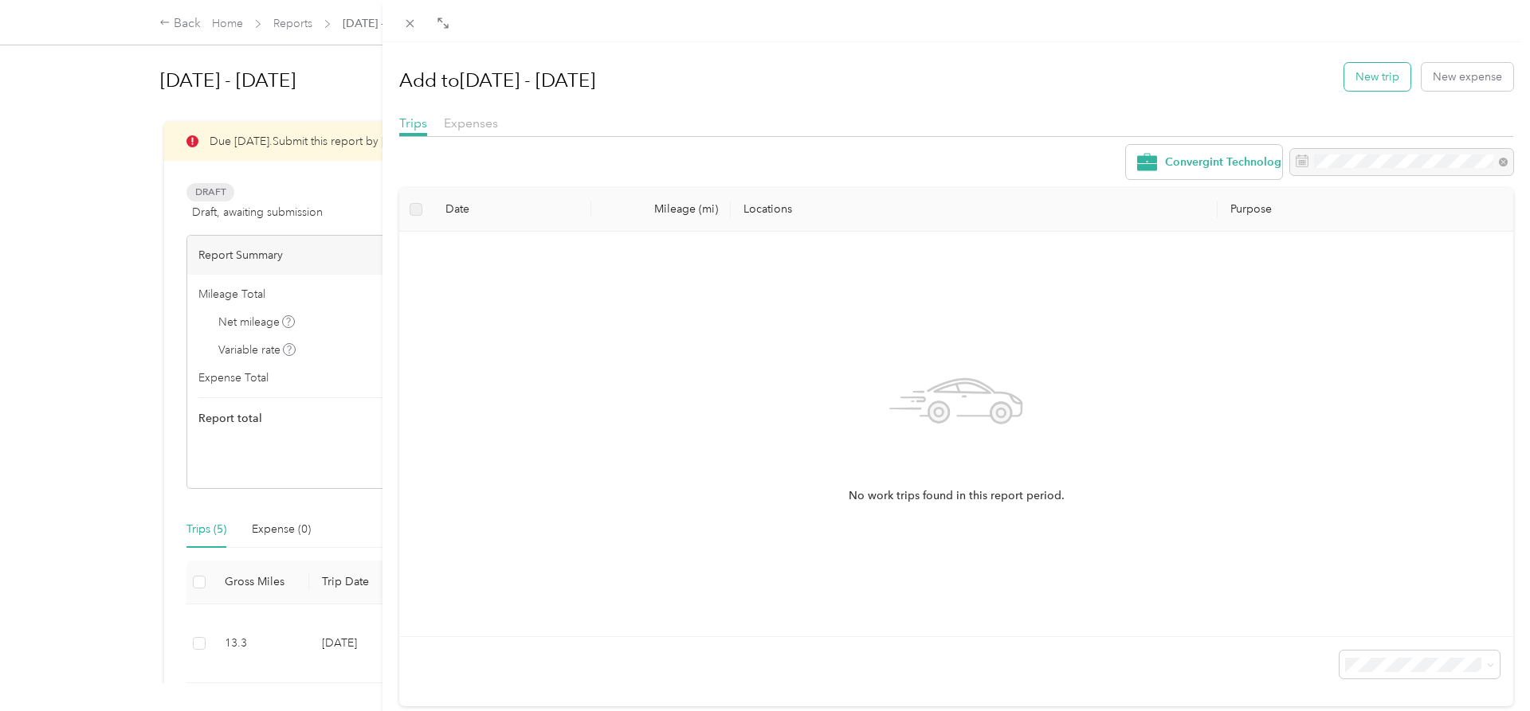
click at [1371, 88] on button "New trip" at bounding box center [1377, 77] width 66 height 28
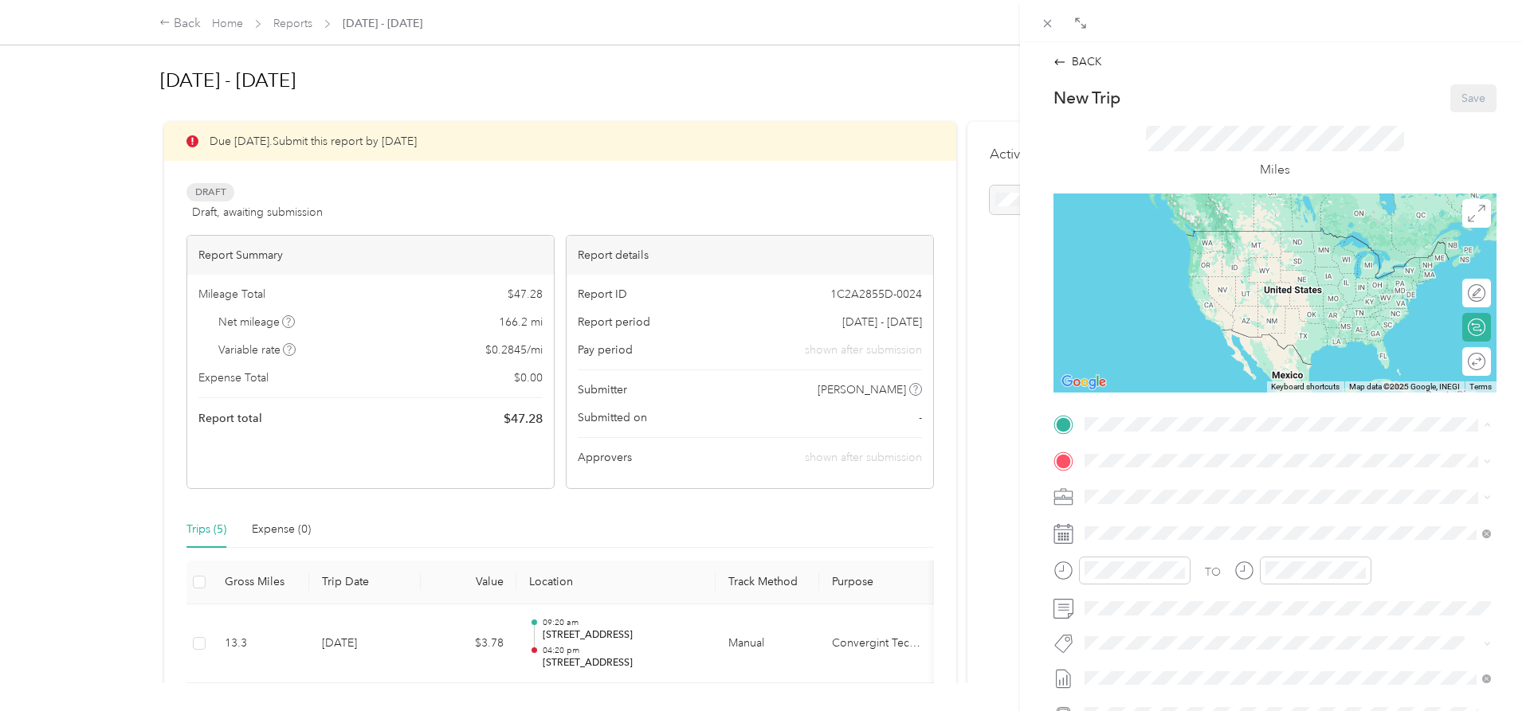
click at [1163, 641] on strong "[STREET_ADDRESS]" at bounding box center [1168, 638] width 107 height 14
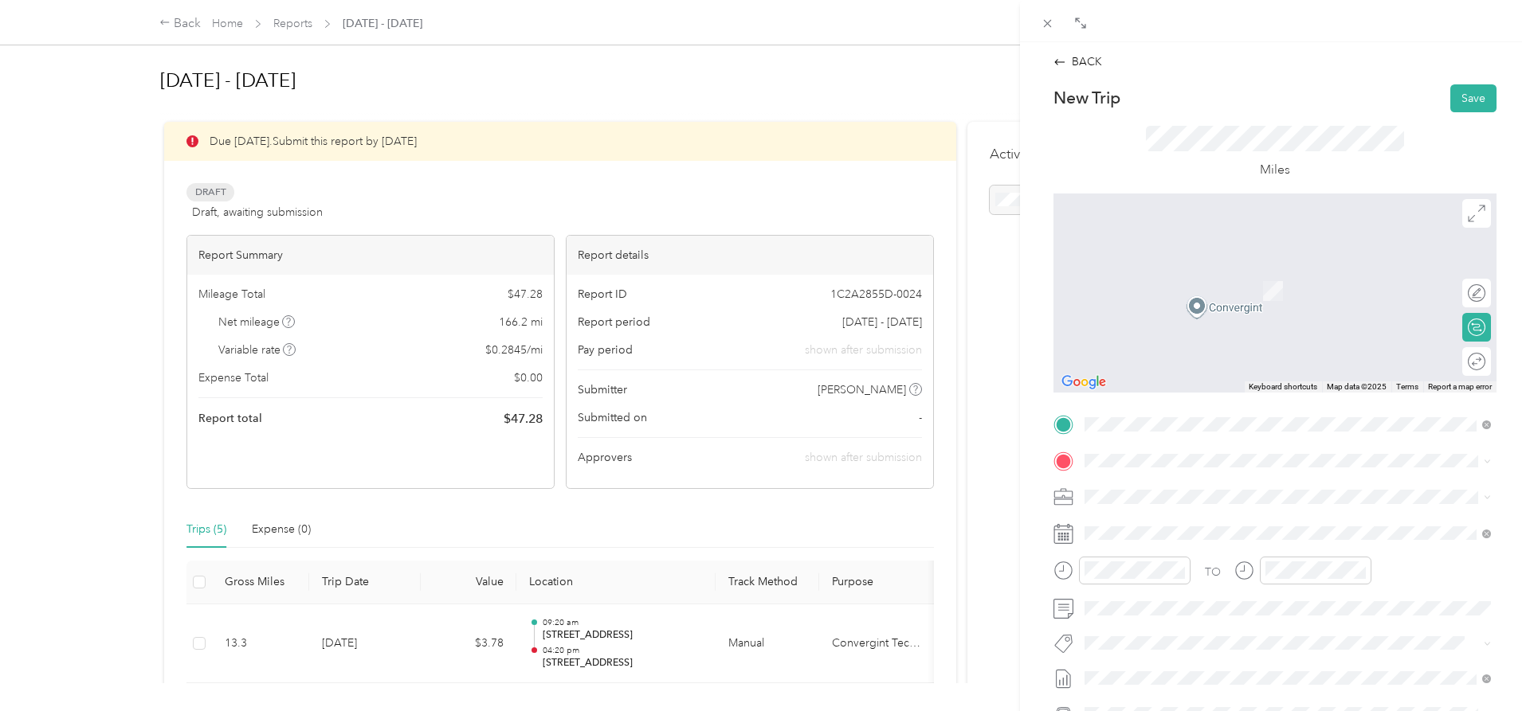
click at [1133, 476] on div "TO Add photo" at bounding box center [1274, 604] width 443 height 385
click at [1138, 622] on strong "Base Location" at bounding box center [1151, 624] width 73 height 14
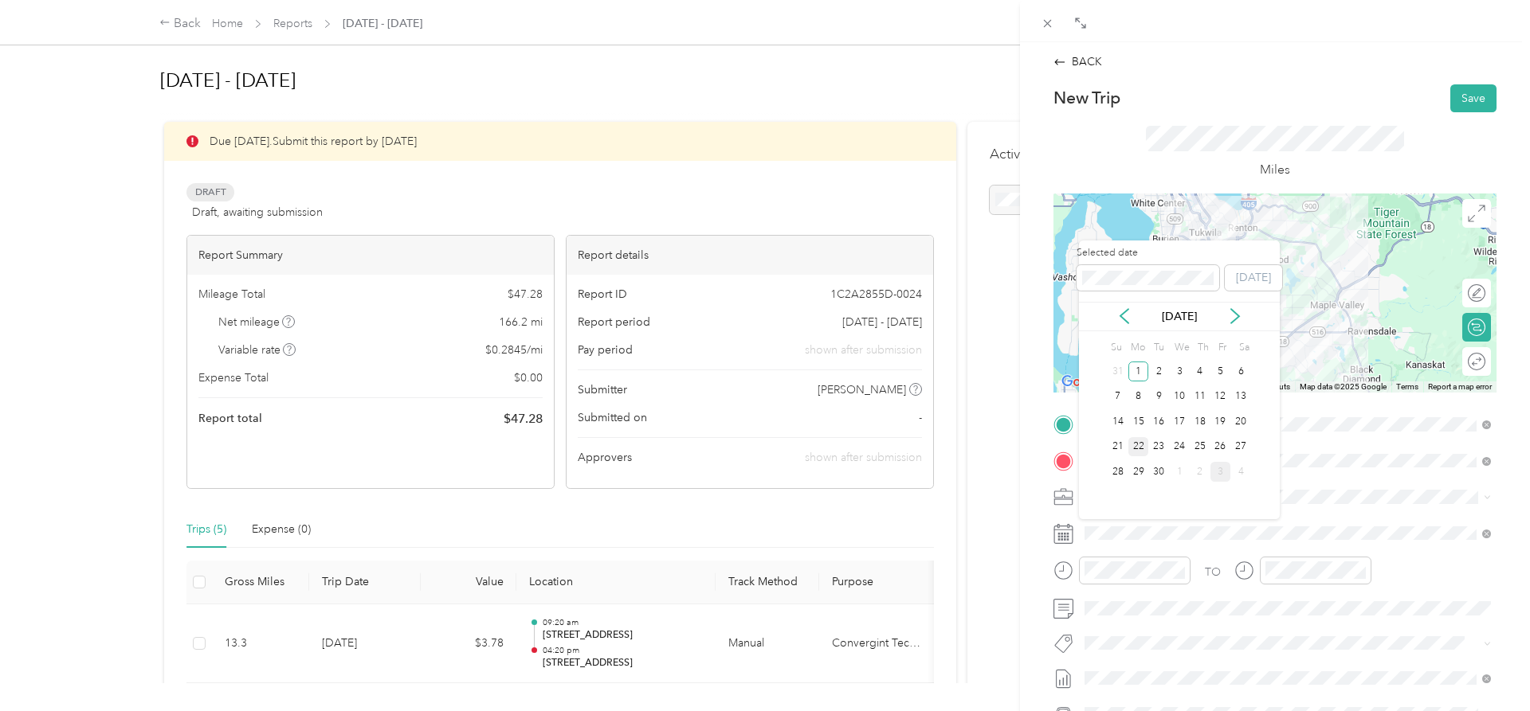
click at [1139, 450] on div "22" at bounding box center [1138, 447] width 21 height 20
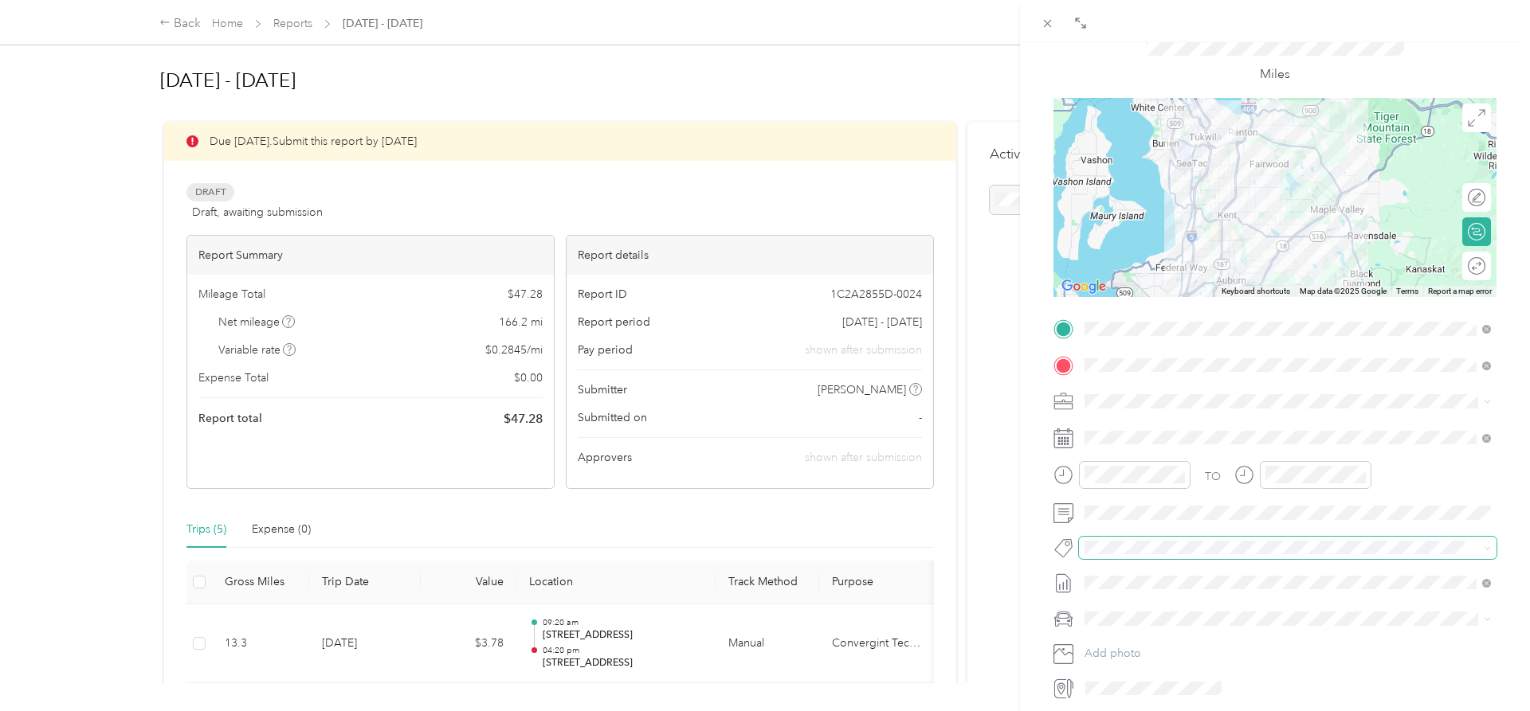
scroll to position [163, 0]
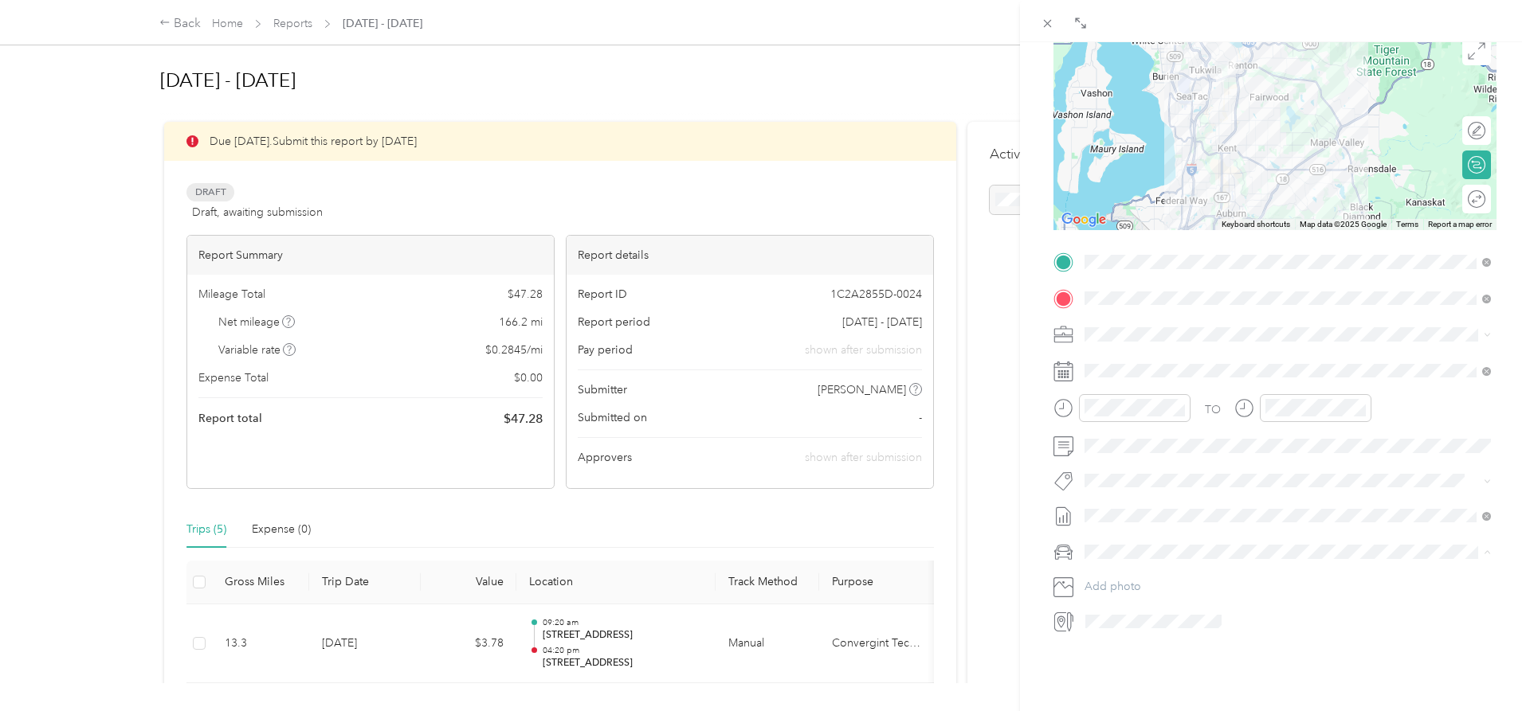
click at [1131, 586] on li "Honda Accord" at bounding box center [1287, 580] width 417 height 28
click at [1101, 441] on div "04" at bounding box center [1101, 436] width 38 height 22
click at [1181, 465] on div "PM" at bounding box center [1191, 465] width 38 height 22
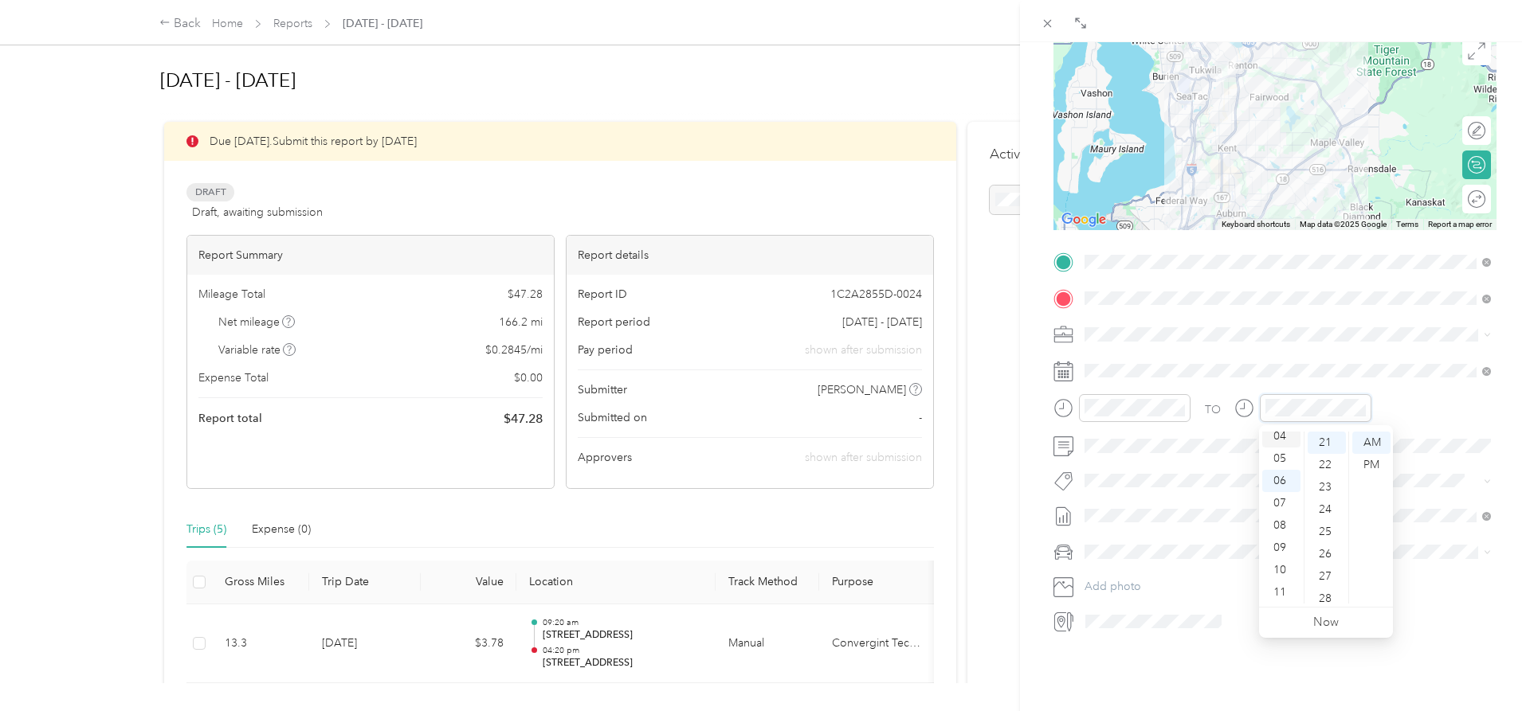
scroll to position [96, 0]
click at [1277, 455] on div "05" at bounding box center [1281, 459] width 38 height 22
click at [1377, 460] on div "PM" at bounding box center [1371, 465] width 38 height 22
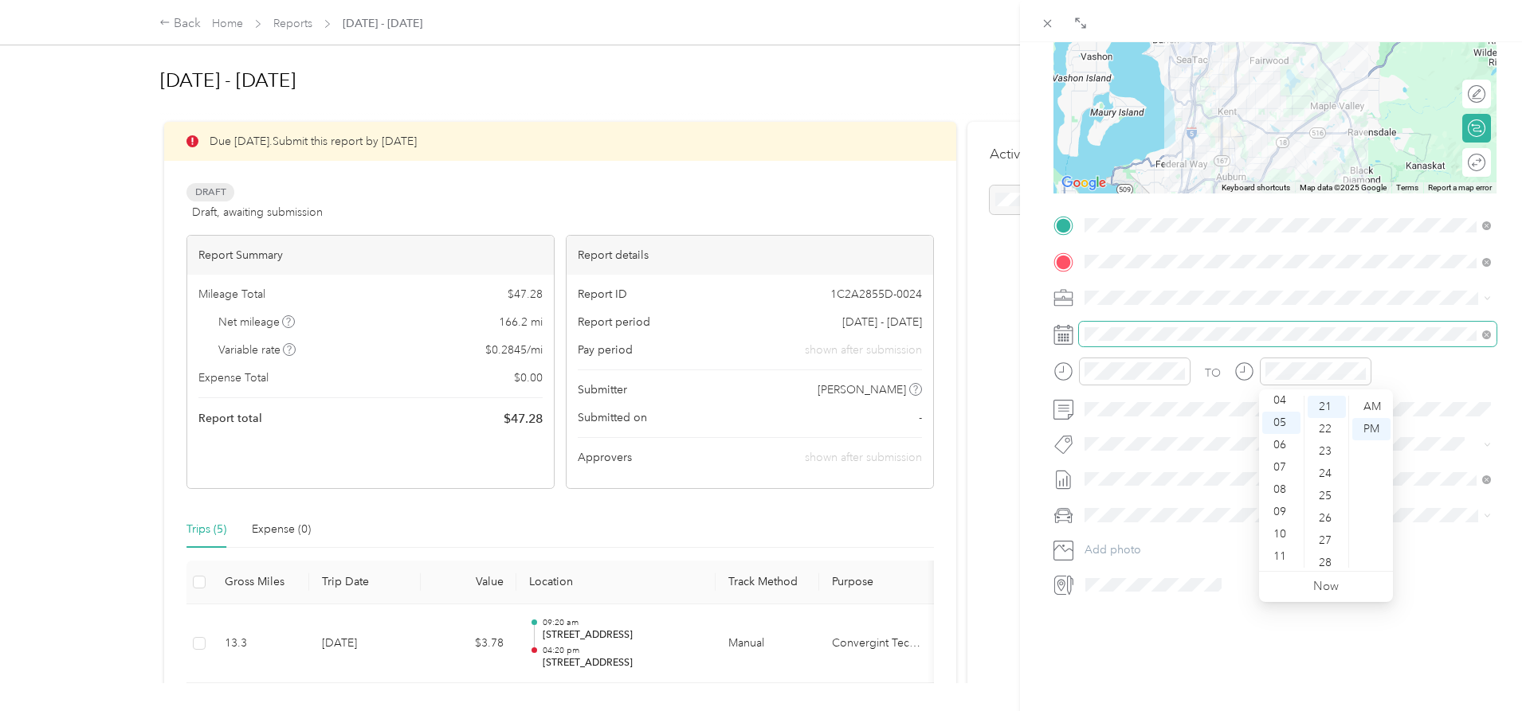
scroll to position [0, 0]
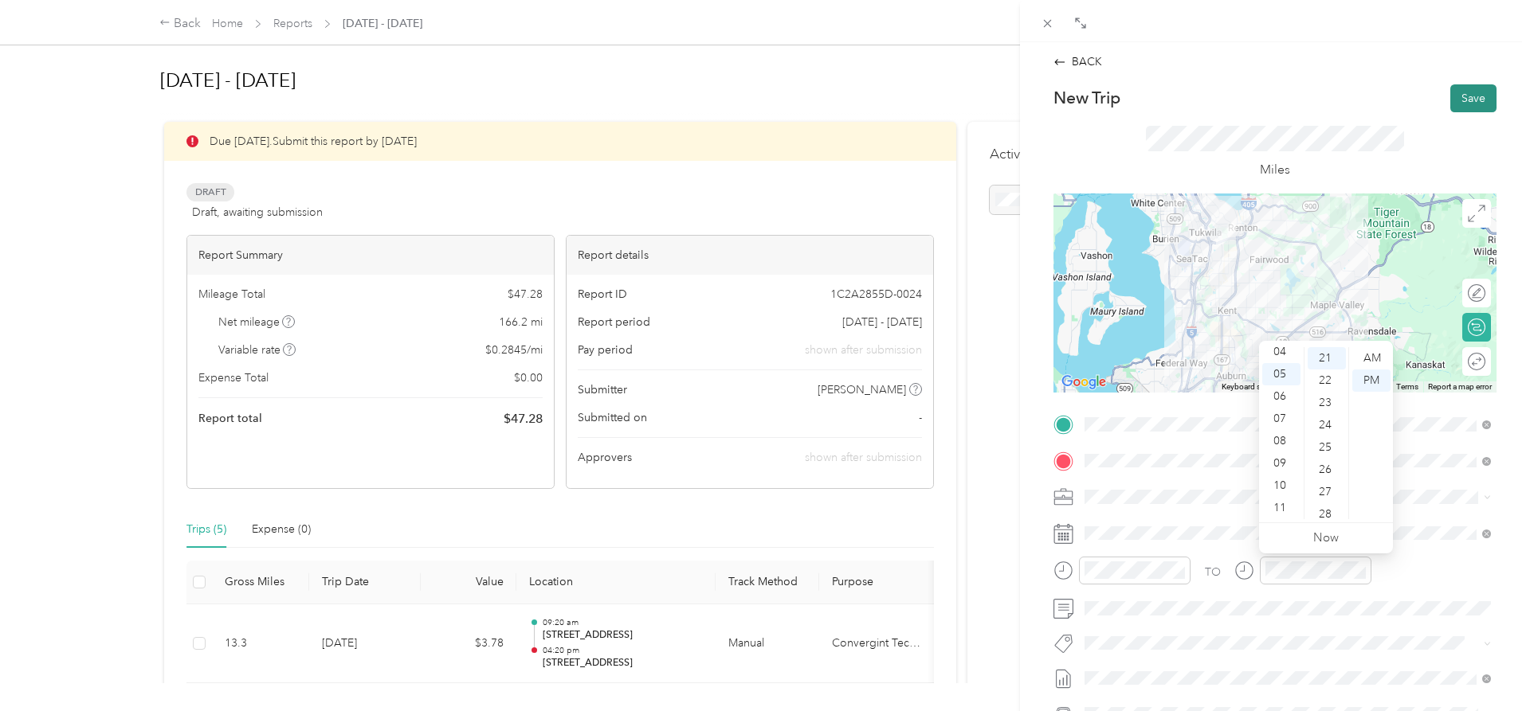
click at [1452, 87] on button "Save" at bounding box center [1473, 98] width 46 height 28
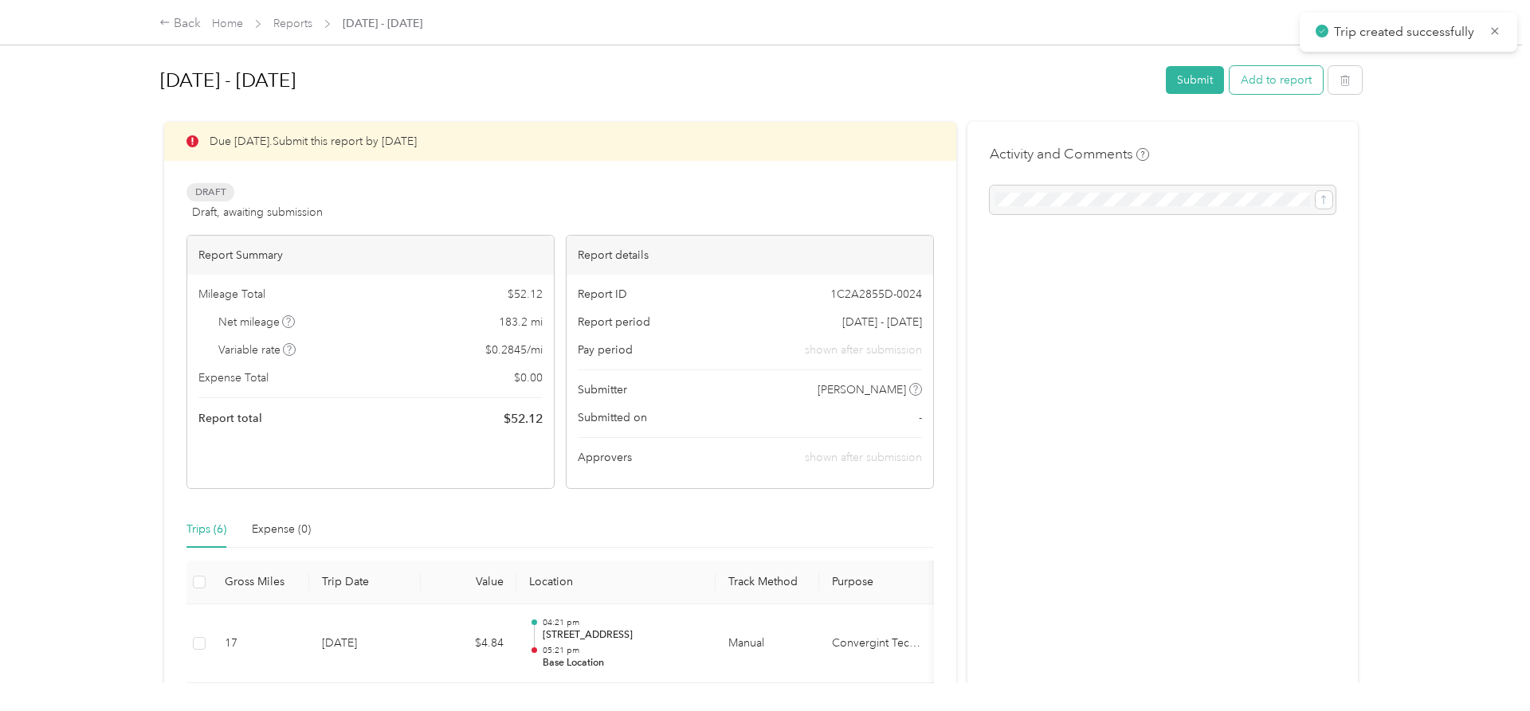
click at [1286, 80] on button "Add to report" at bounding box center [1275, 80] width 93 height 28
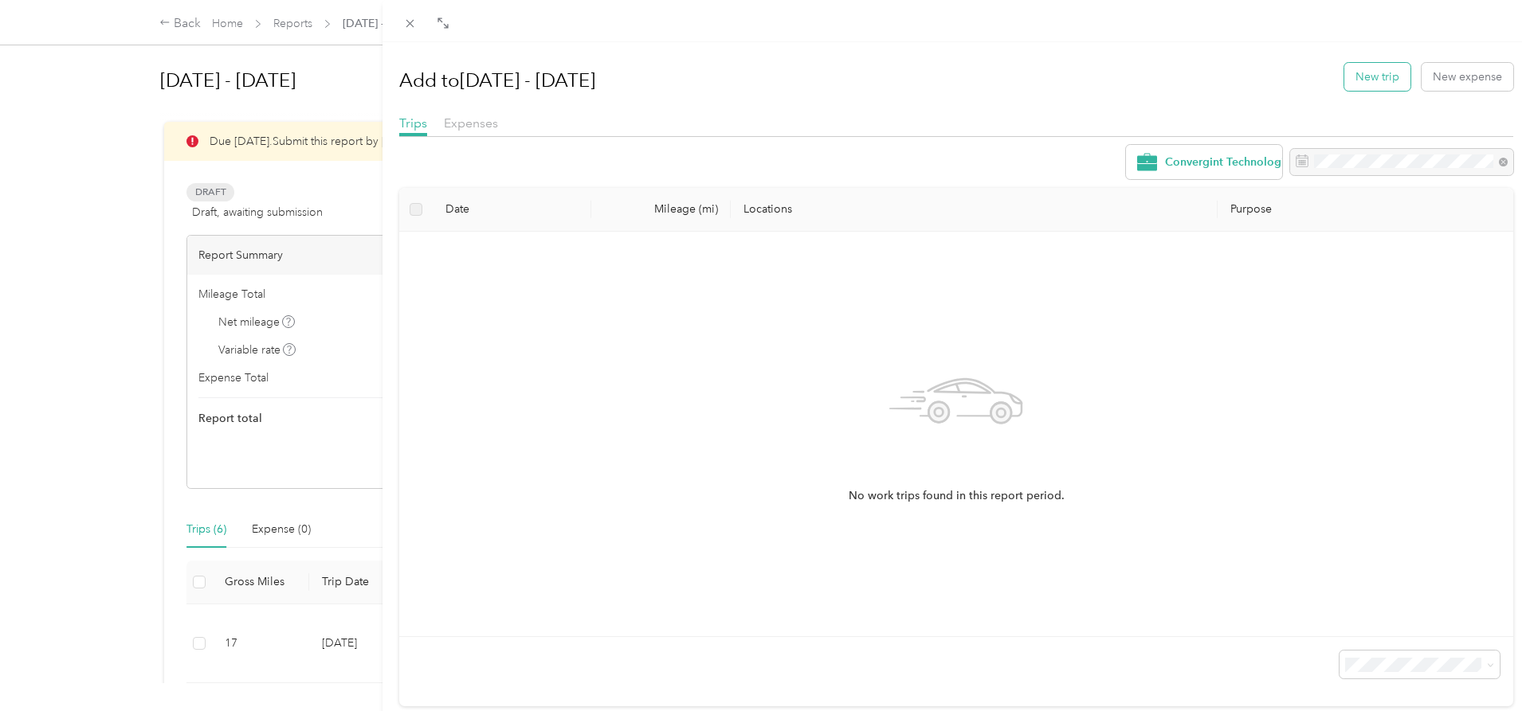
click at [1365, 78] on button "New trip" at bounding box center [1377, 77] width 66 height 28
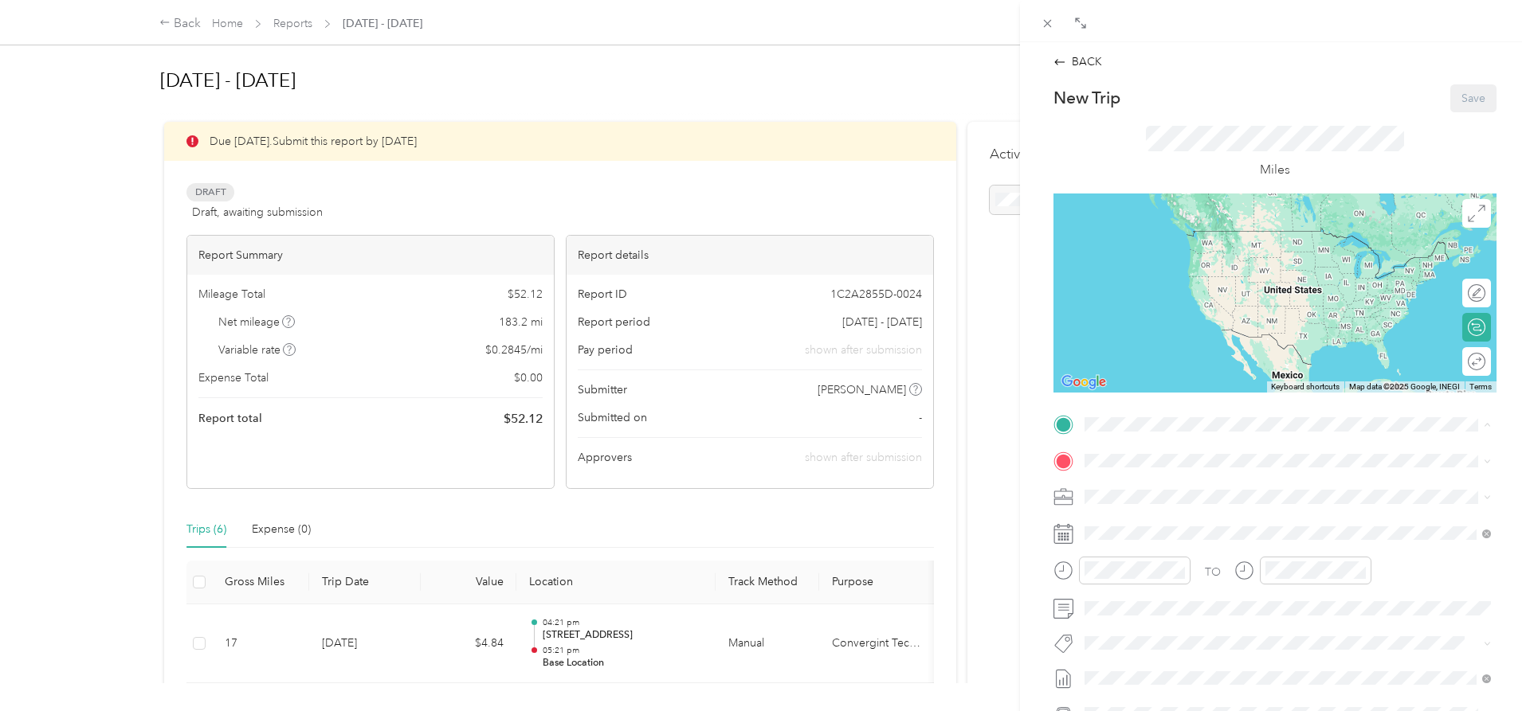
click at [1162, 582] on strong "Base Location" at bounding box center [1151, 588] width 73 height 14
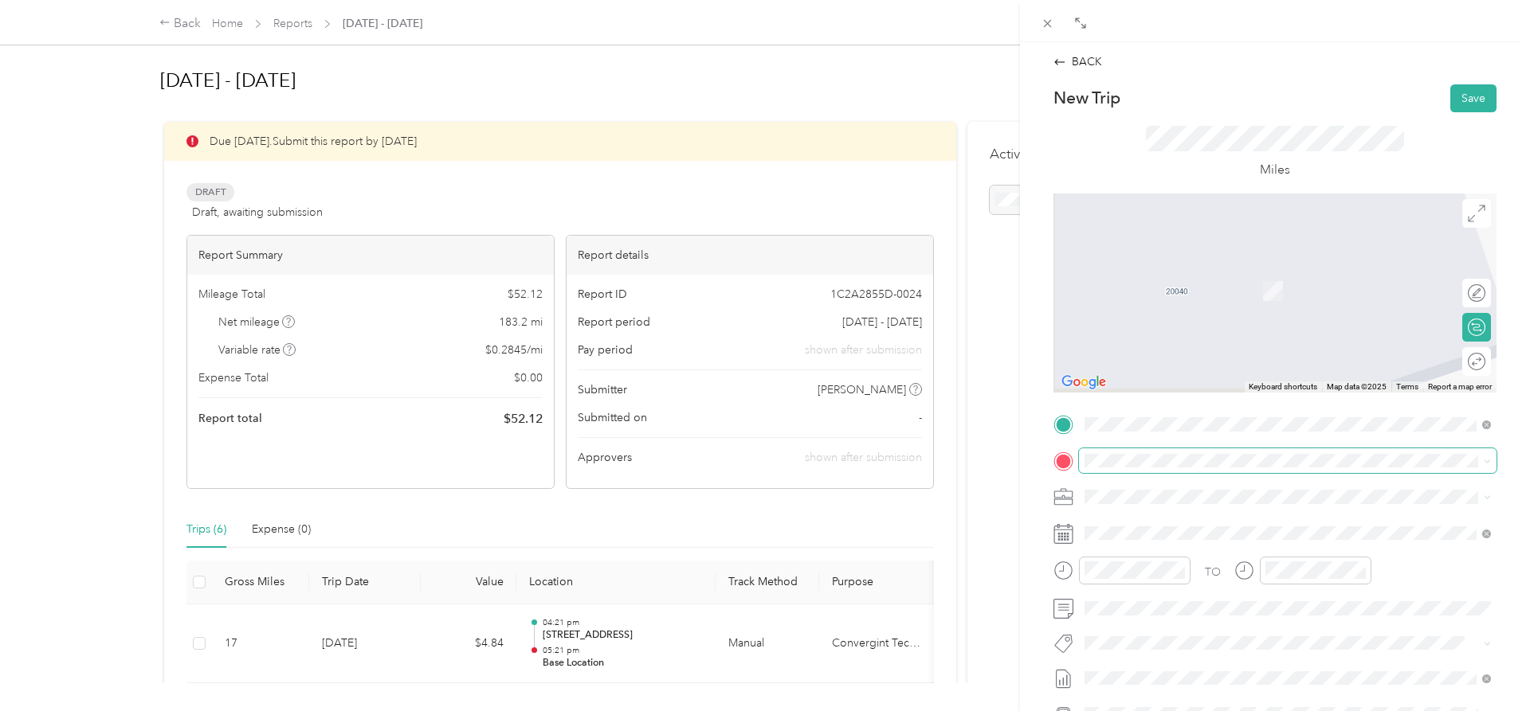
click at [1139, 472] on span at bounding box center [1287, 461] width 417 height 25
click at [1140, 452] on span at bounding box center [1287, 461] width 417 height 25
click at [1146, 468] on span at bounding box center [1287, 461] width 417 height 25
click at [1178, 683] on div "[STREET_ADDRESS][GEOGRAPHIC_DATA][STREET_ADDRESS][US_STATE][GEOGRAPHIC_DATA]" at bounding box center [1194, 684] width 159 height 33
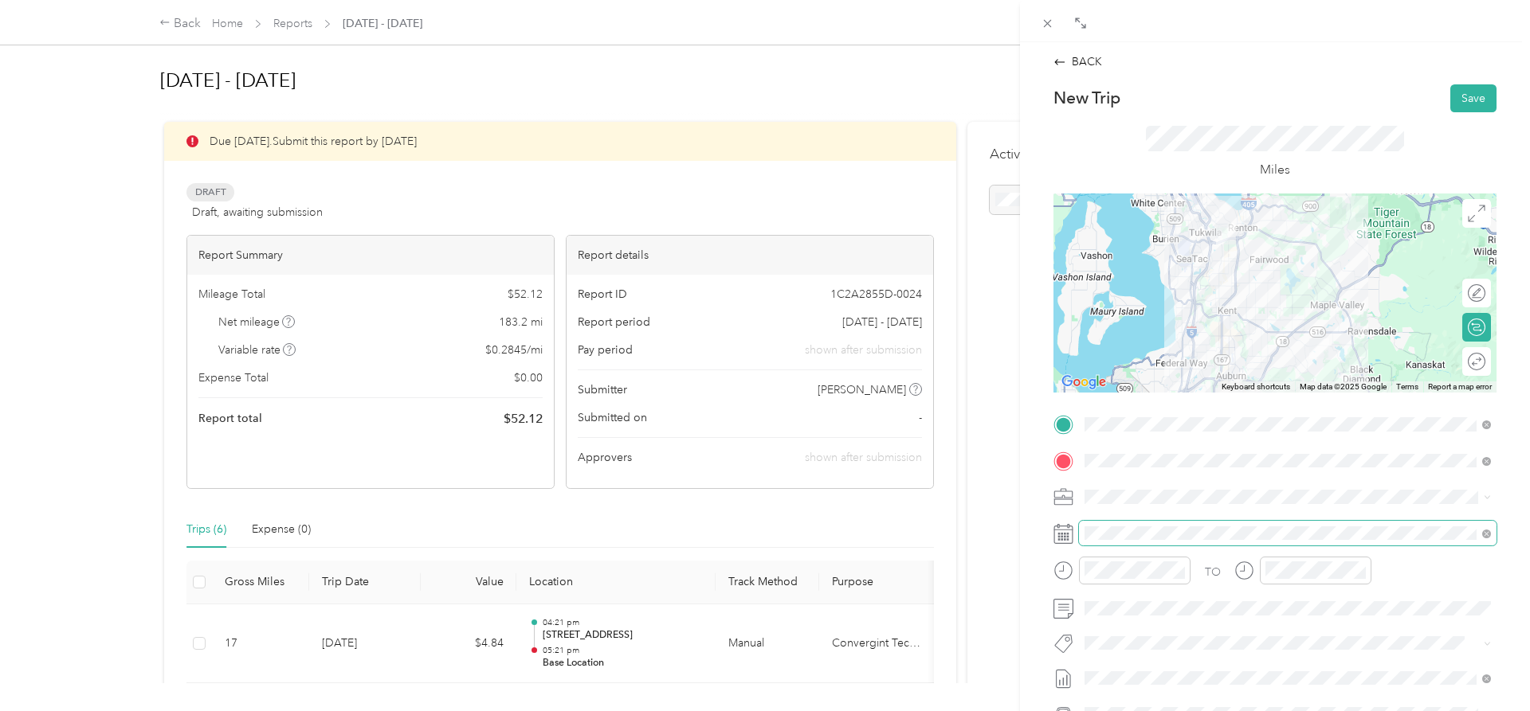
click at [1121, 540] on span at bounding box center [1287, 533] width 417 height 25
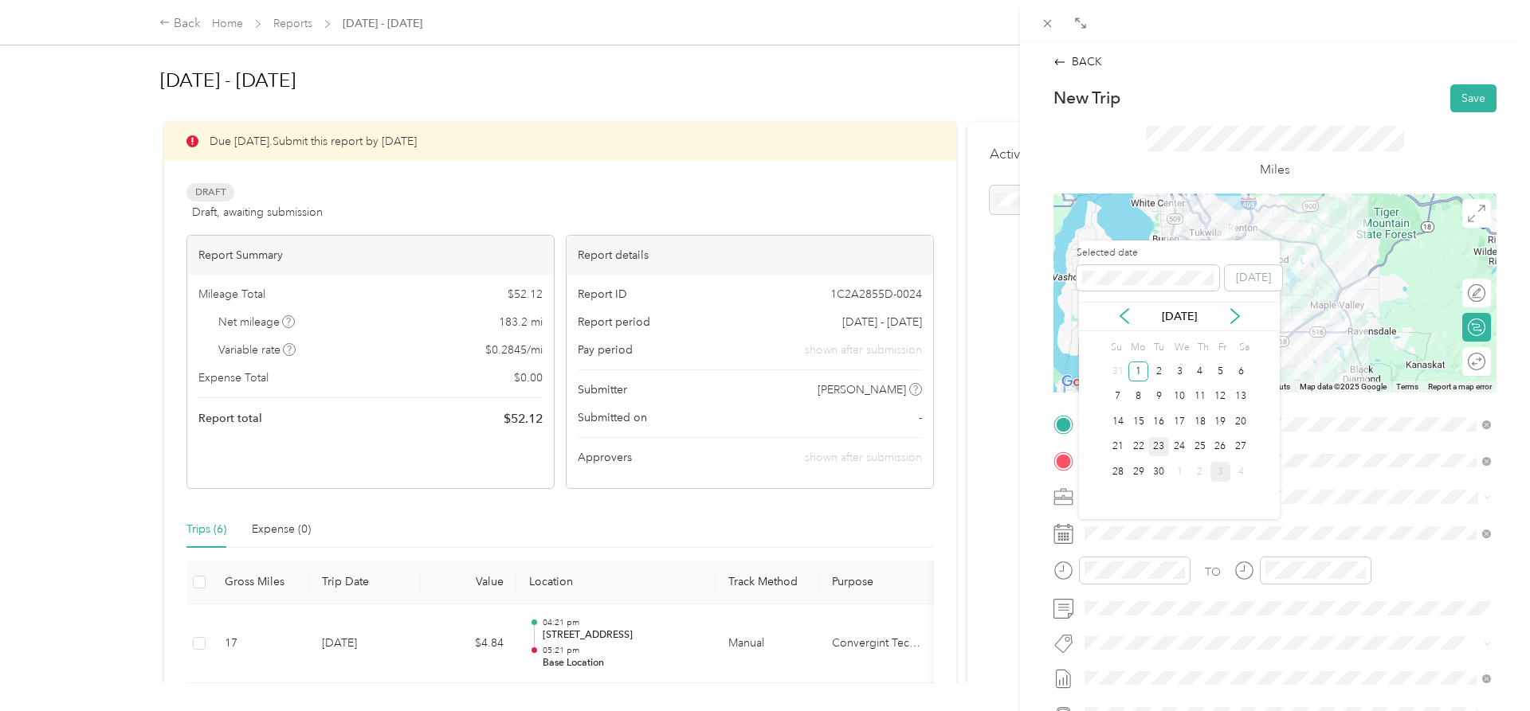
click at [1157, 445] on div "23" at bounding box center [1158, 447] width 21 height 20
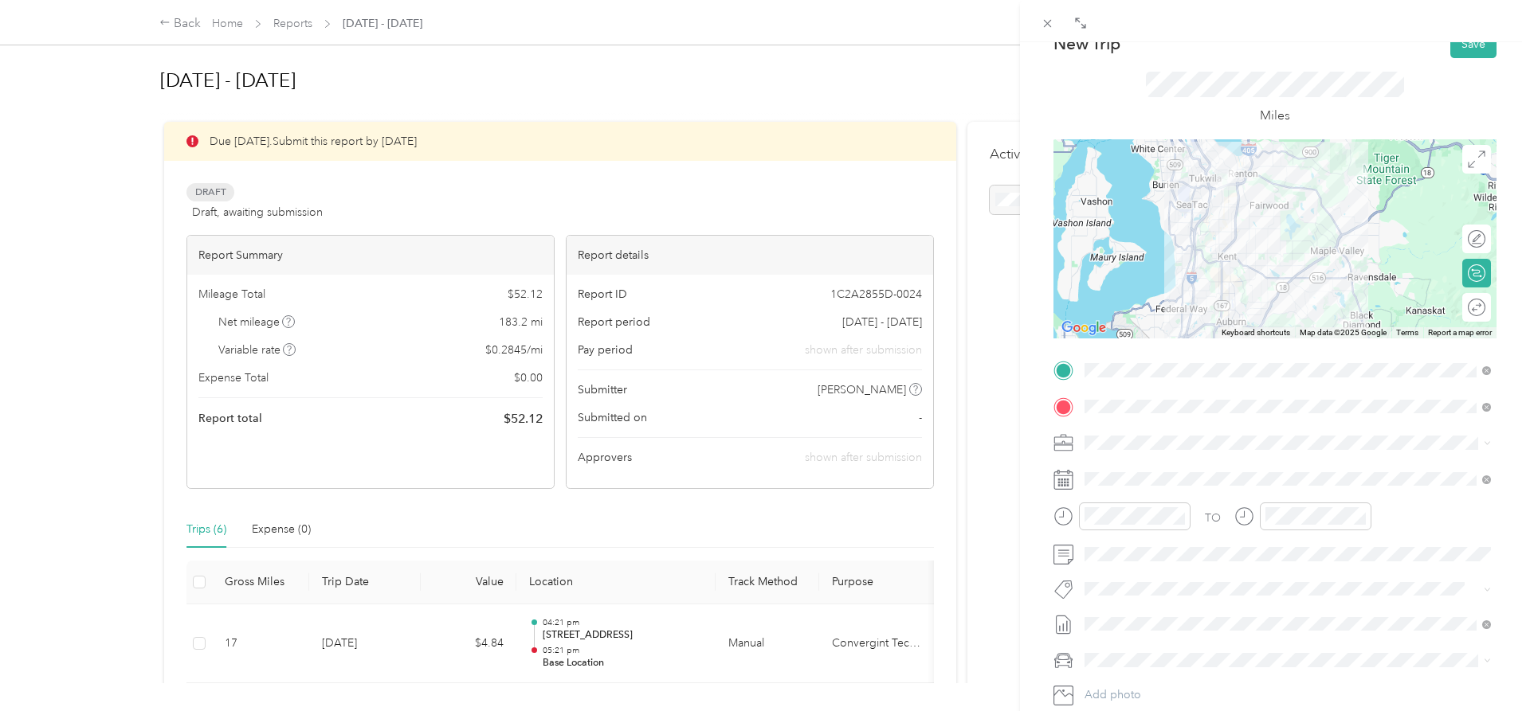
scroll to position [81, 0]
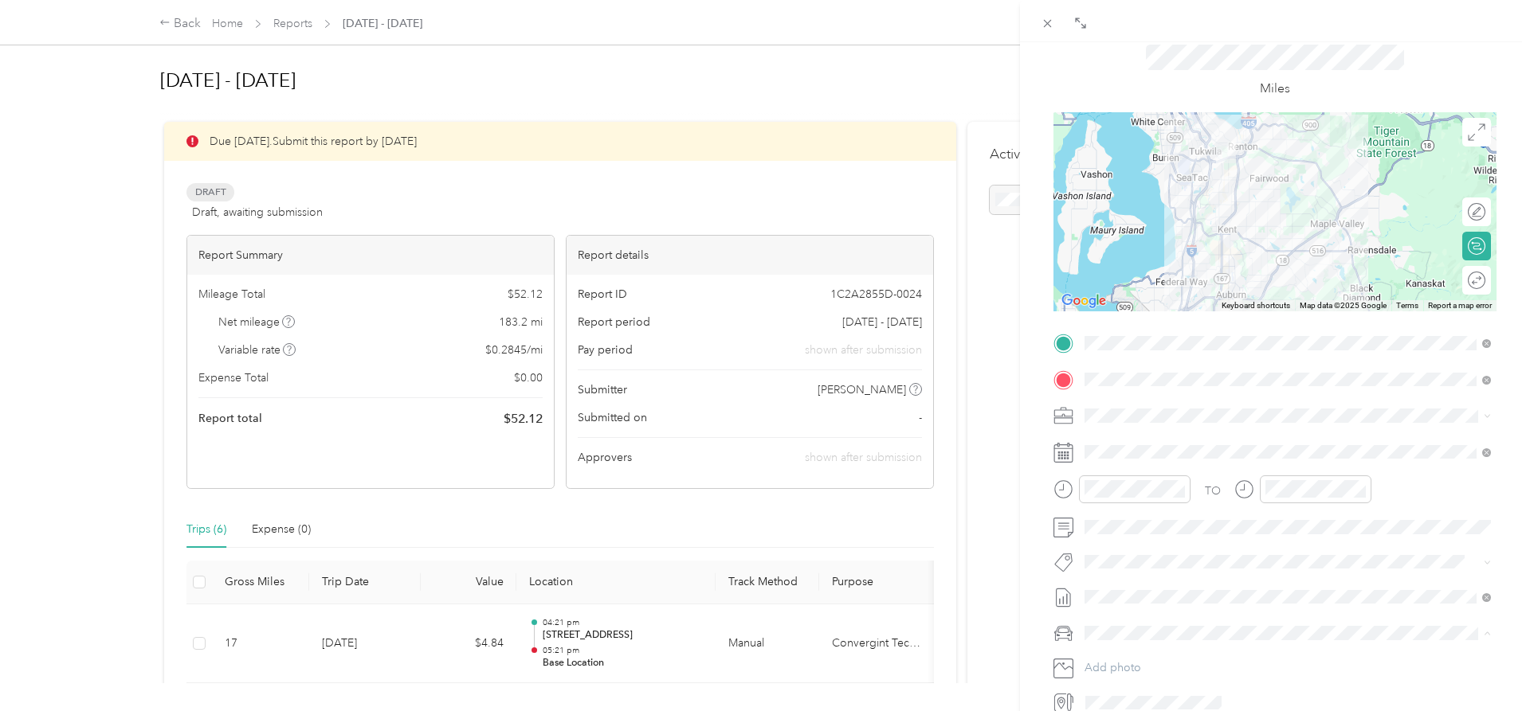
click at [1138, 657] on span "Honda Accord" at bounding box center [1127, 662] width 75 height 14
click at [1285, 293] on div "05" at bounding box center [1281, 293] width 38 height 22
click at [1367, 293] on div "PM" at bounding box center [1371, 299] width 38 height 22
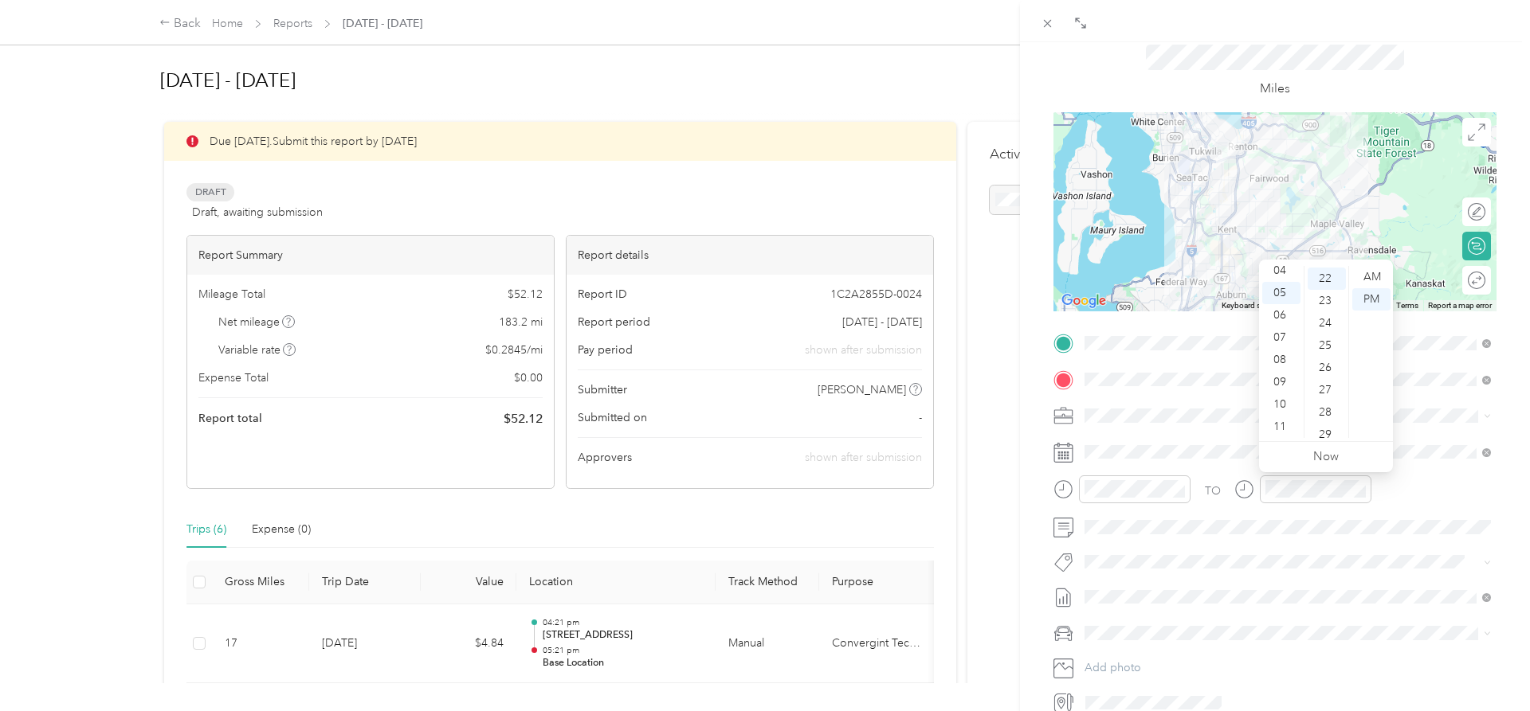
click at [1485, 280] on div "Round trip" at bounding box center [1485, 280] width 0 height 17
click at [1473, 281] on div at bounding box center [1468, 280] width 33 height 17
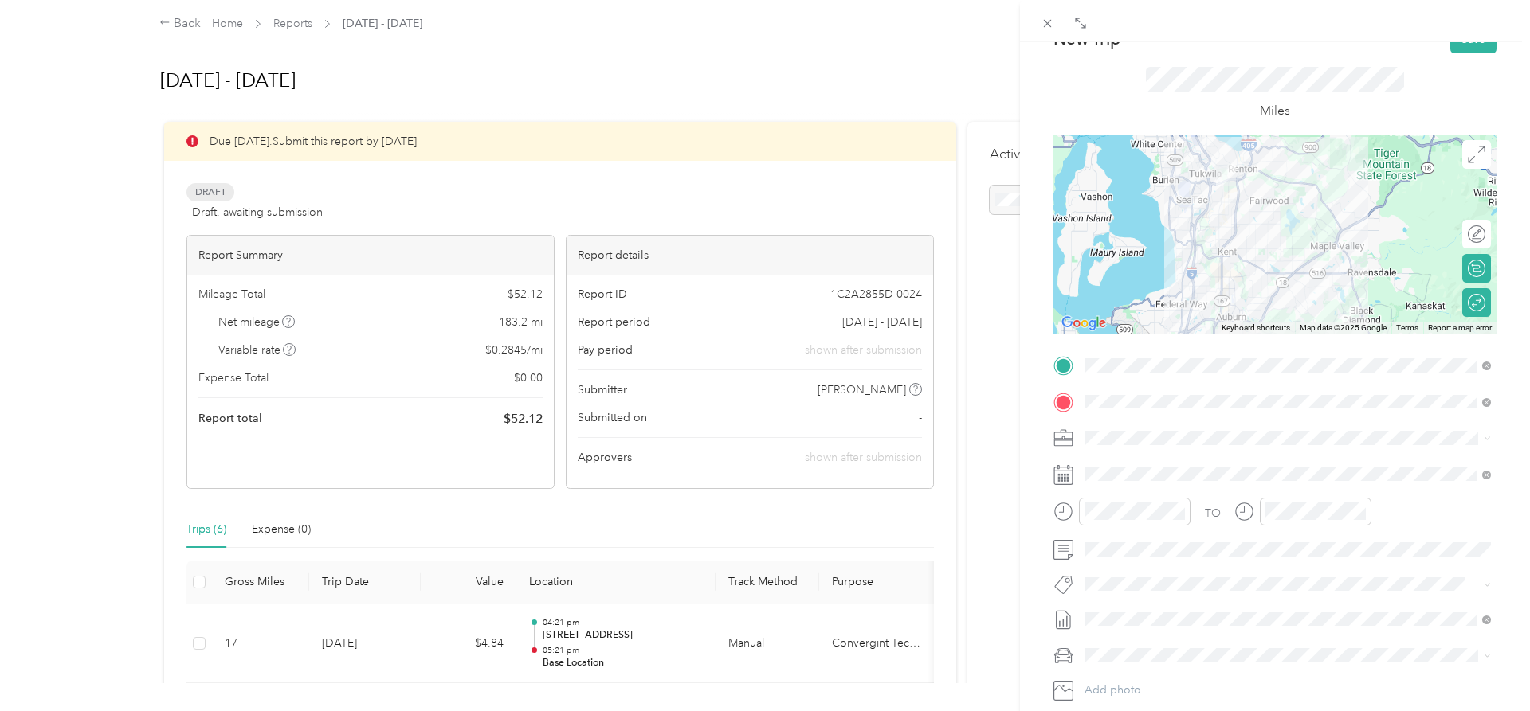
scroll to position [0, 0]
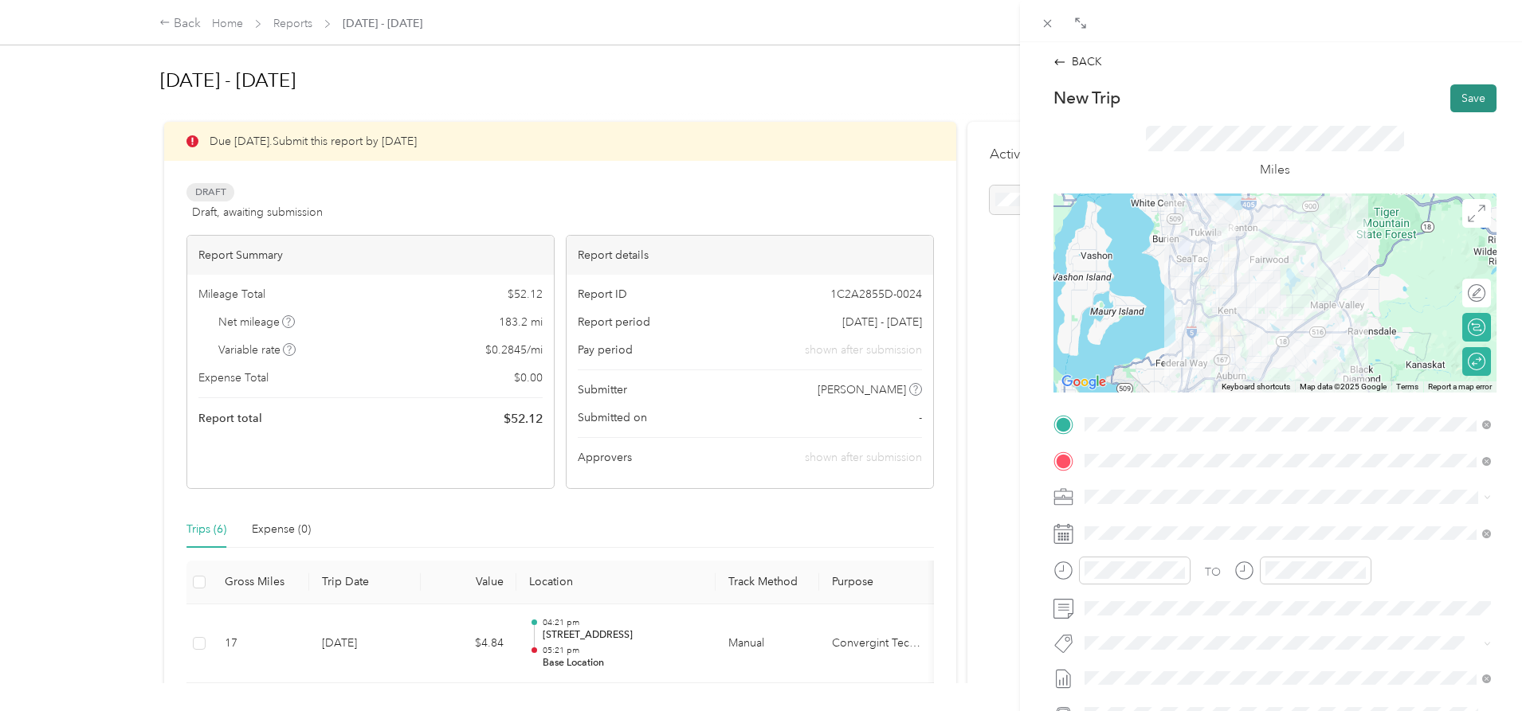
click at [1477, 101] on button "Save" at bounding box center [1473, 98] width 46 height 28
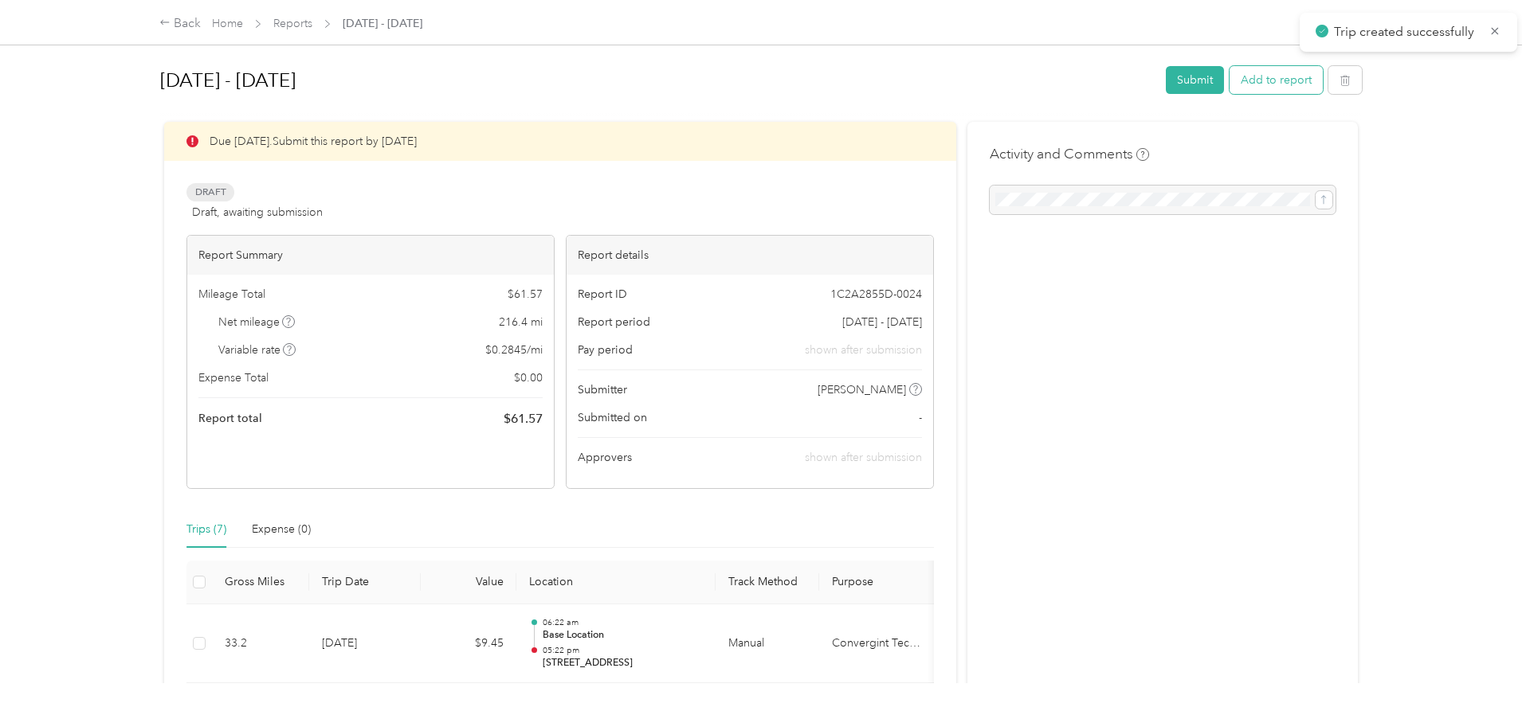
click at [1255, 79] on button "Add to report" at bounding box center [1275, 80] width 93 height 28
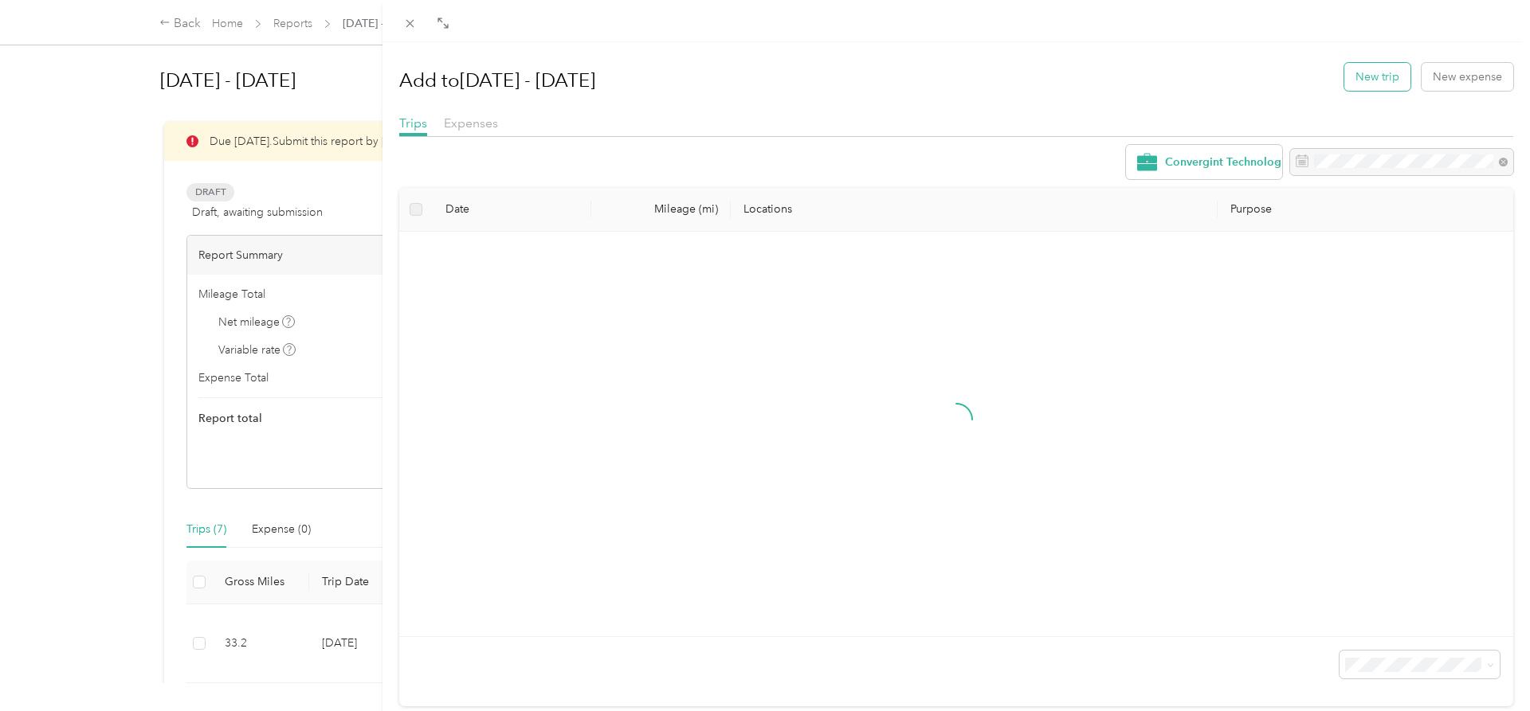
click at [1370, 76] on button "New trip" at bounding box center [1377, 77] width 66 height 28
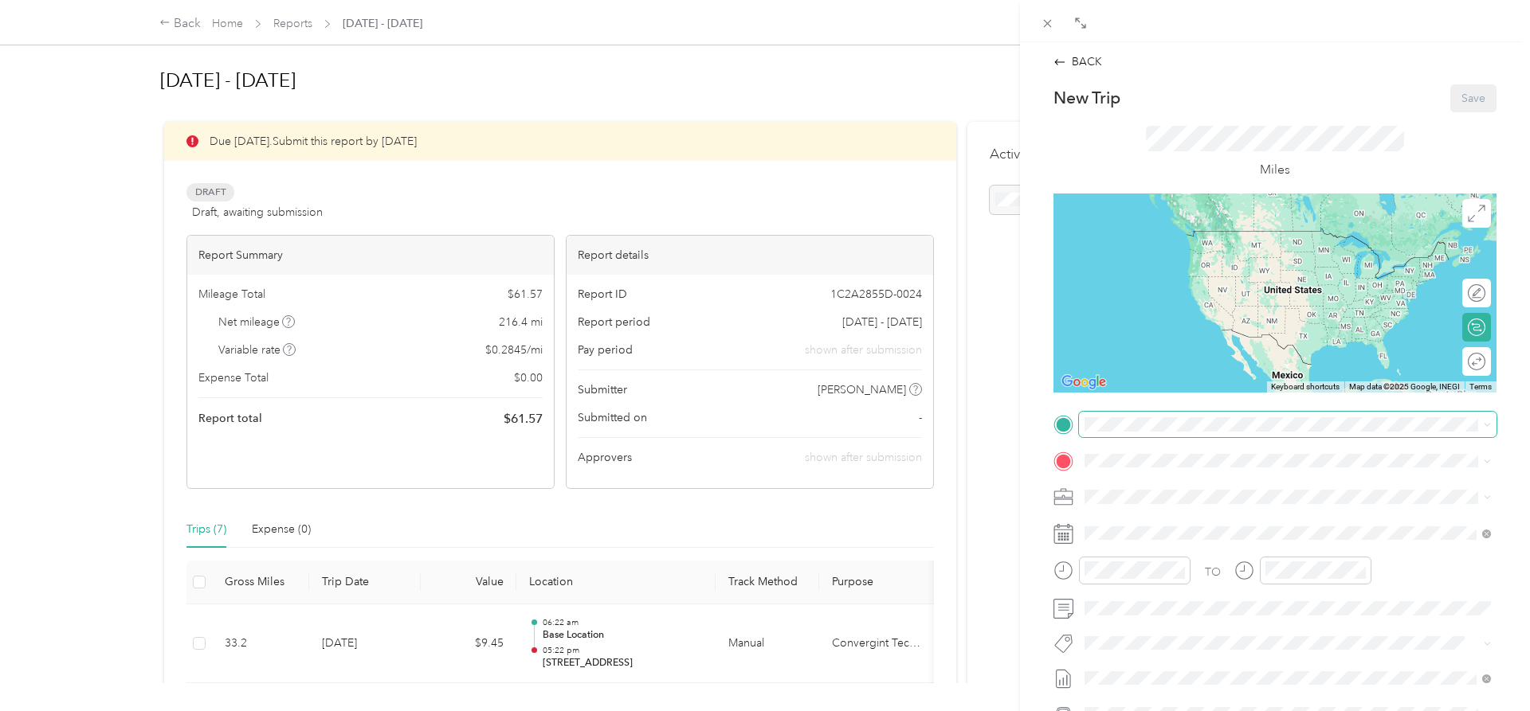
click at [1145, 417] on span at bounding box center [1287, 424] width 417 height 25
click at [1146, 601] on span "[STREET_ADDRESS][US_STATE]" at bounding box center [1194, 606] width 159 height 14
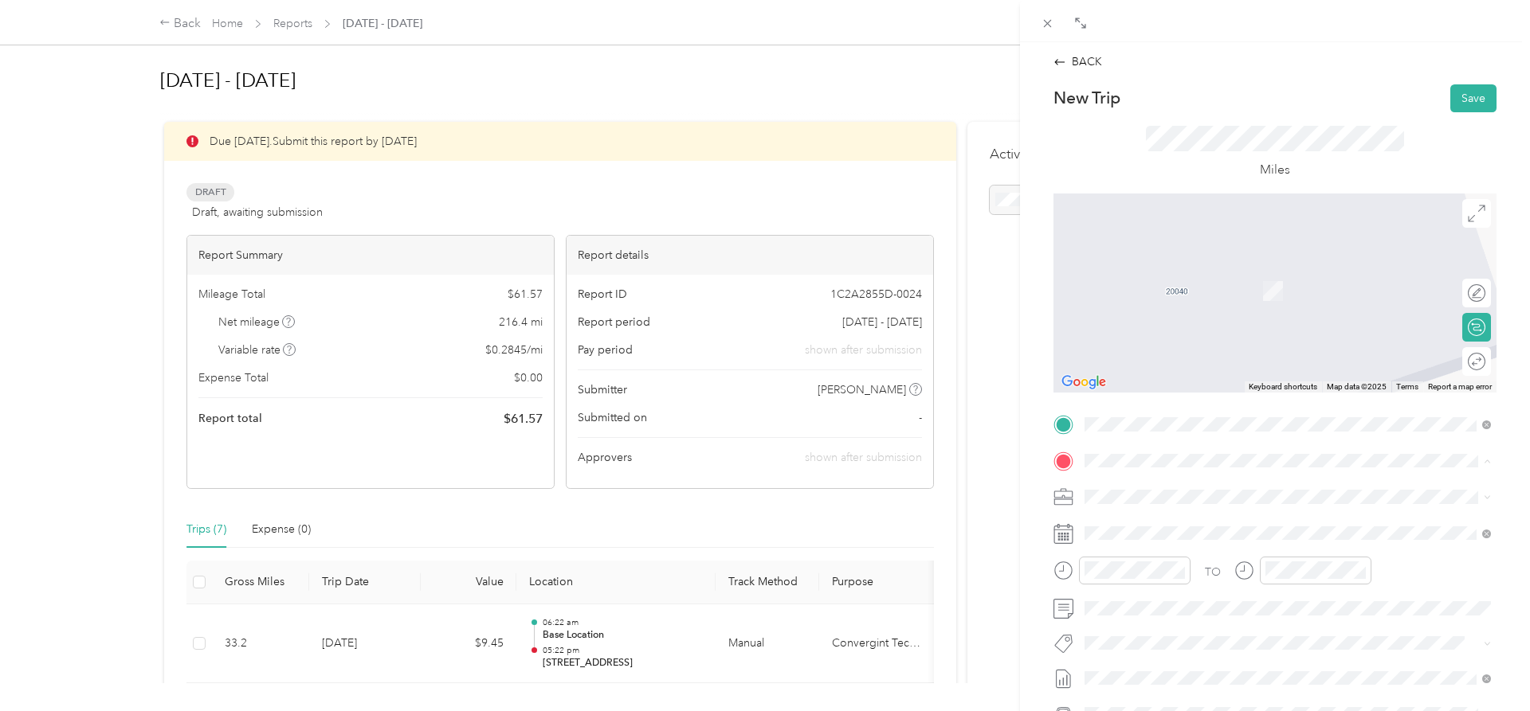
click at [1147, 667] on div "[STREET_ADDRESS][GEOGRAPHIC_DATA][STREET_ADDRESS][US_STATE][GEOGRAPHIC_DATA]" at bounding box center [1287, 683] width 395 height 39
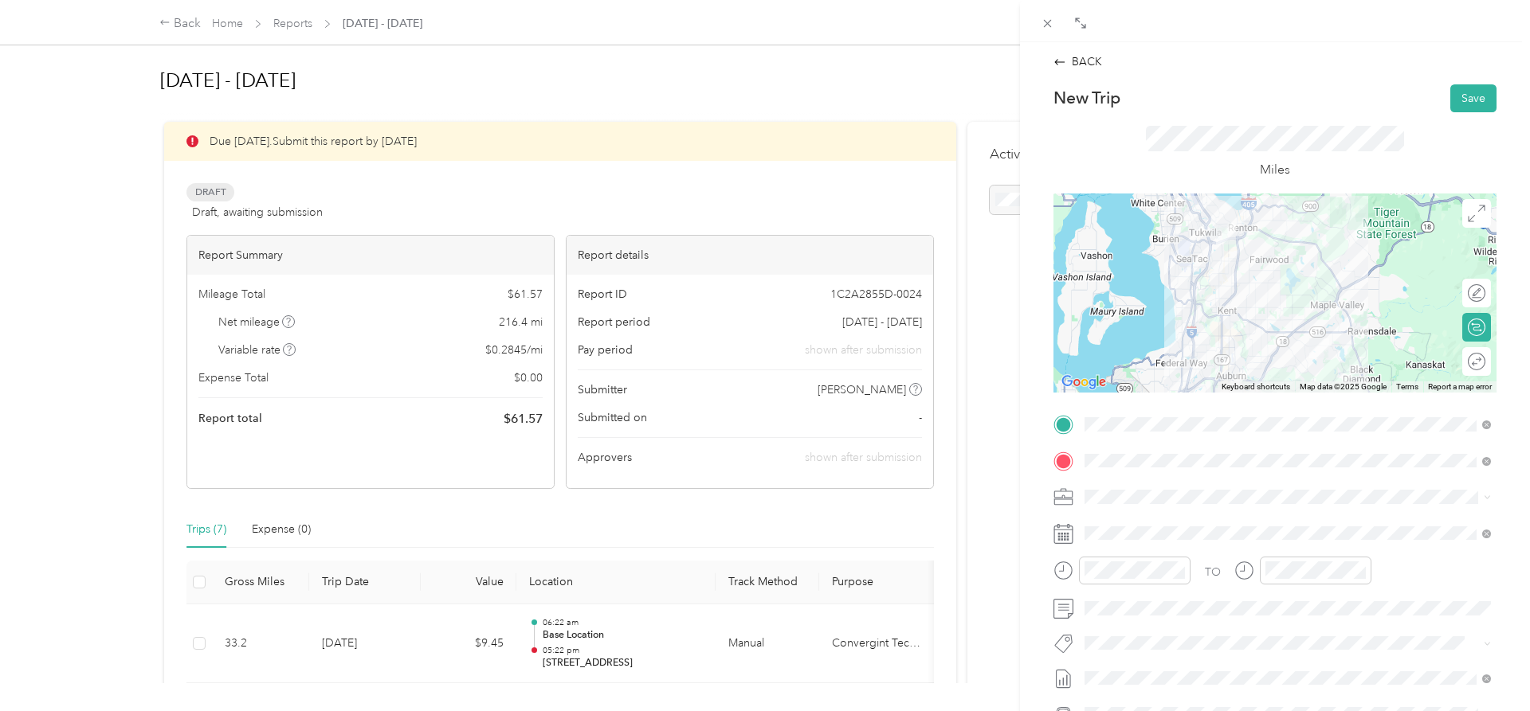
click at [1128, 519] on div "TO Add photo" at bounding box center [1274, 604] width 443 height 385
click at [1128, 521] on span at bounding box center [1287, 533] width 417 height 25
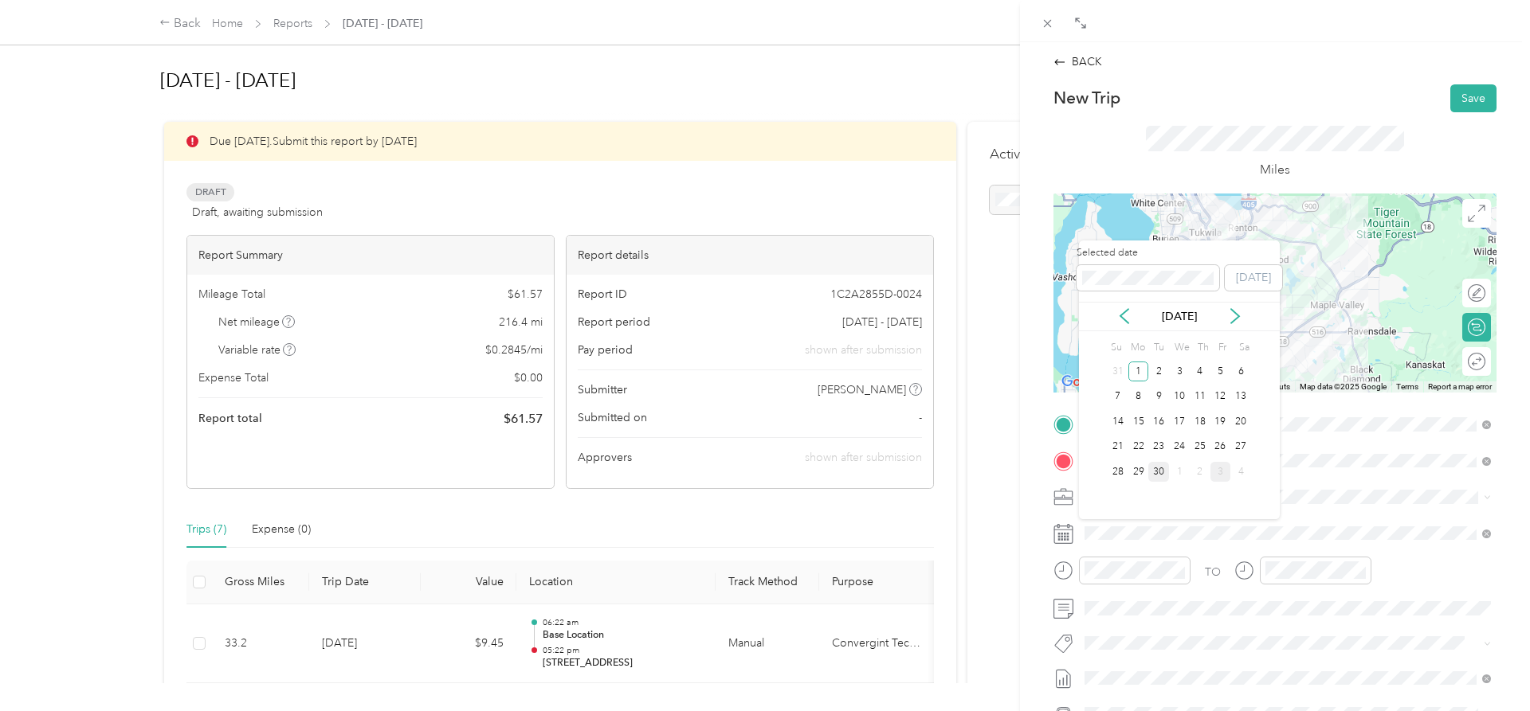
click at [1153, 473] on div "30" at bounding box center [1158, 472] width 21 height 20
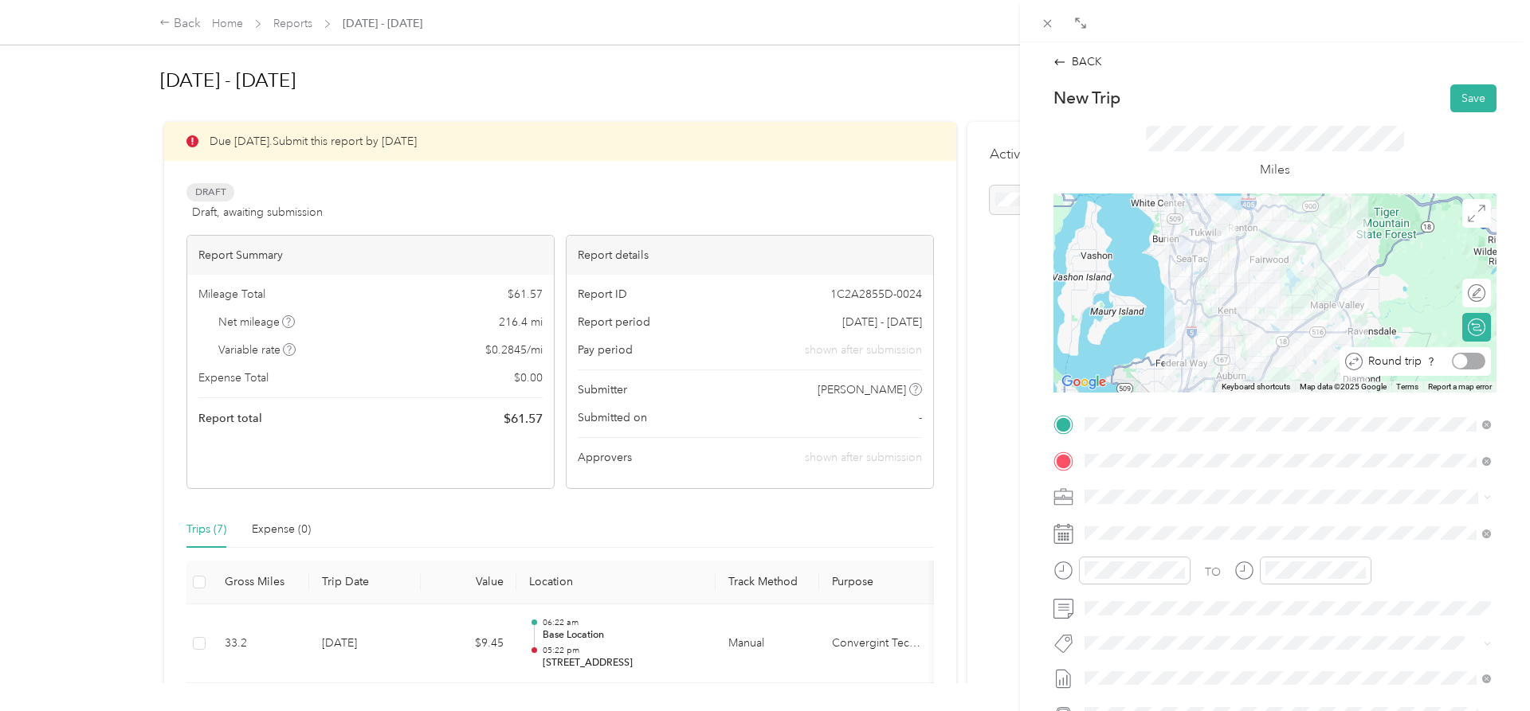
click at [1477, 362] on div at bounding box center [1468, 361] width 33 height 17
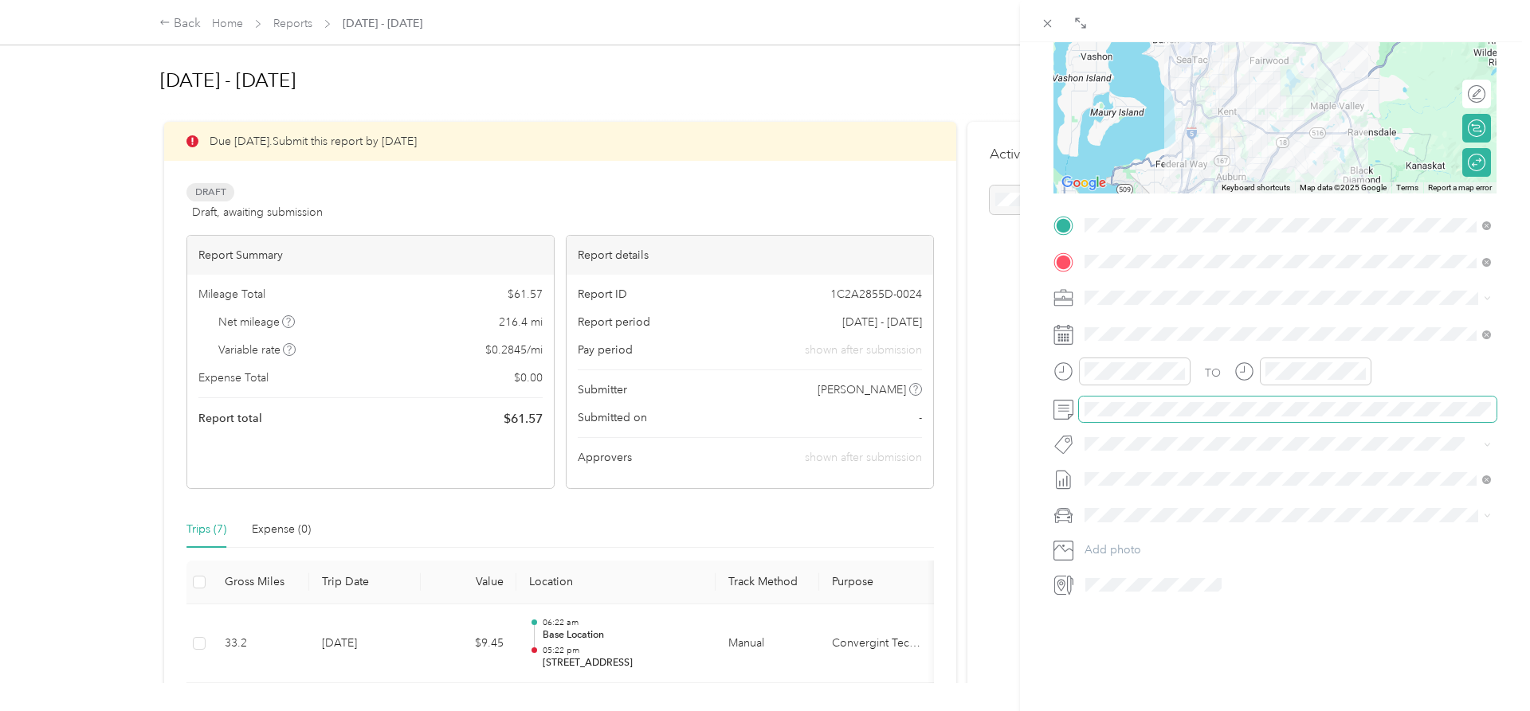
scroll to position [37, 0]
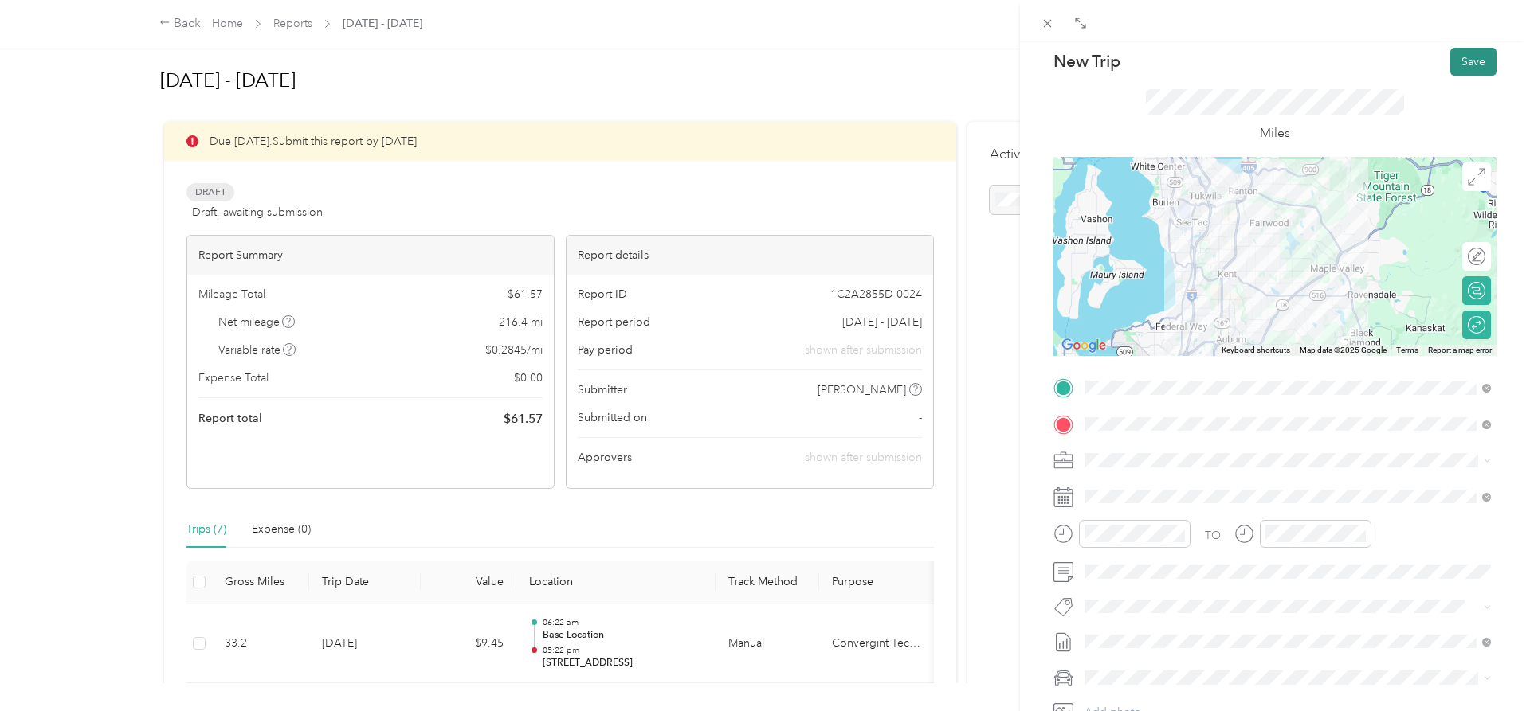
click at [1474, 67] on button "Save" at bounding box center [1473, 62] width 46 height 28
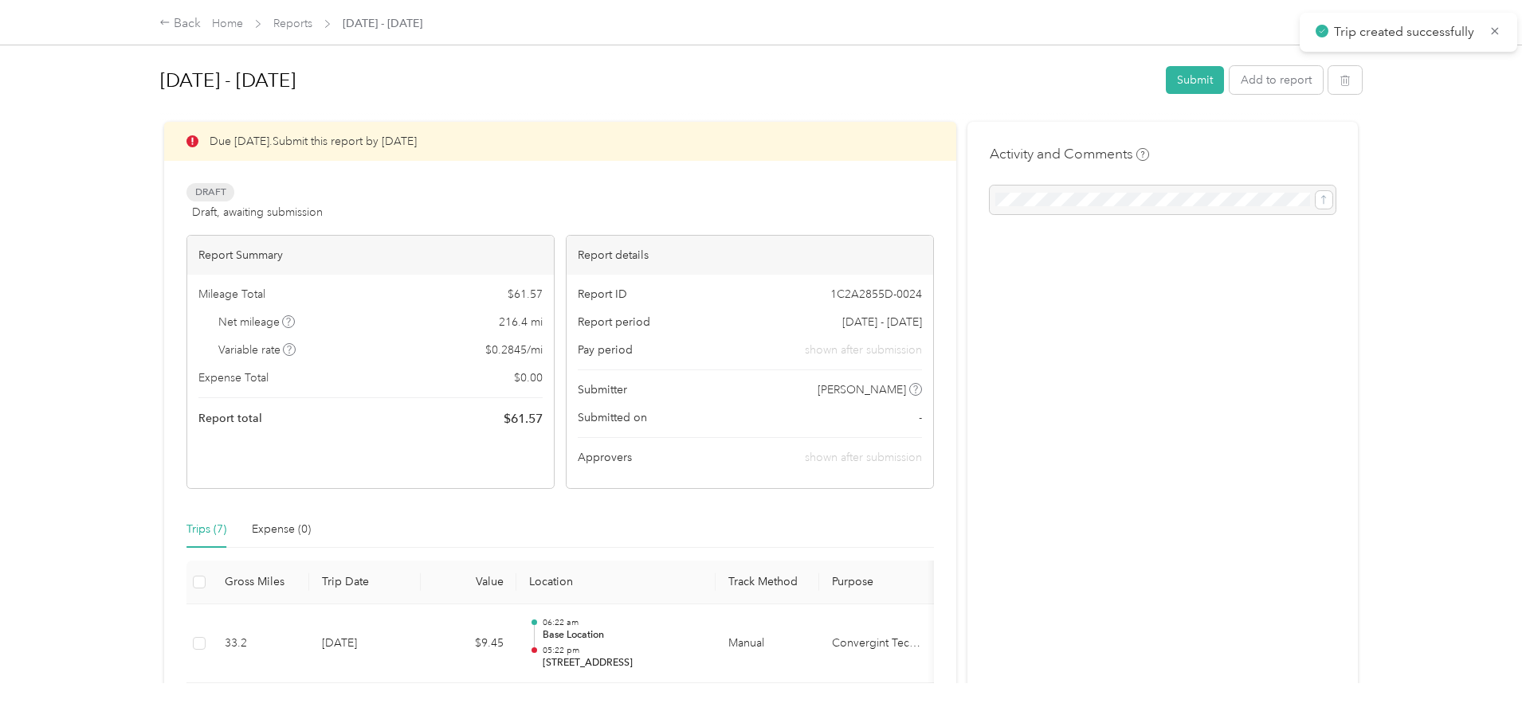
scroll to position [37, 0]
click at [1210, 86] on button "Submit" at bounding box center [1195, 80] width 58 height 28
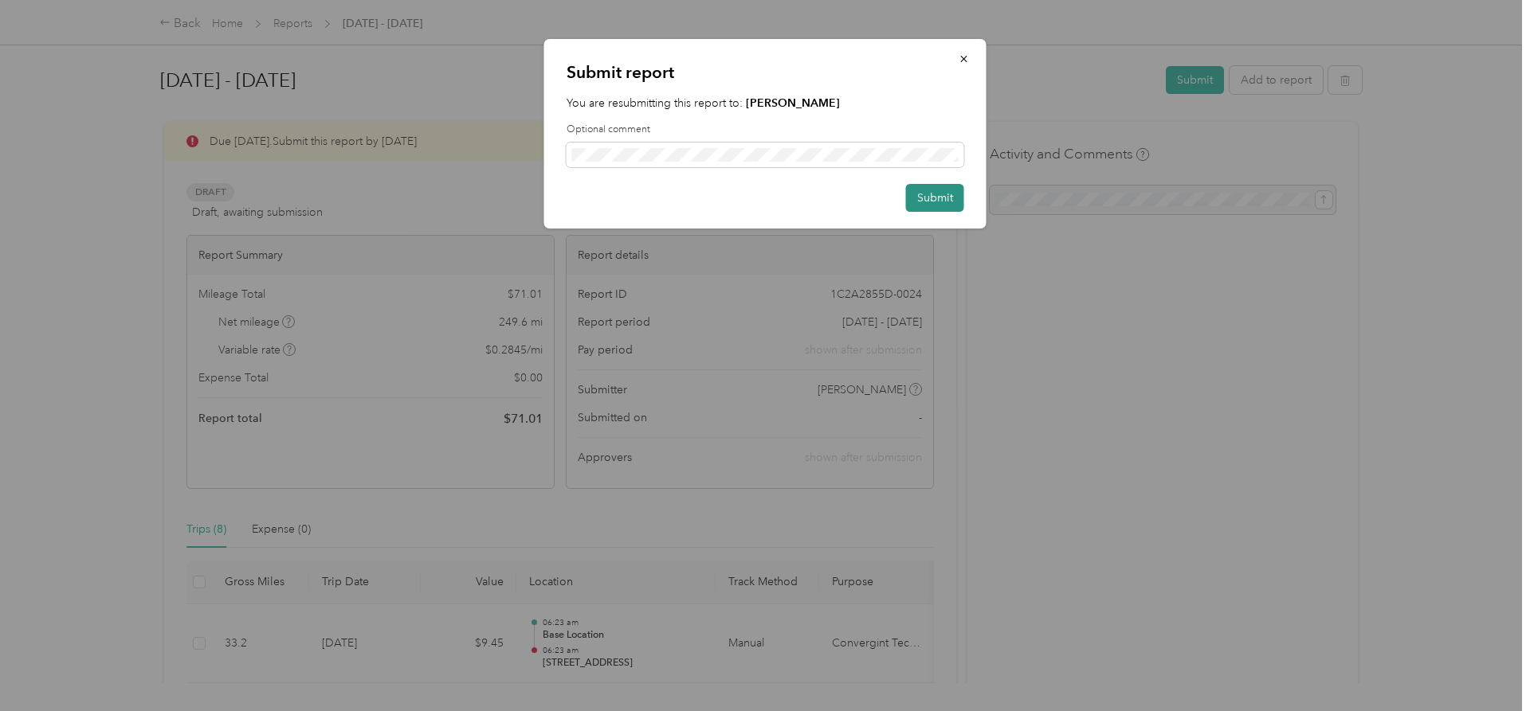
click at [940, 196] on button "Submit" at bounding box center [935, 198] width 58 height 28
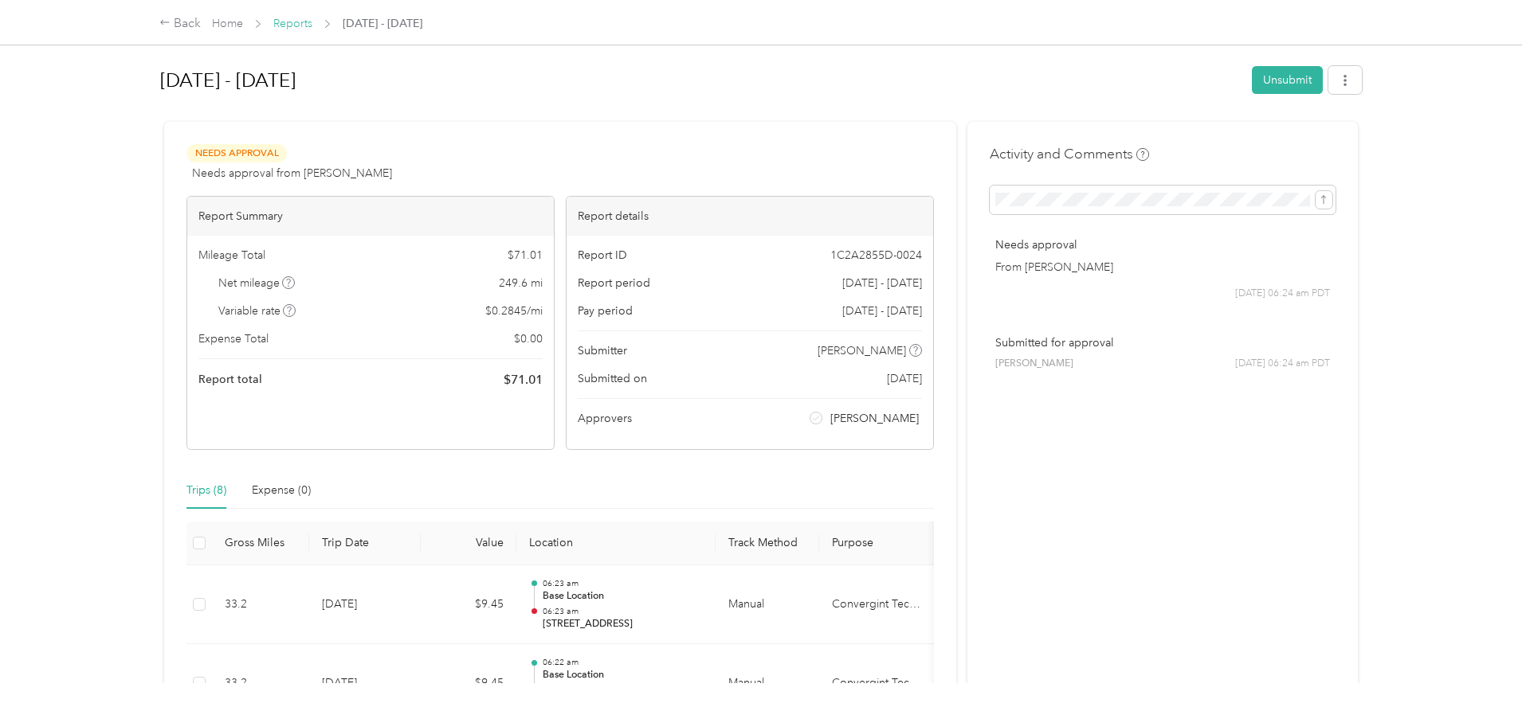
click at [306, 28] on link "Reports" at bounding box center [292, 24] width 39 height 14
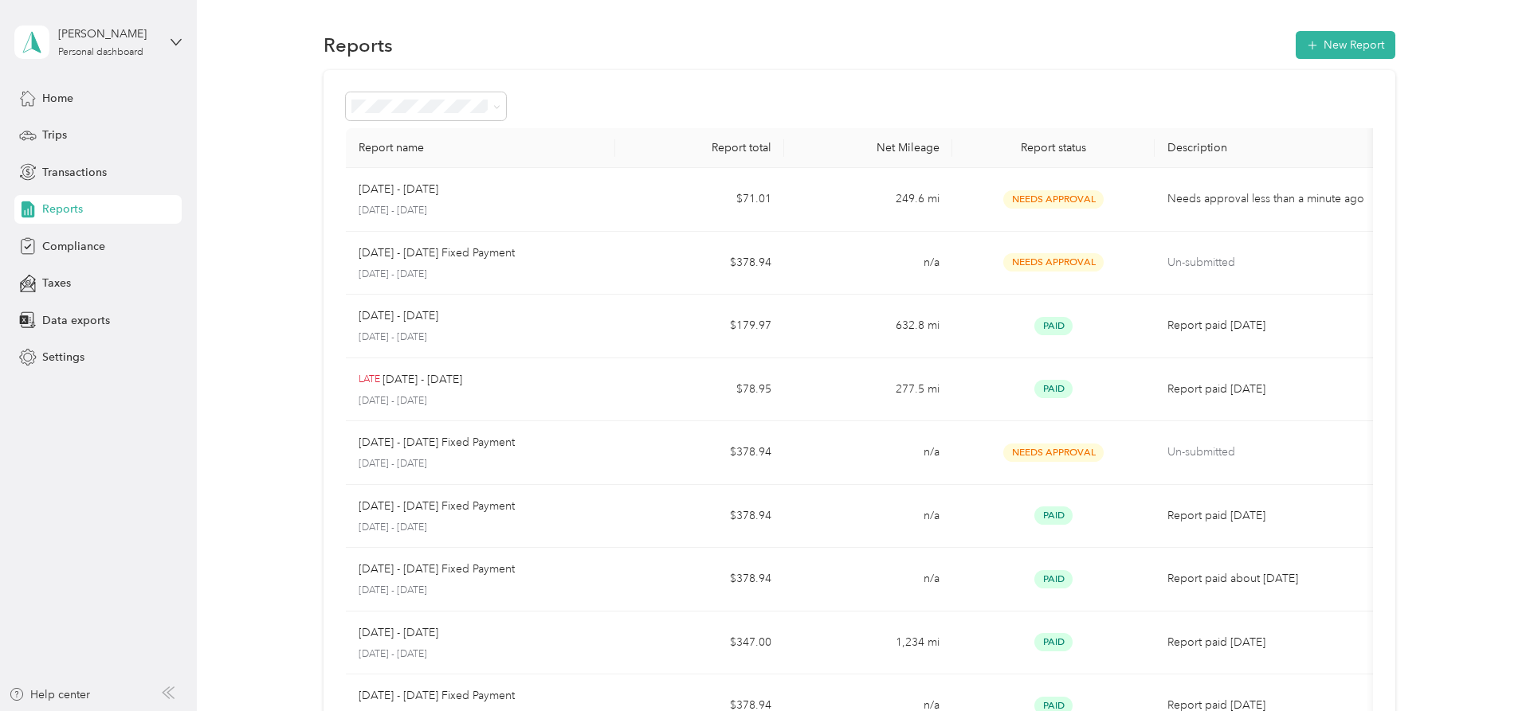
click at [920, 142] on th "Net Mileage" at bounding box center [868, 148] width 169 height 40
click at [902, 145] on th "Net Mileage" at bounding box center [868, 148] width 169 height 40
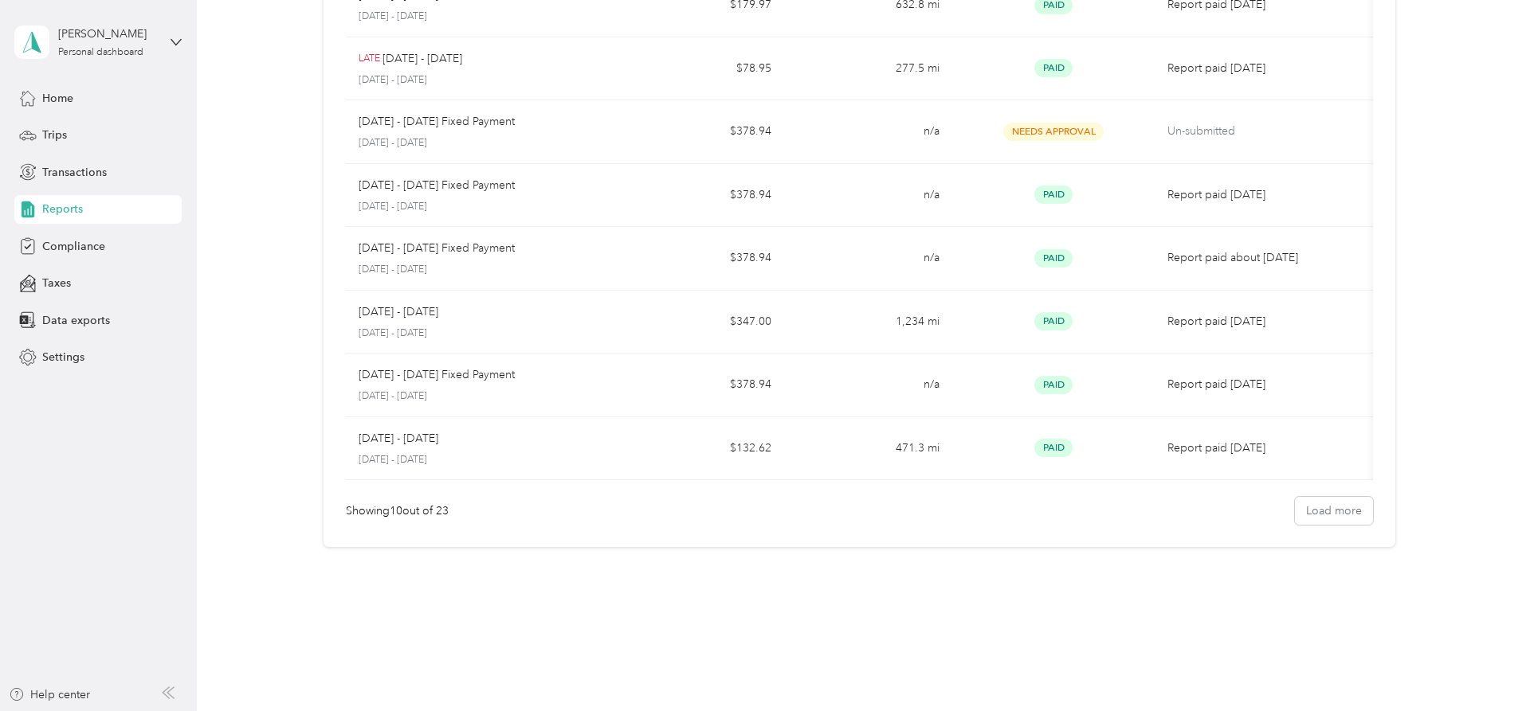
scroll to position [322, 0]
click at [1339, 502] on button "Load more" at bounding box center [1334, 510] width 78 height 28
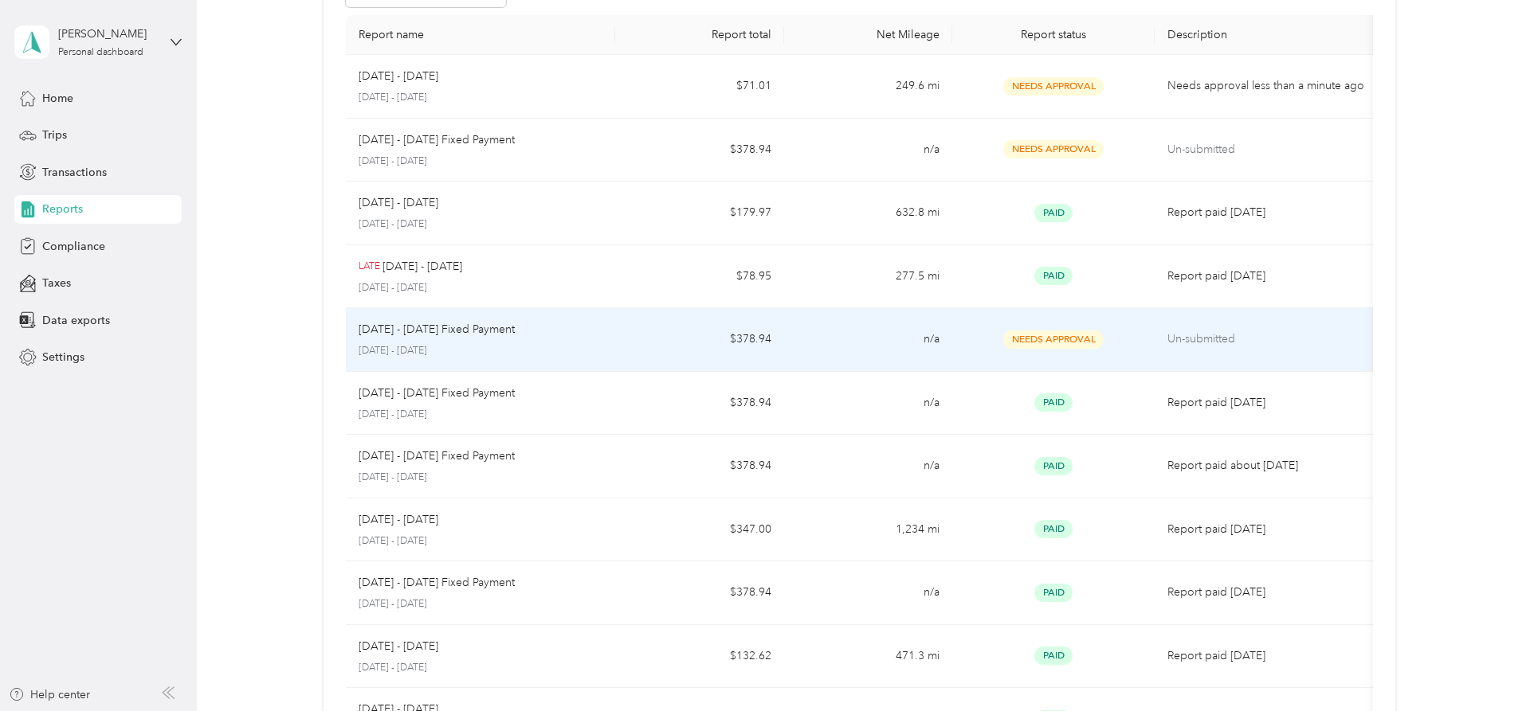
scroll to position [78, 0]
